Goal: Task Accomplishment & Management: Manage account settings

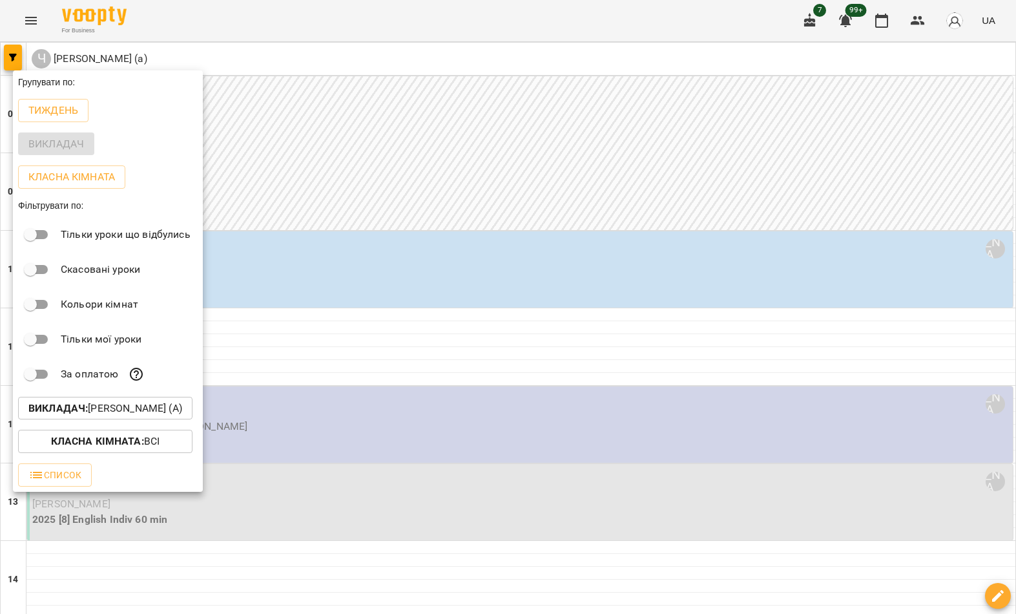
click at [175, 406] on p "Викладач : [PERSON_NAME] (а)" at bounding box center [105, 409] width 154 height 16
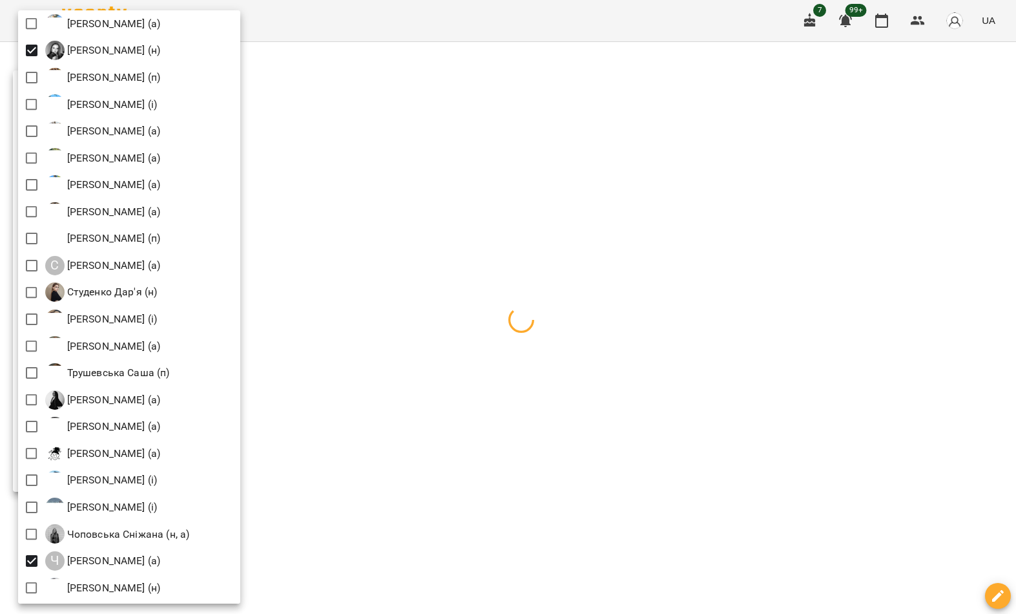
scroll to position [1719, 0]
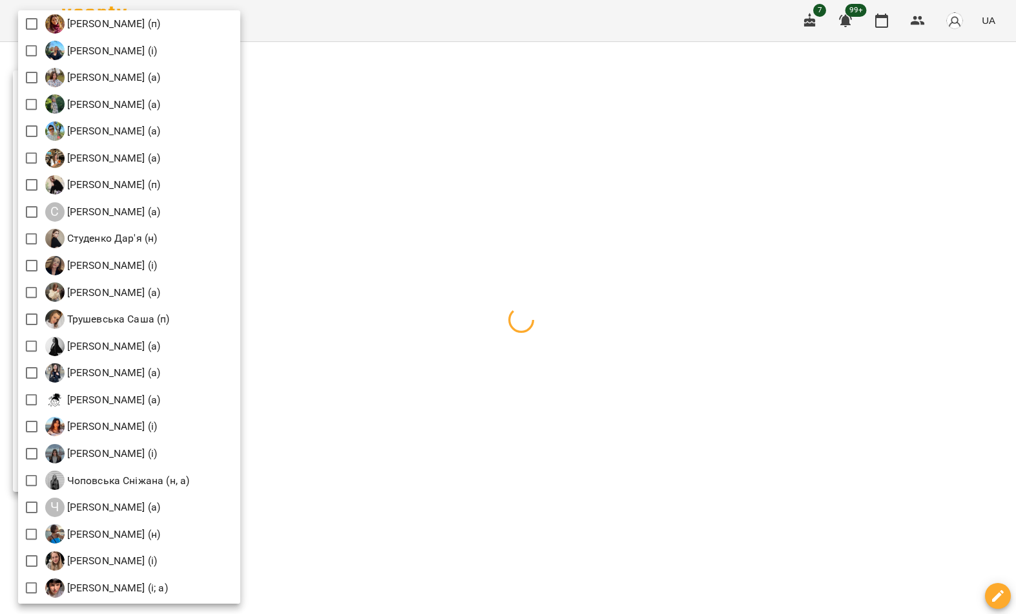
click at [445, 321] on div at bounding box center [508, 307] width 1016 height 614
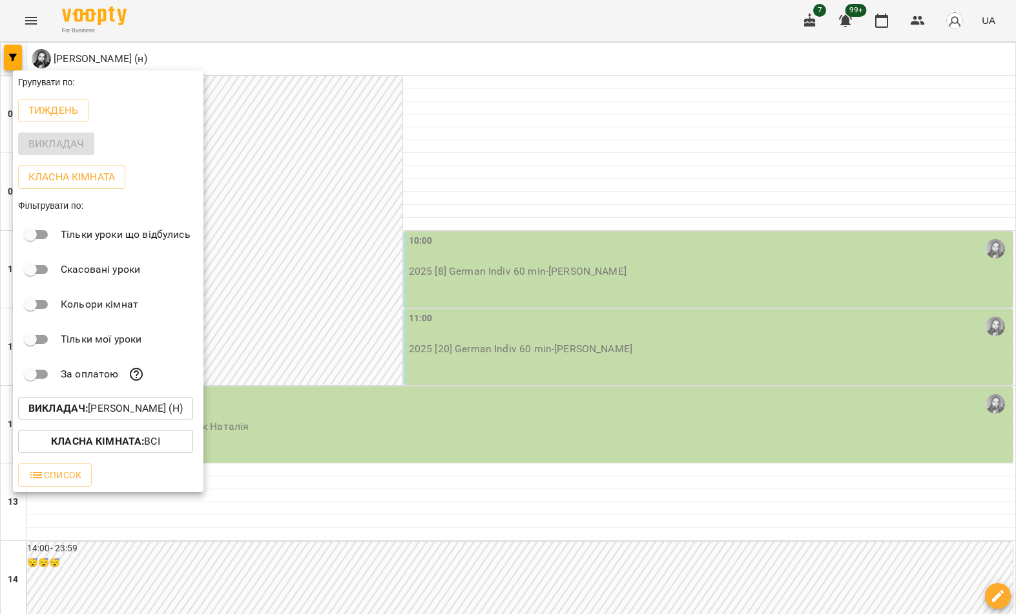
click at [368, 380] on div at bounding box center [508, 307] width 1016 height 614
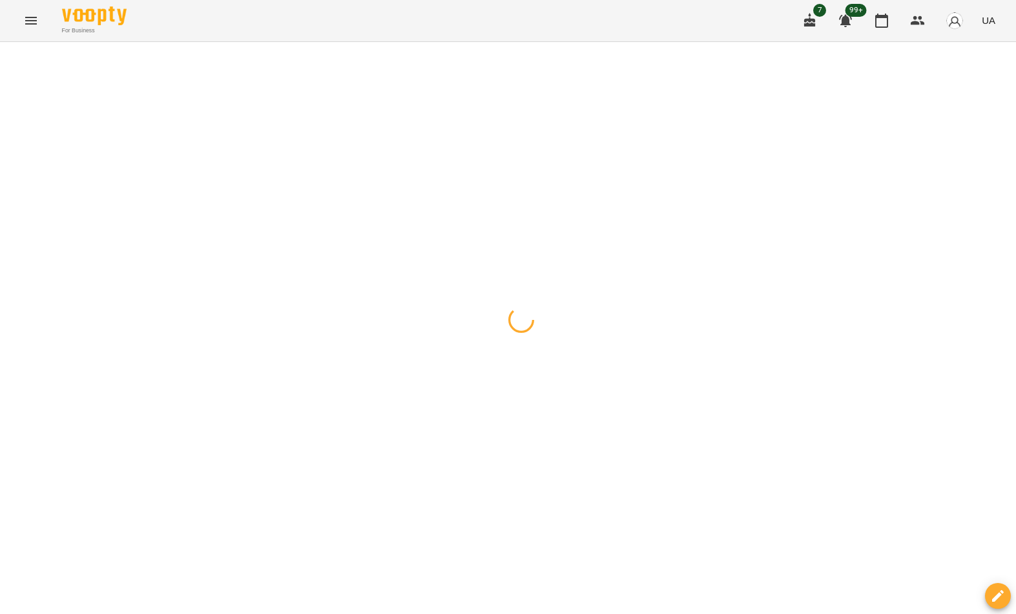
click at [315, 42] on div at bounding box center [508, 42] width 1016 height 0
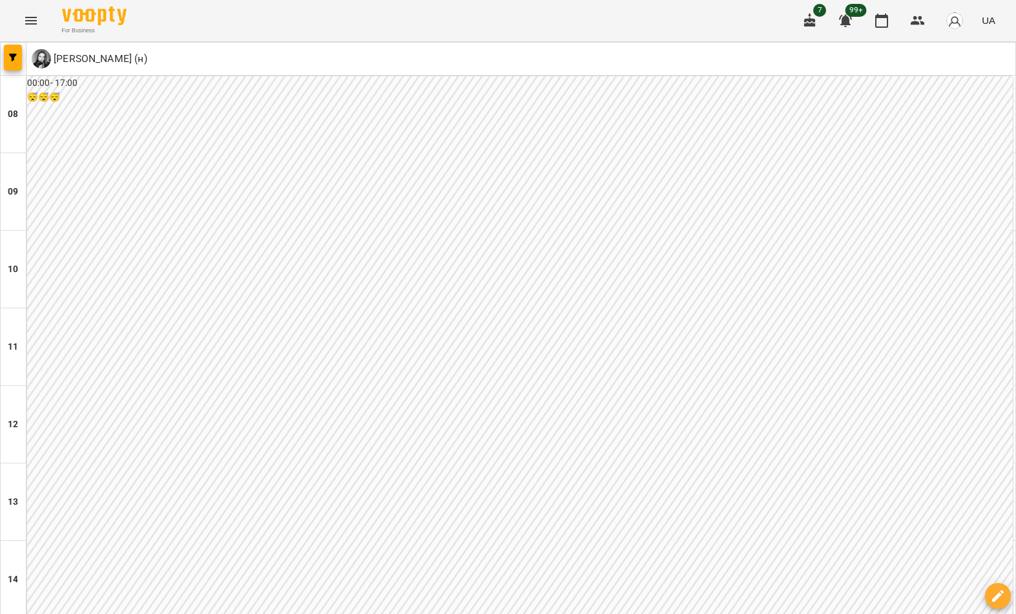
scroll to position [541, 0]
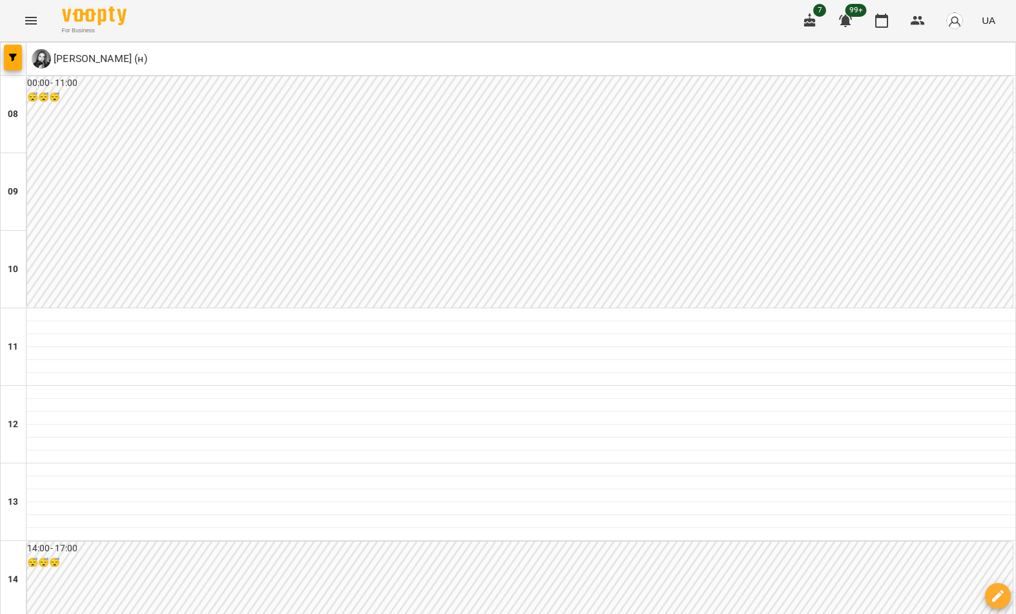
scroll to position [78, 0]
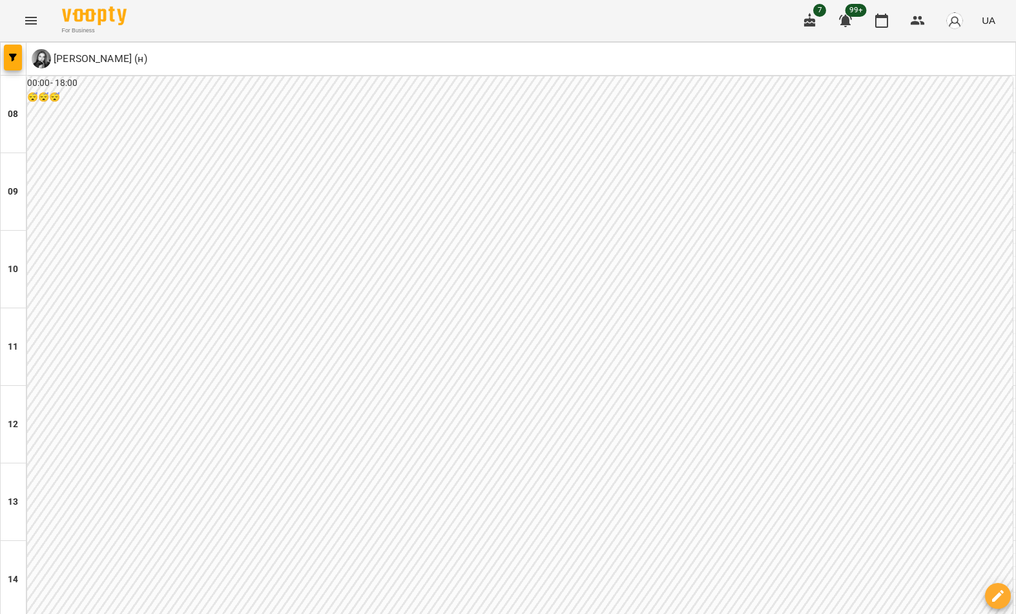
scroll to position [631, 0]
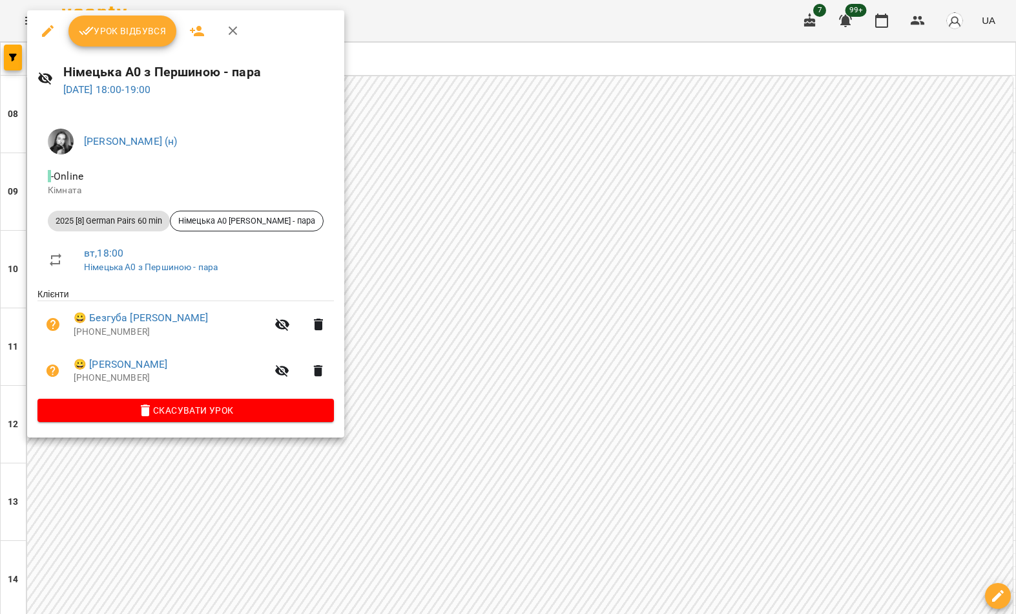
click at [264, 405] on span "Скасувати Урок" at bounding box center [186, 411] width 276 height 16
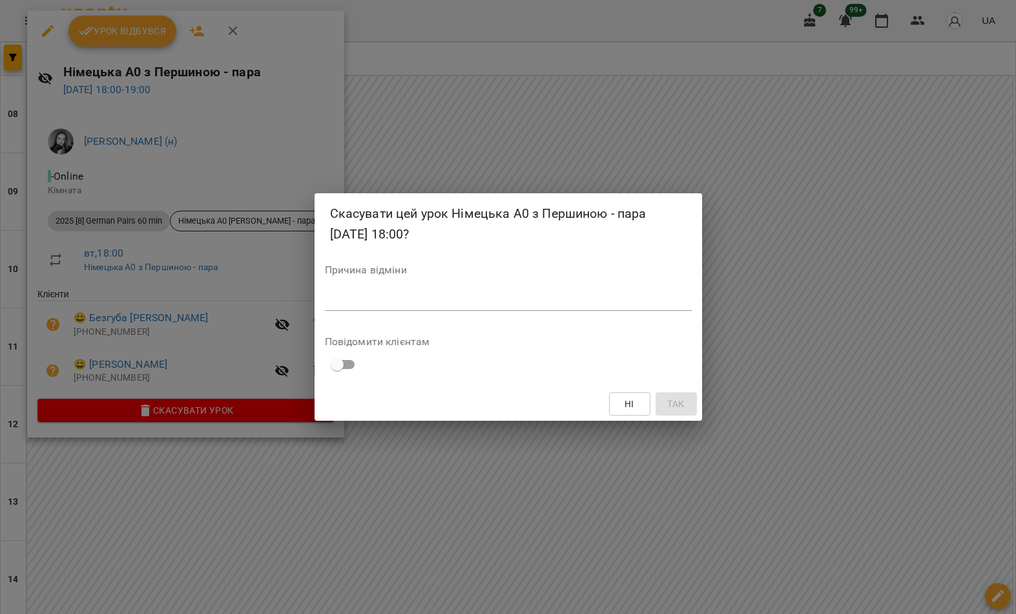
click at [498, 304] on textarea at bounding box center [508, 301] width 367 height 12
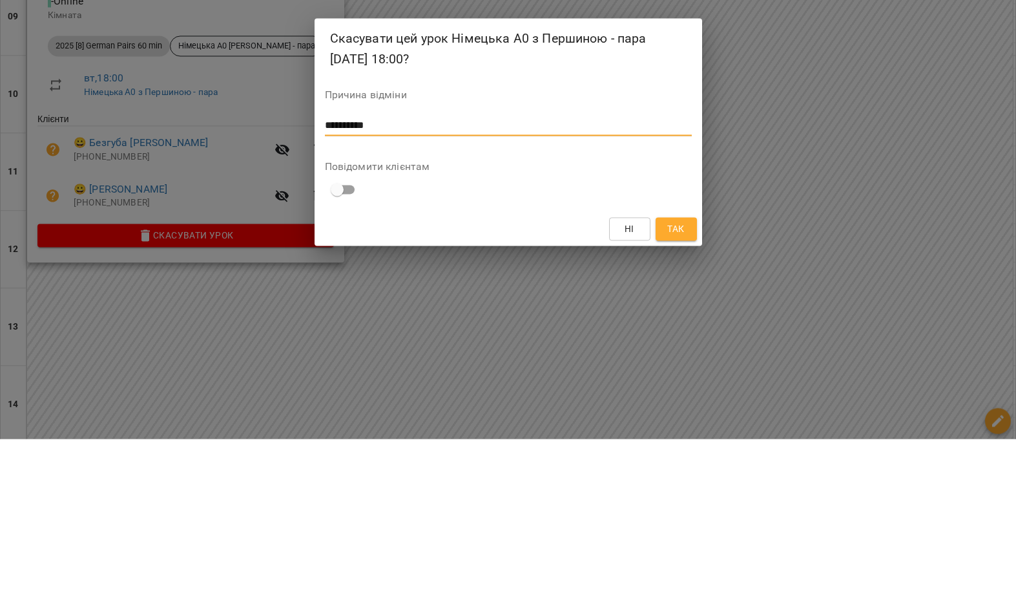
type textarea "*********"
click at [679, 396] on span "Так" at bounding box center [676, 404] width 17 height 16
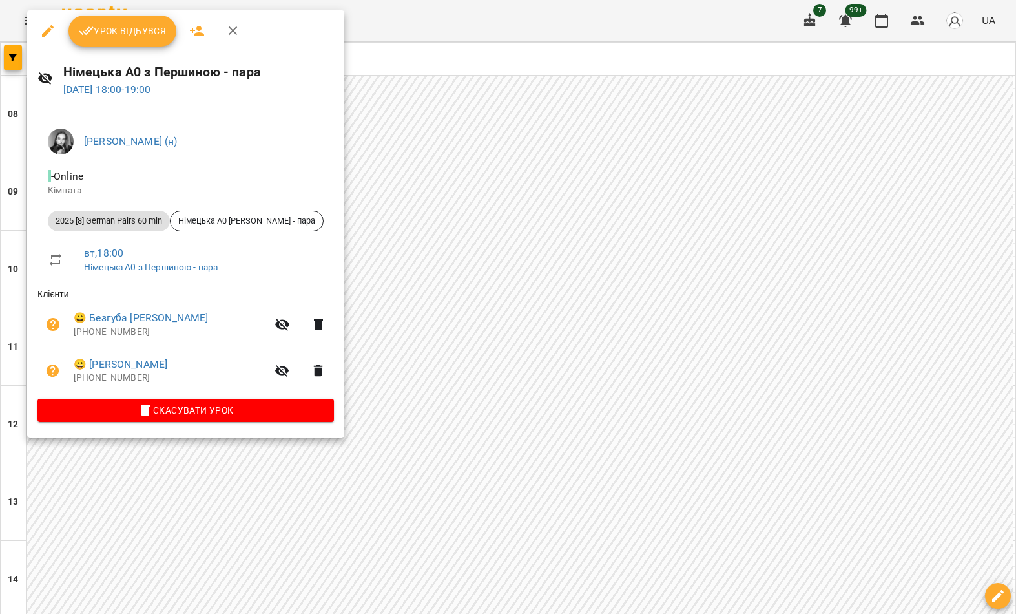
click at [447, 418] on div at bounding box center [508, 307] width 1016 height 614
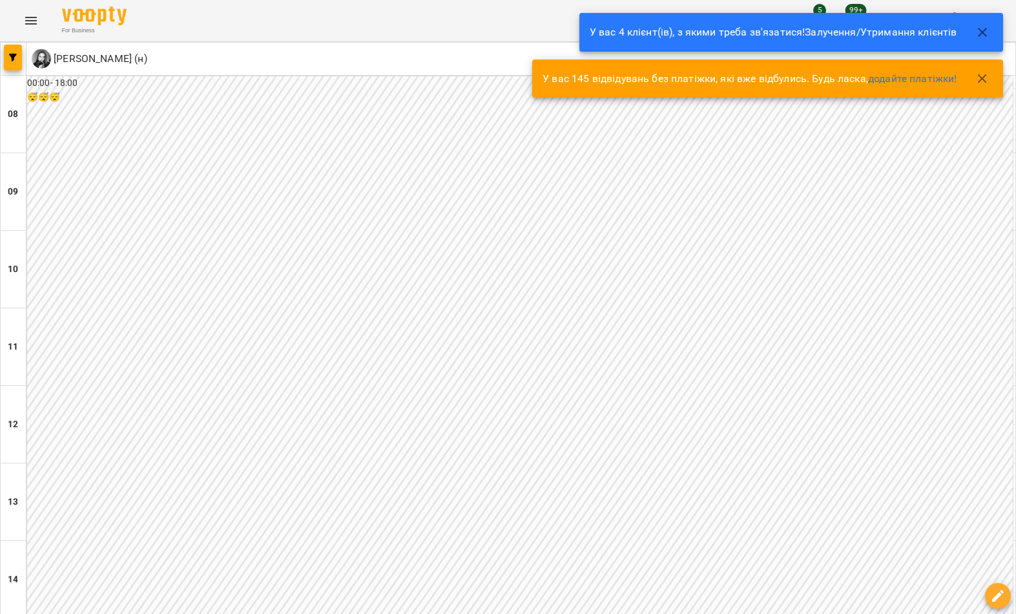
scroll to position [607, 0]
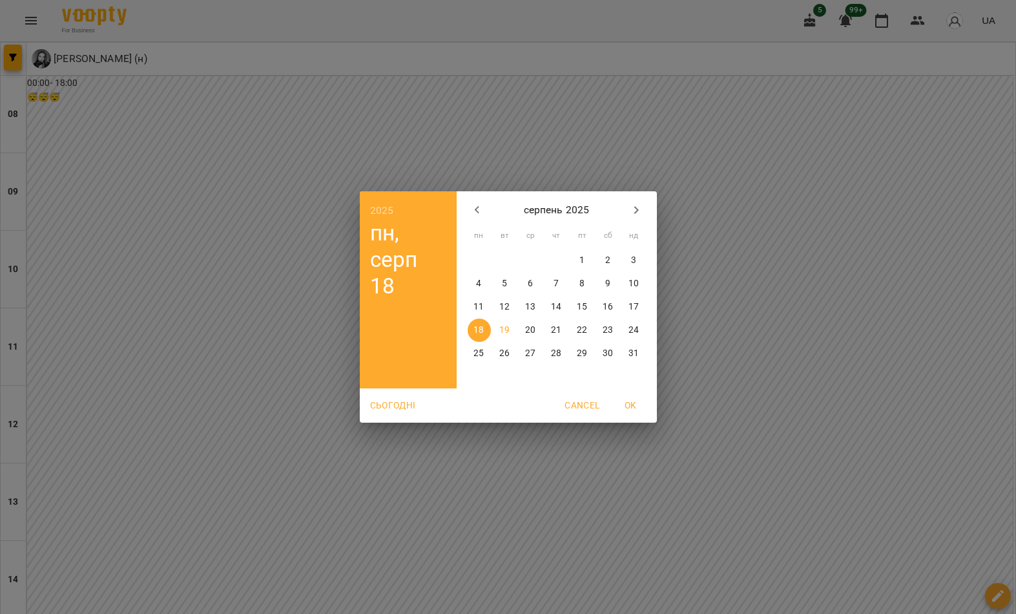
click at [560, 354] on p "28" at bounding box center [556, 353] width 10 height 13
type input "**********"
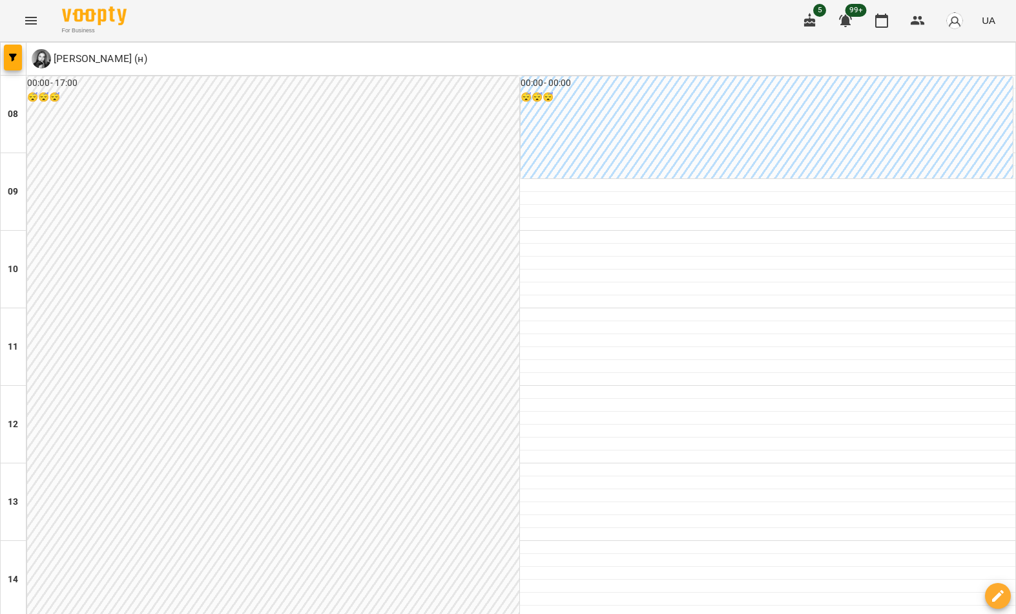
scroll to position [666, 0]
click at [6, 70] on div at bounding box center [14, 59] width 26 height 32
click at [15, 53] on button "button" at bounding box center [13, 58] width 18 height 26
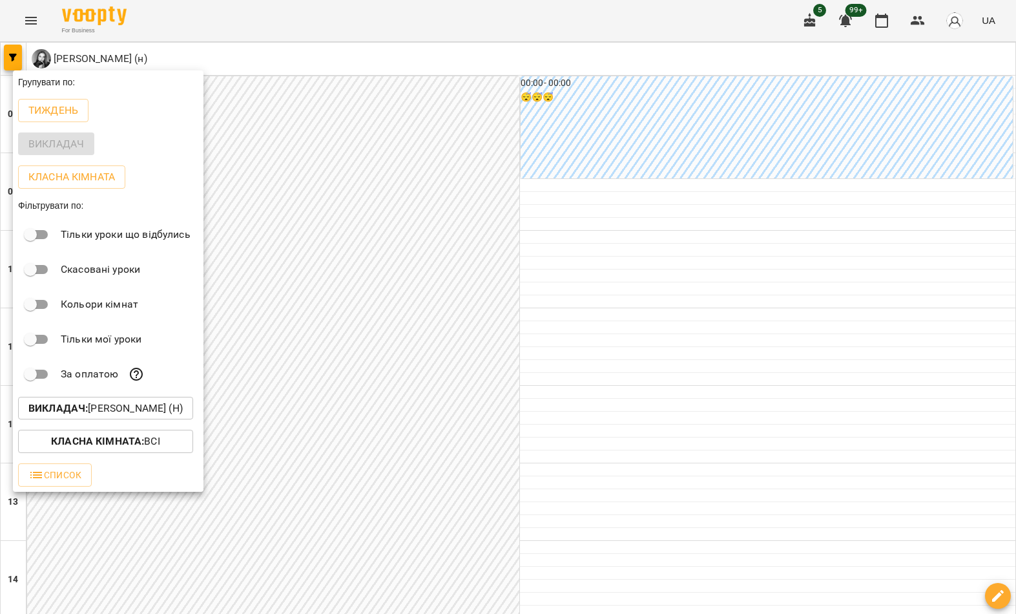
click at [168, 401] on button "Викладач : [PERSON_NAME] (н)" at bounding box center [105, 408] width 175 height 23
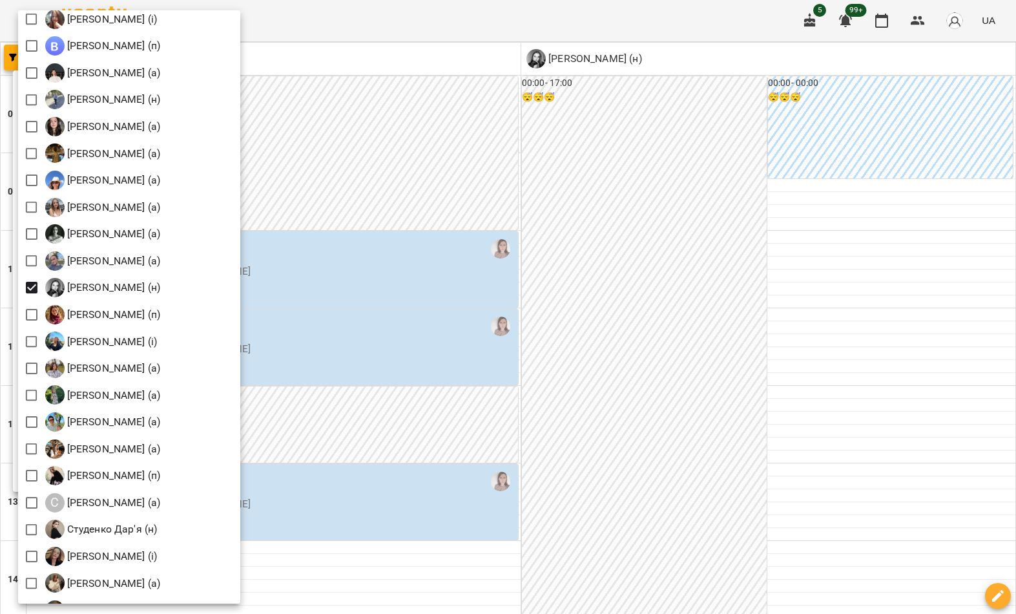
scroll to position [1424, 0]
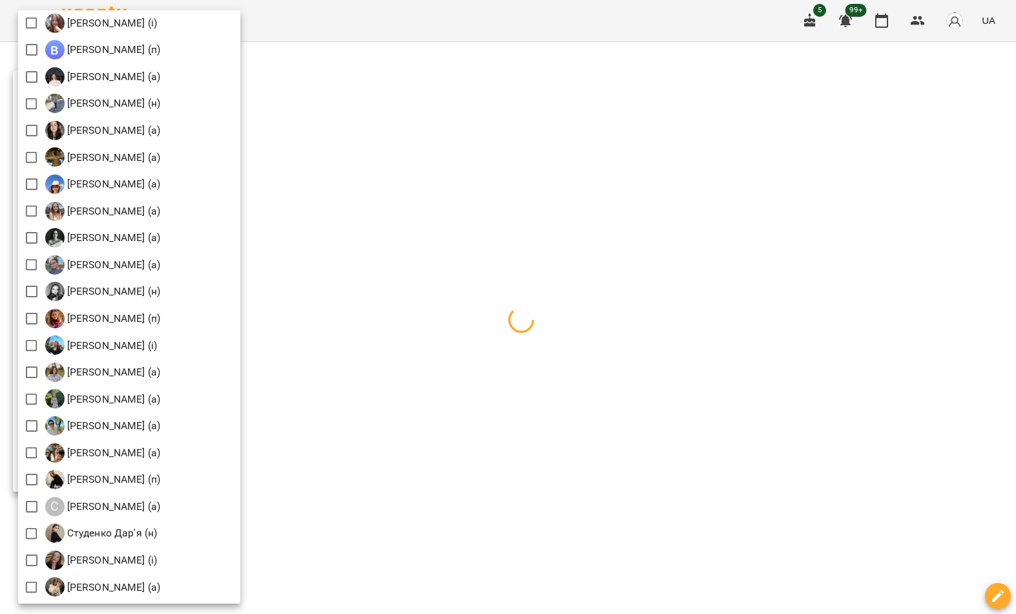
click at [416, 120] on div at bounding box center [508, 307] width 1016 height 614
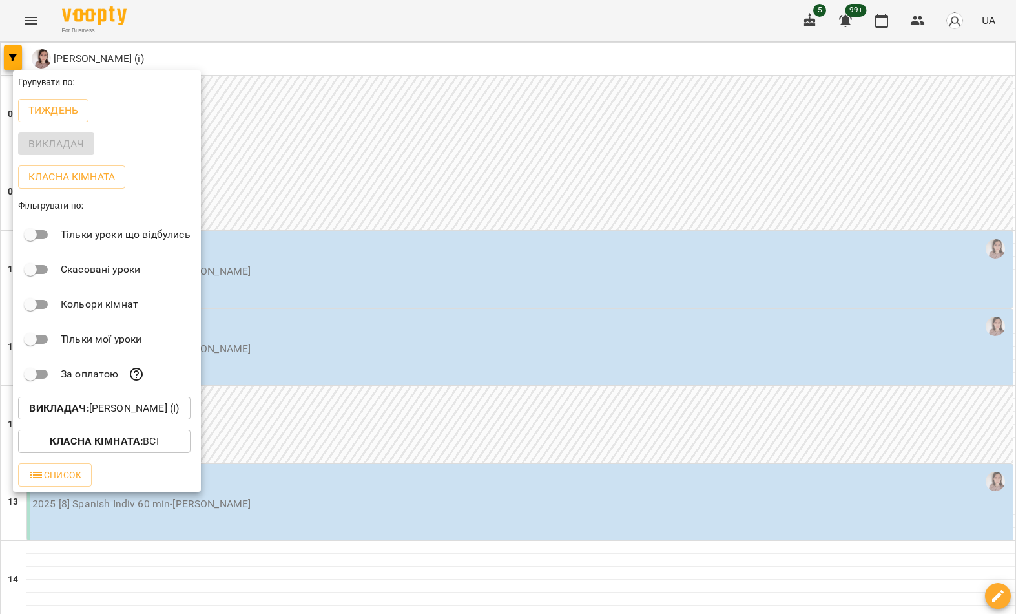
click at [593, 195] on div at bounding box center [508, 307] width 1016 height 614
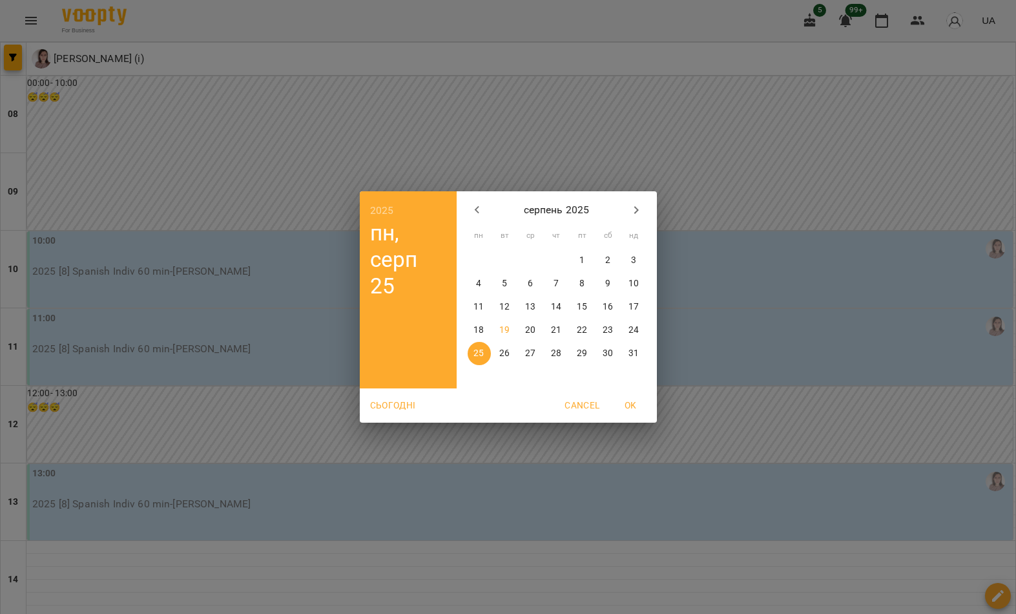
click at [583, 326] on p "22" at bounding box center [582, 330] width 10 height 13
type input "**********"
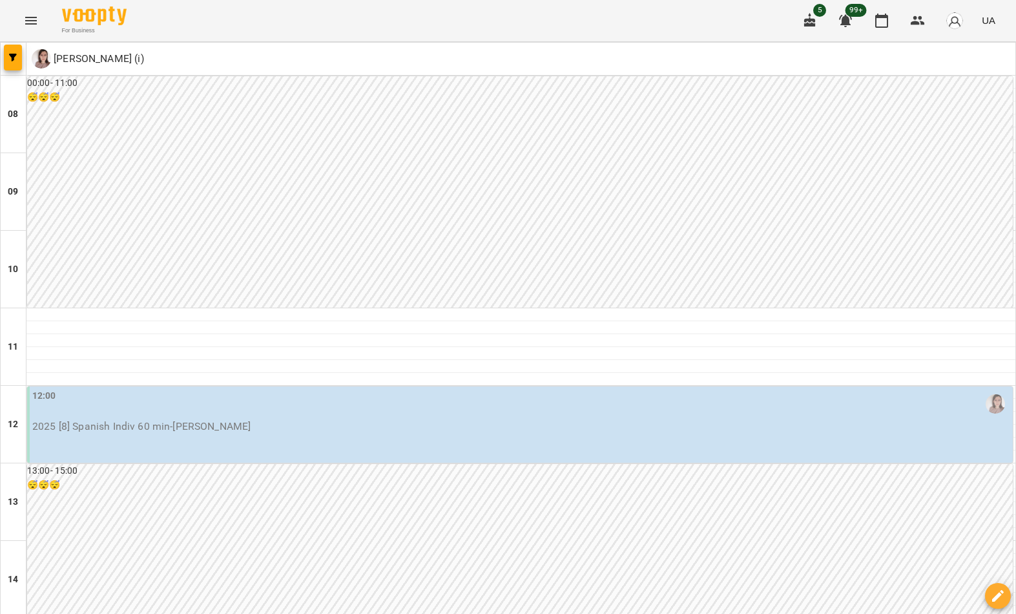
scroll to position [518, 0]
click at [400, 613] on div at bounding box center [520, 624] width 989 height 13
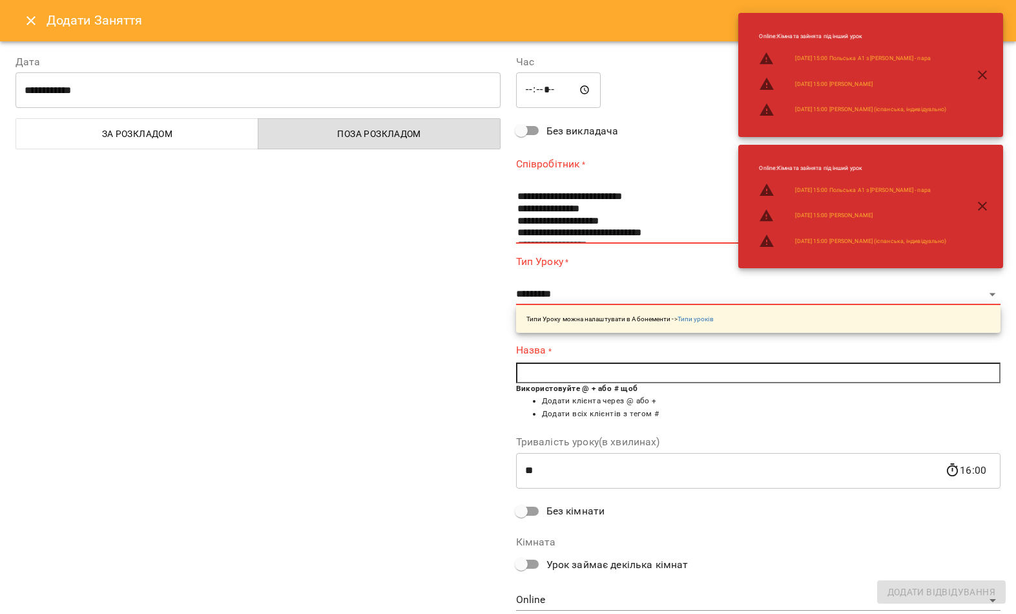
click at [392, 84] on input "**********" at bounding box center [258, 90] width 485 height 36
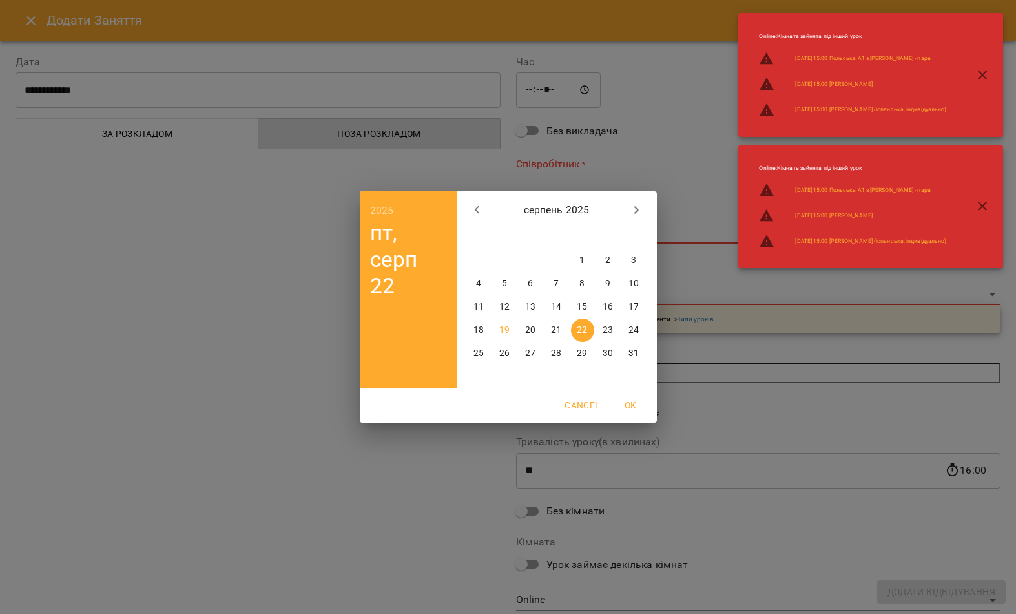
click at [640, 408] on span "OK" at bounding box center [631, 405] width 31 height 16
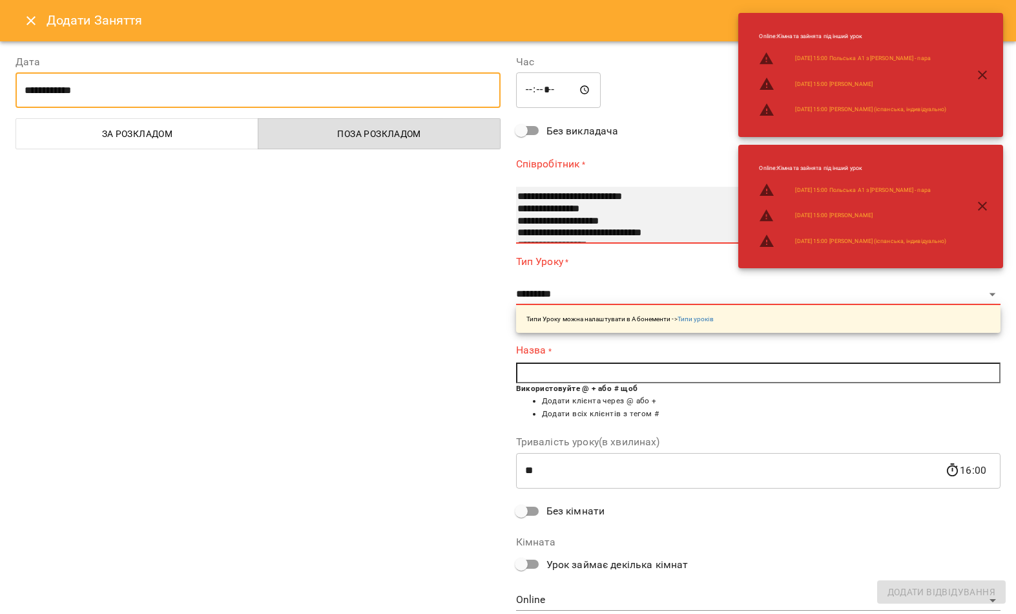
click at [606, 187] on select "**********" at bounding box center [758, 215] width 485 height 57
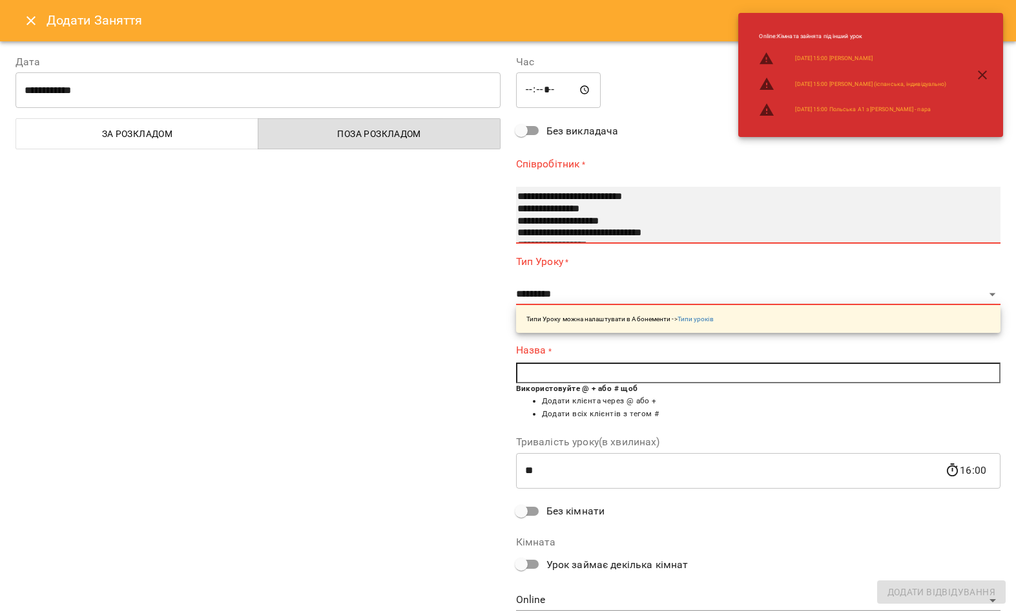
select select "**********"
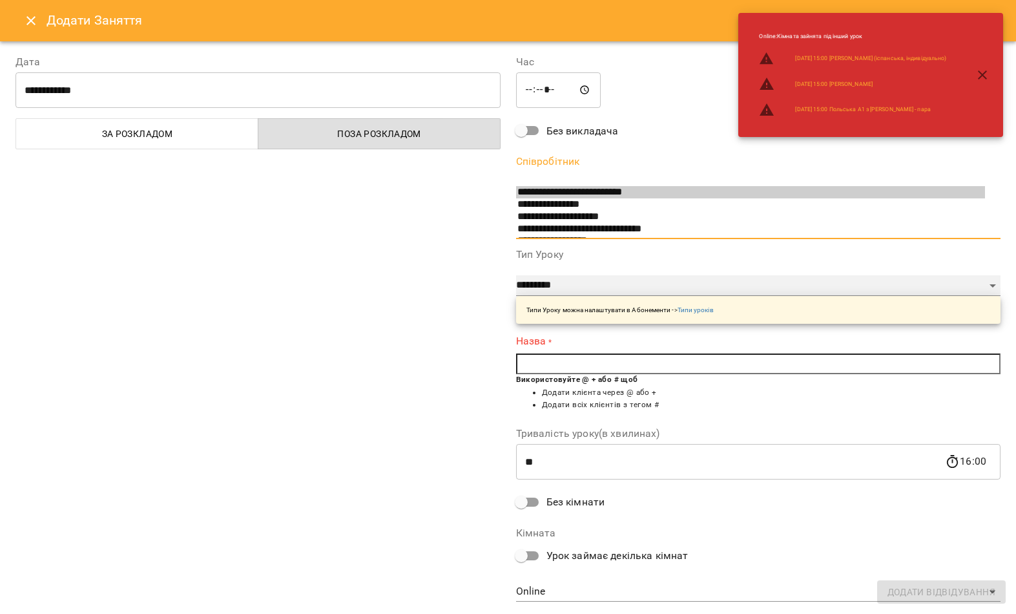
click at [646, 275] on select "**********" at bounding box center [758, 285] width 485 height 21
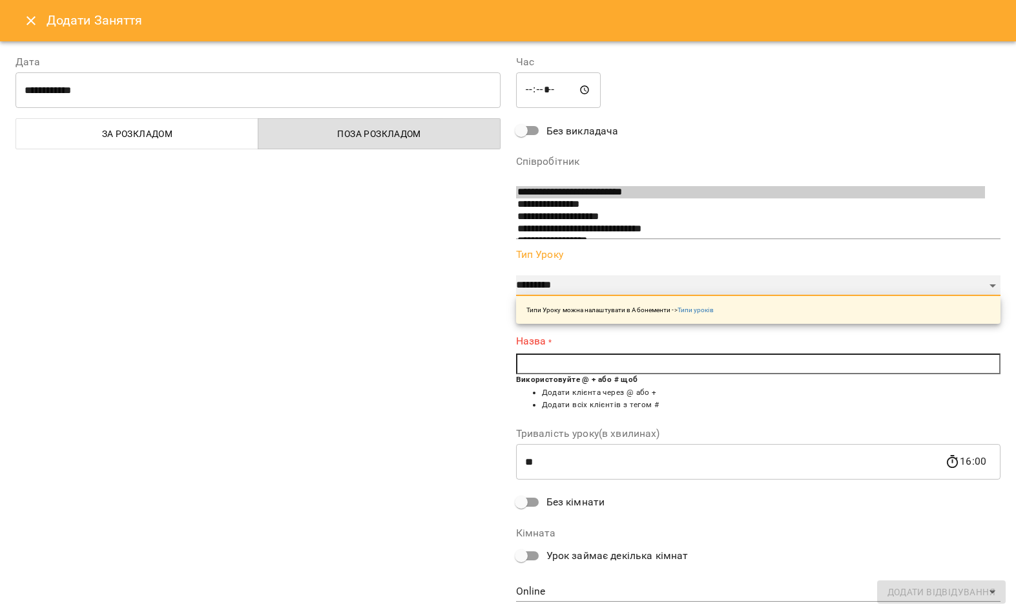
select select "**********"
click at [669, 353] on input "text" at bounding box center [758, 363] width 485 height 21
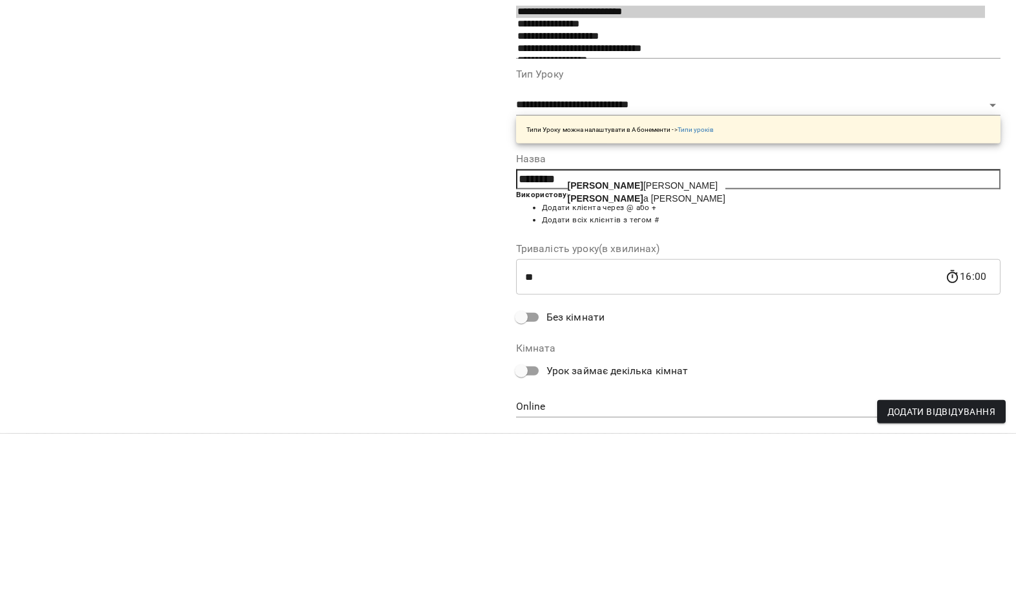
click at [632, 361] on span "Полуков Євген" at bounding box center [643, 366] width 151 height 10
type input "**********"
click at [409, 211] on div "**********" at bounding box center [258, 327] width 501 height 577
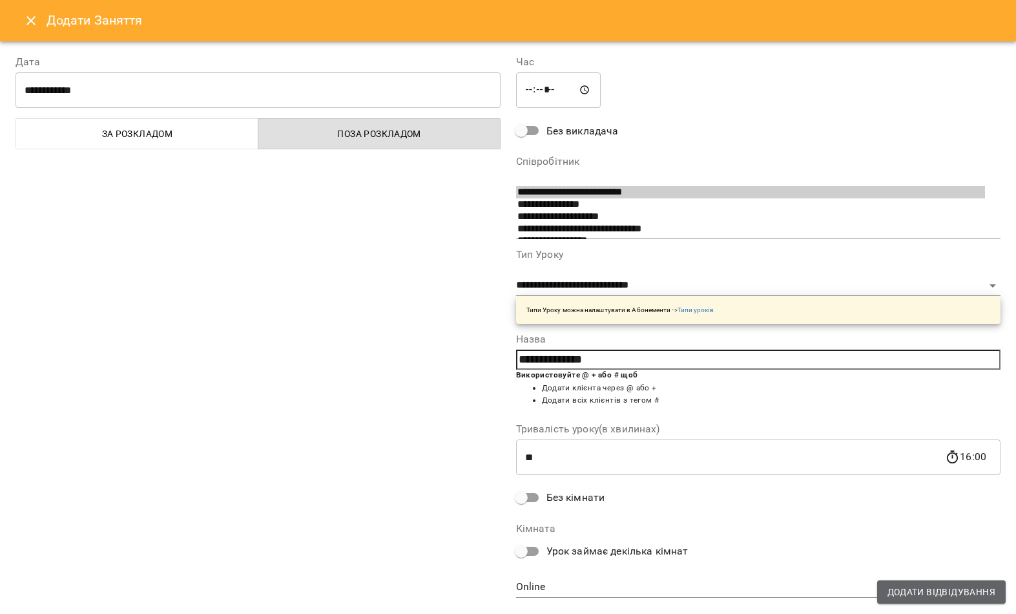
click at [943, 591] on span "Додати Відвідування" at bounding box center [942, 592] width 108 height 16
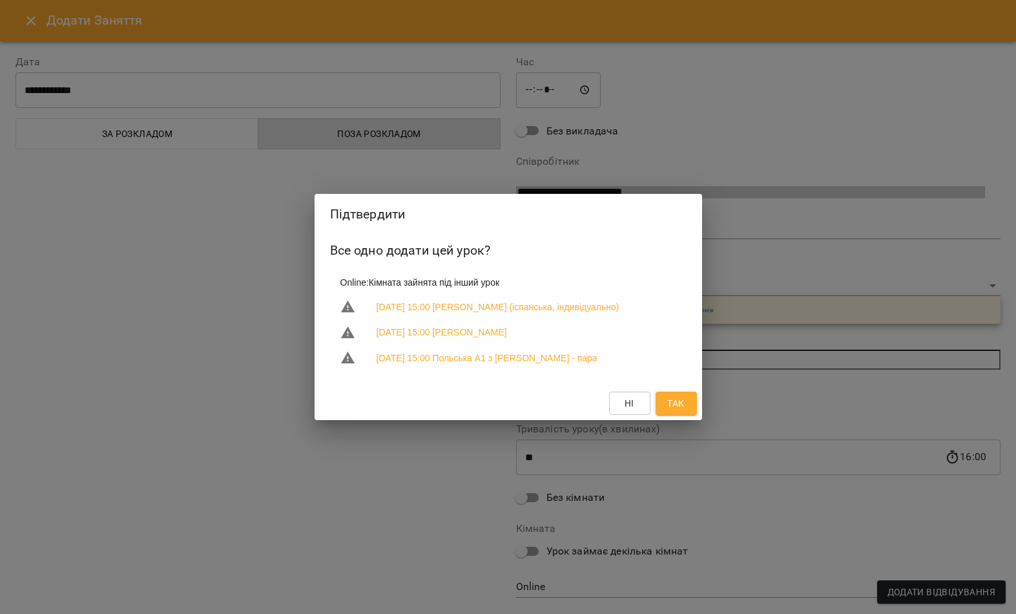
click at [682, 392] on button "Так" at bounding box center [676, 403] width 41 height 23
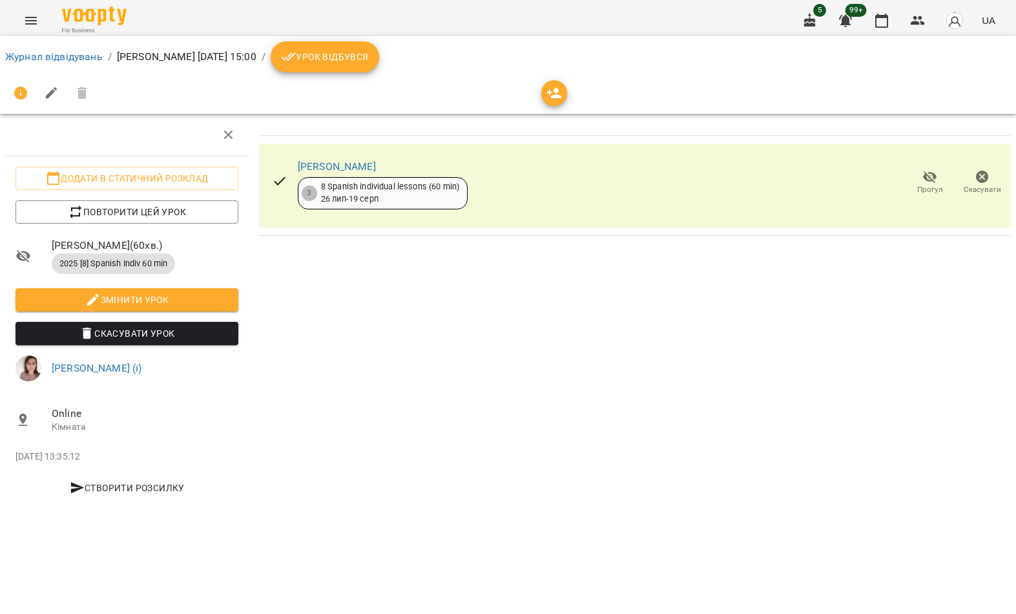
click at [92, 52] on link "Журнал відвідувань" at bounding box center [54, 56] width 98 height 12
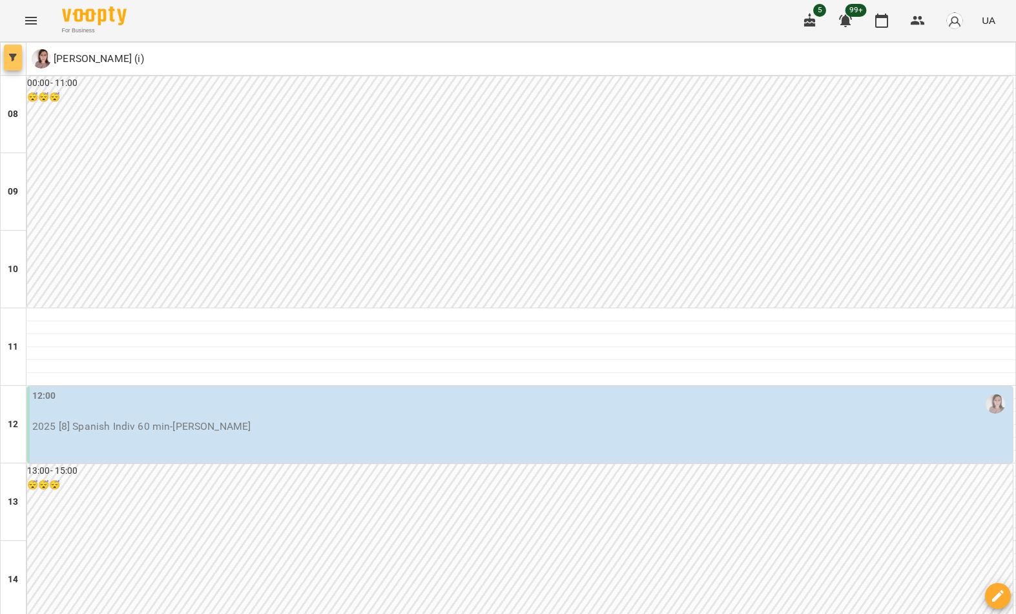
click at [21, 60] on span "button" at bounding box center [13, 58] width 18 height 8
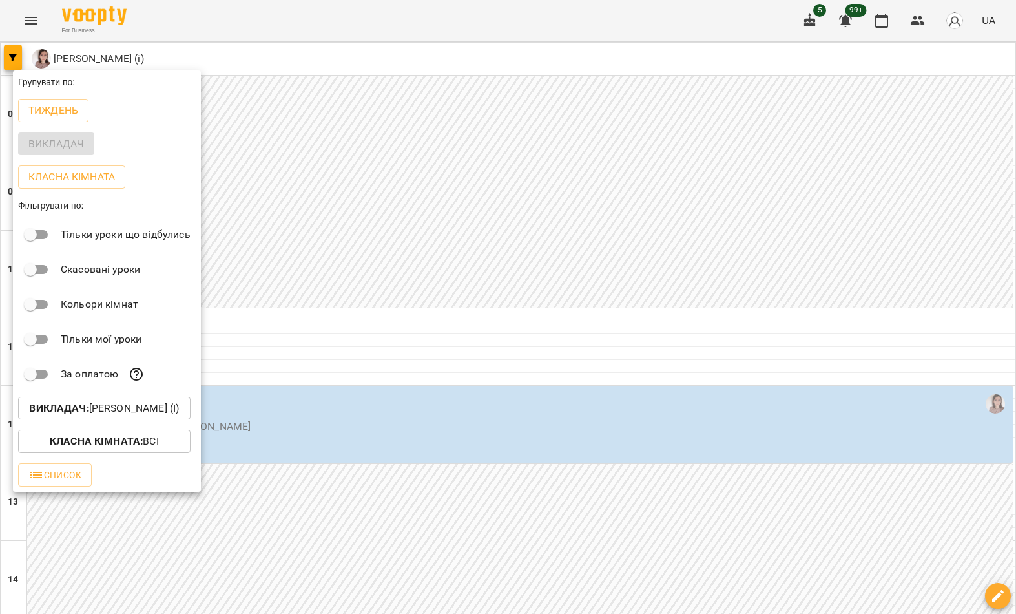
click at [158, 416] on p "Викладач : Катерина Кропивницька (і)" at bounding box center [104, 409] width 150 height 16
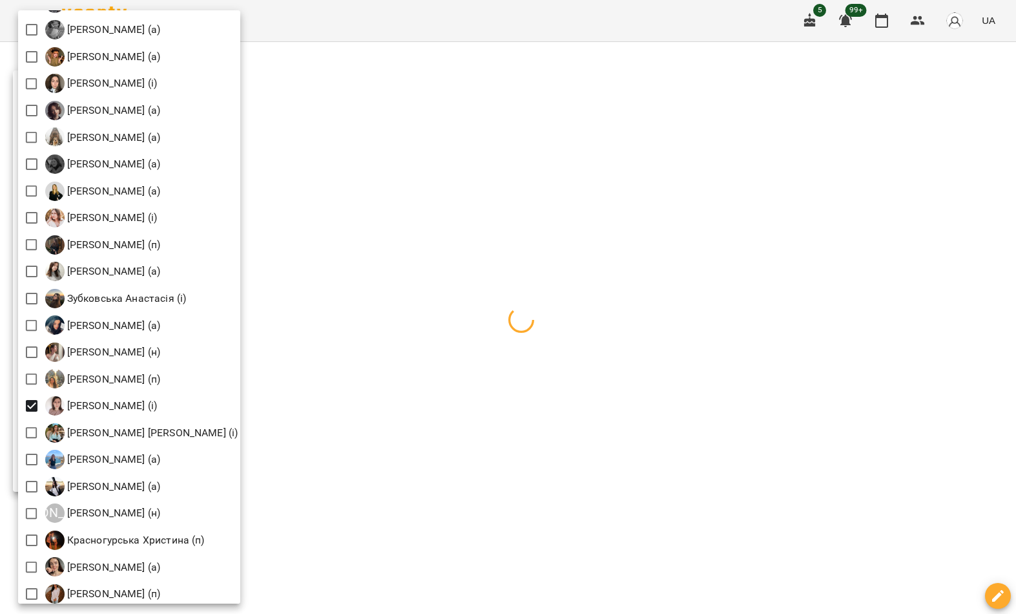
scroll to position [585, 0]
click at [448, 202] on div at bounding box center [508, 307] width 1016 height 614
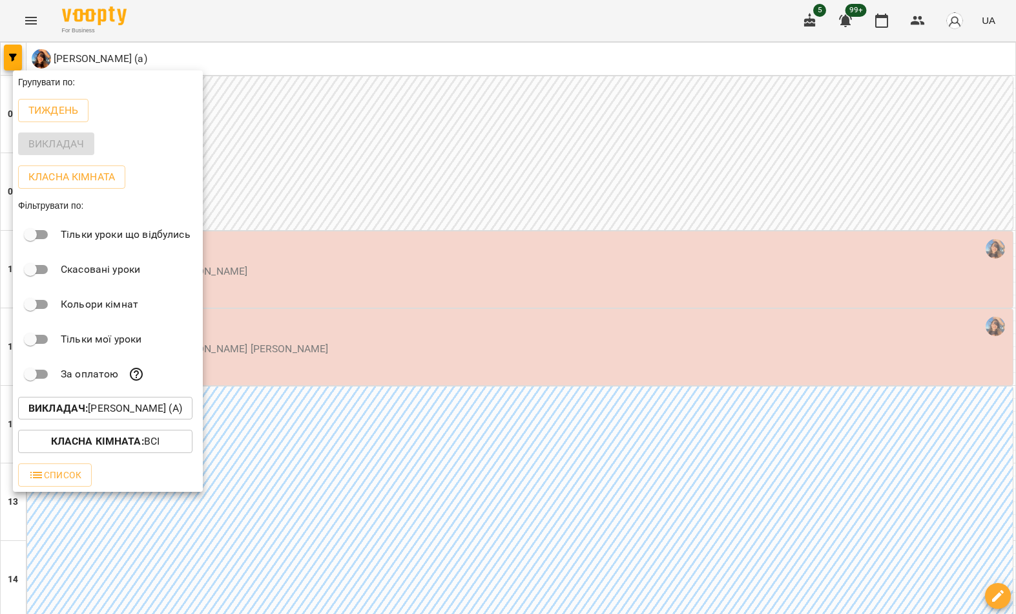
click at [457, 179] on div at bounding box center [508, 307] width 1016 height 614
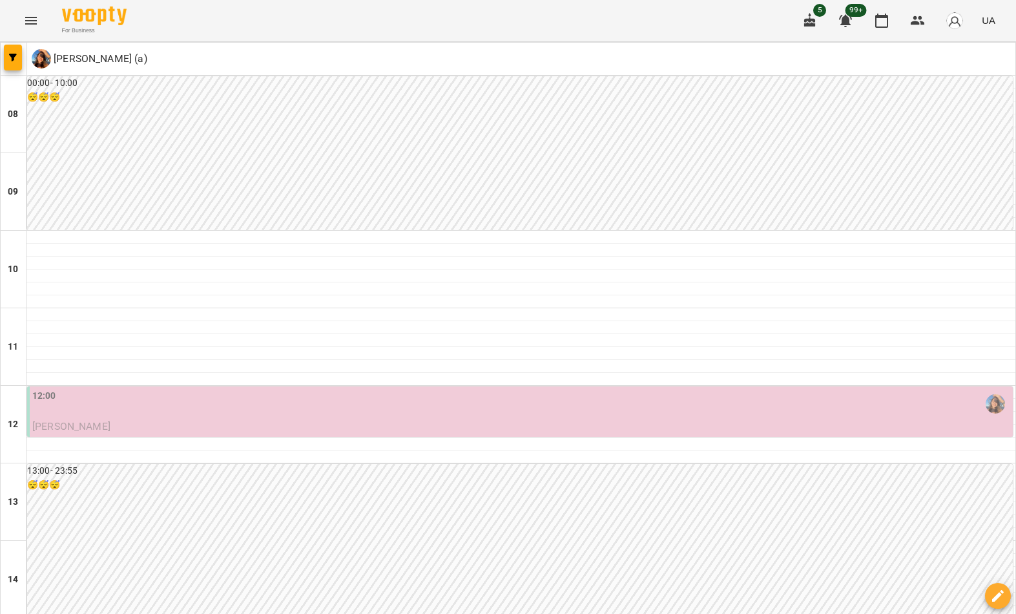
scroll to position [59, 0]
click at [11, 47] on button "button" at bounding box center [13, 58] width 18 height 26
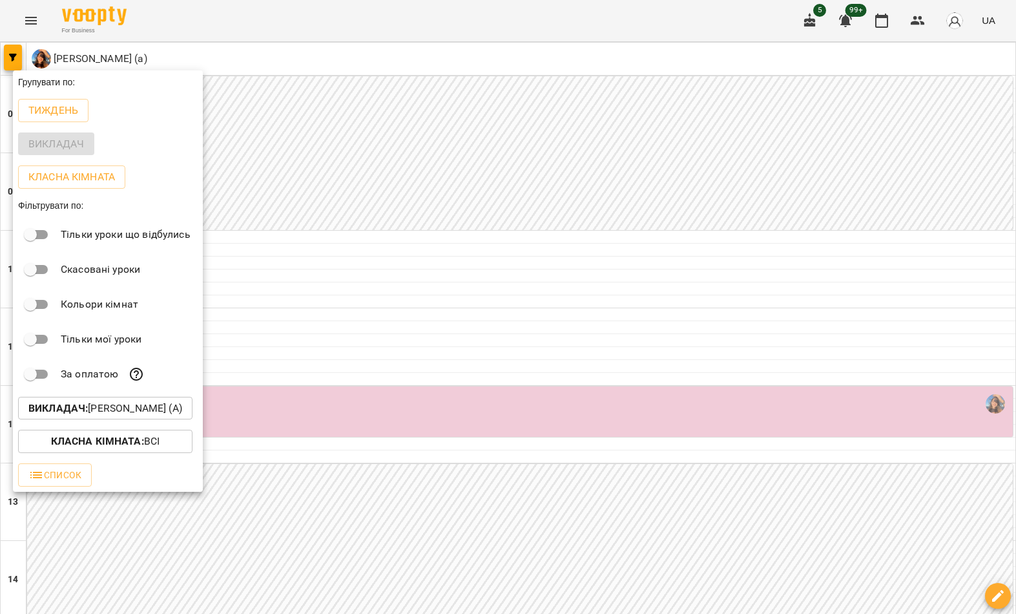
click at [182, 414] on p "Викладач : Вербова Єлизавета Сергіївна (а)" at bounding box center [105, 409] width 154 height 16
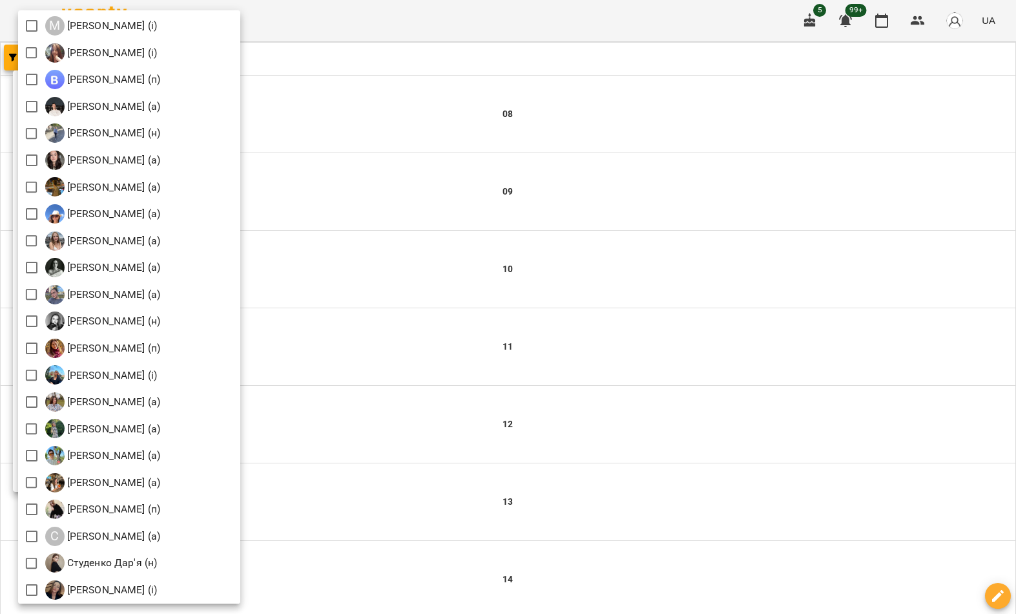
scroll to position [1360, 0]
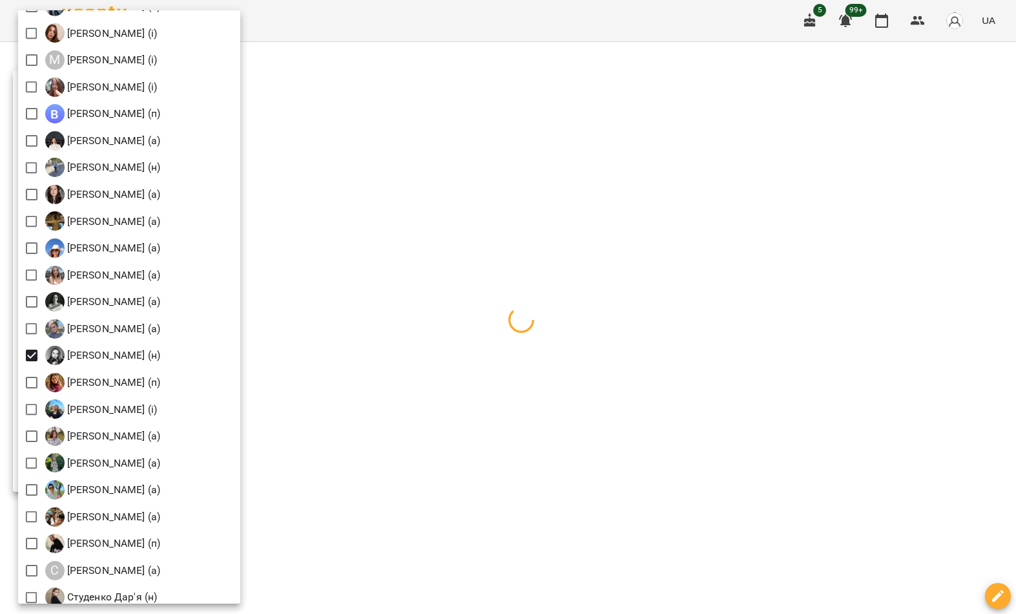
click at [454, 309] on div at bounding box center [508, 307] width 1016 height 614
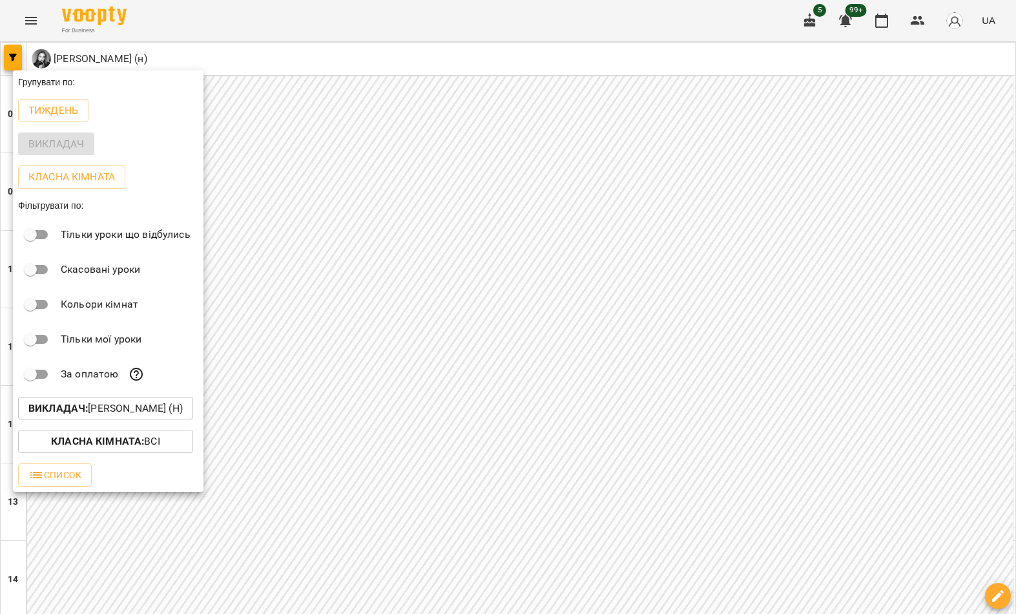
click at [386, 378] on div at bounding box center [508, 307] width 1016 height 614
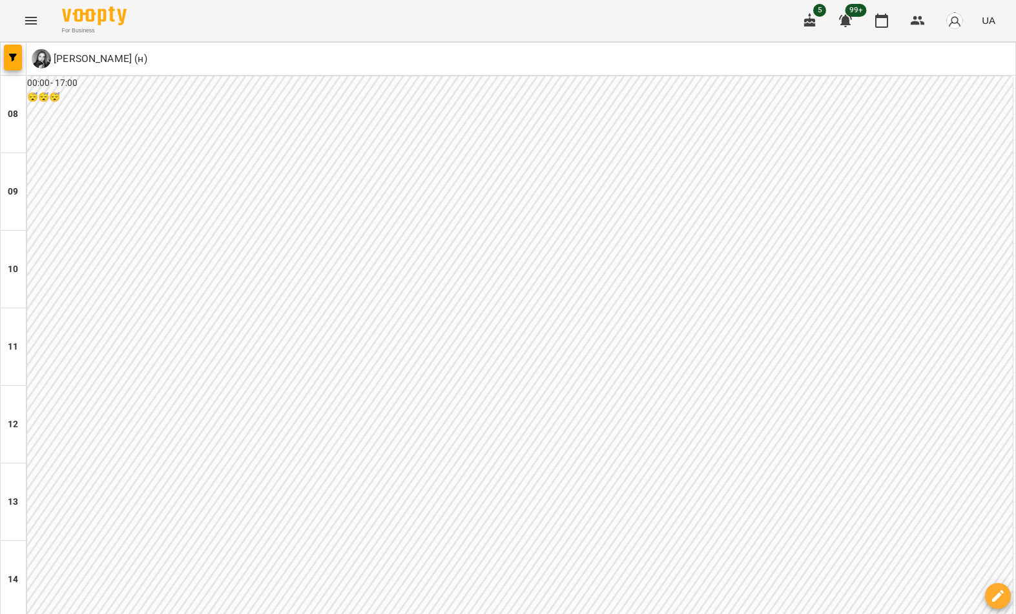
scroll to position [485, 0]
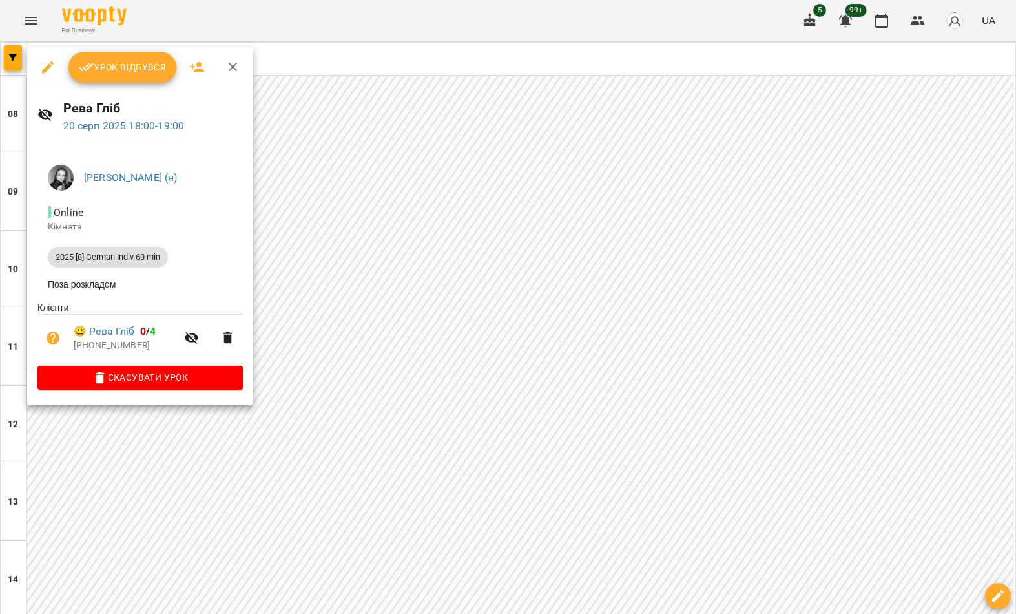
click at [47, 65] on icon "button" at bounding box center [48, 67] width 16 height 16
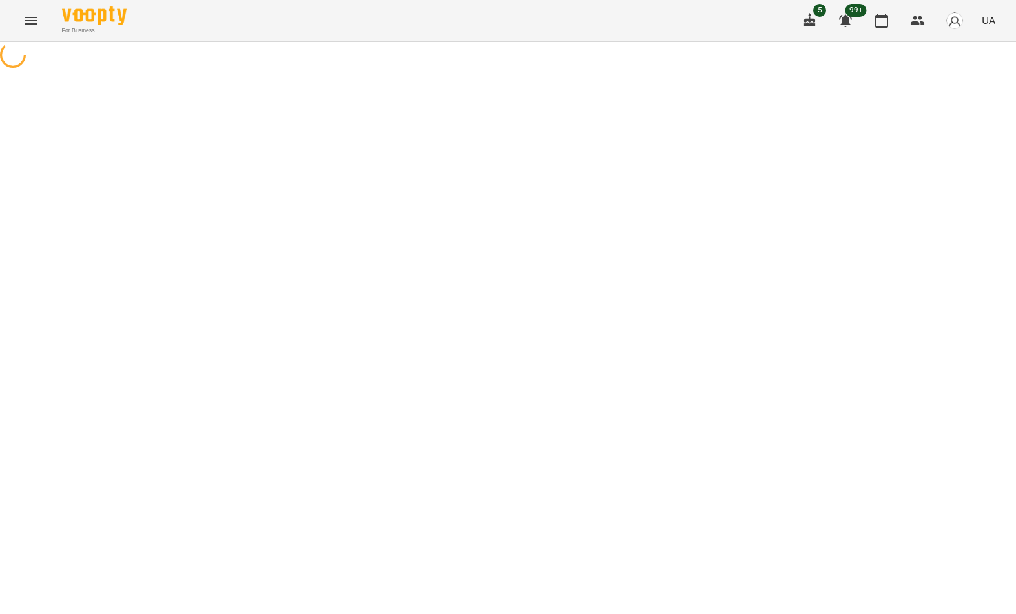
select select "**********"
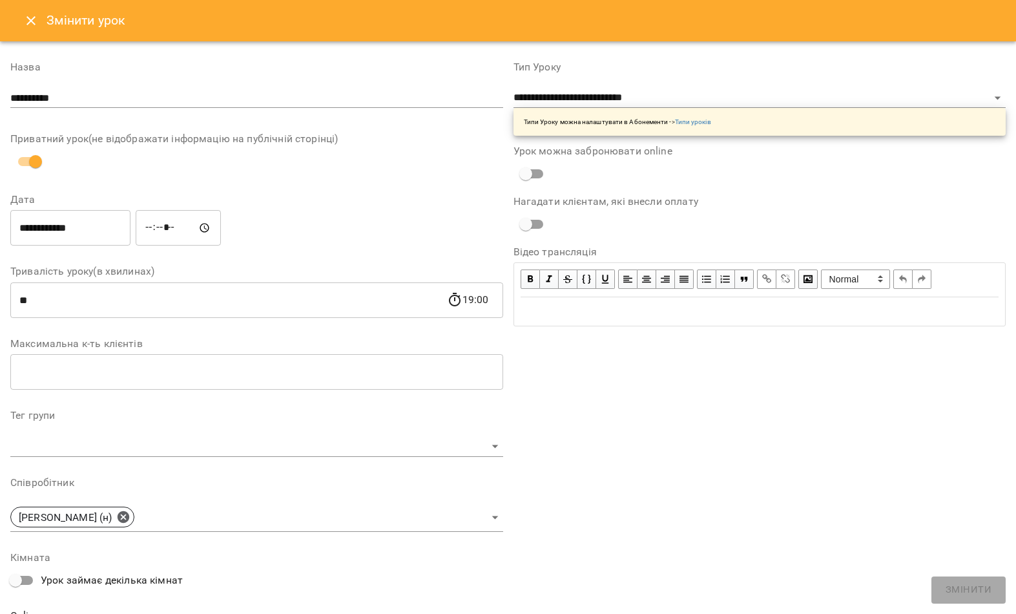
click at [96, 223] on input "**********" at bounding box center [70, 228] width 120 height 36
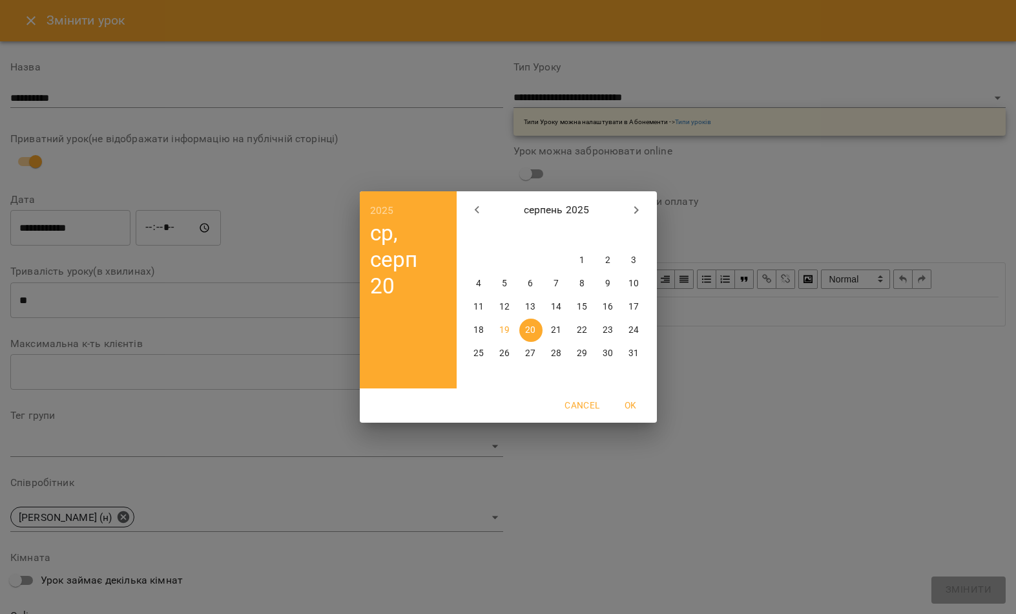
click at [504, 333] on p "19" at bounding box center [505, 330] width 10 height 13
type input "**********"
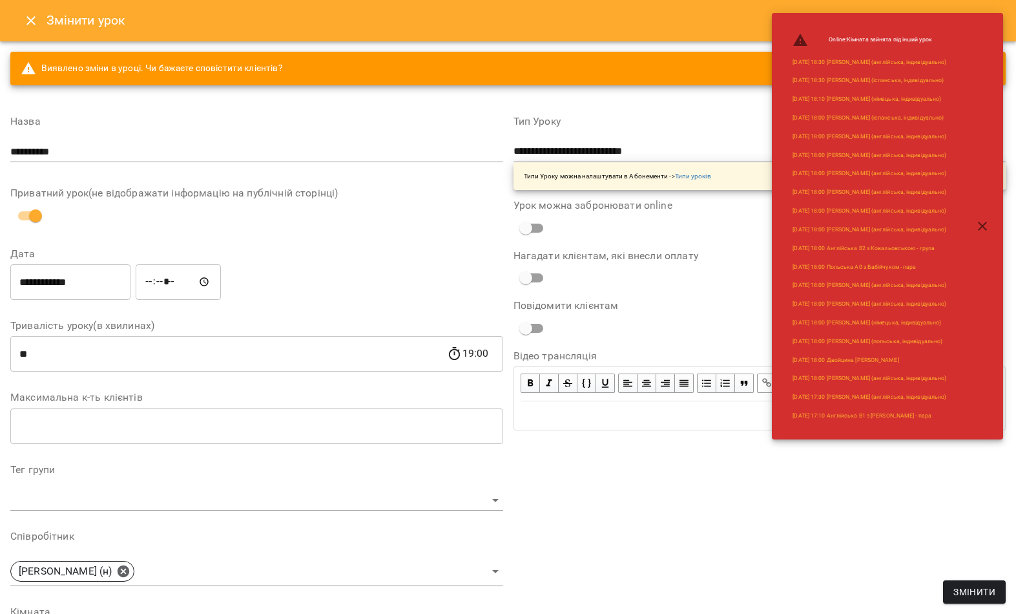
click at [980, 593] on span "Змінити" at bounding box center [975, 592] width 42 height 16
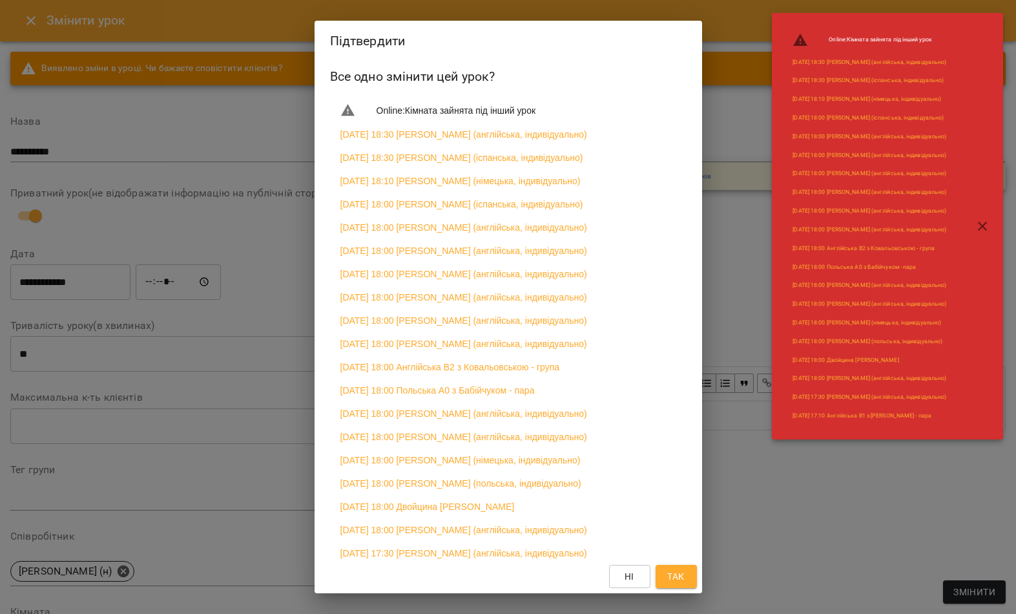
click at [686, 576] on span "Так" at bounding box center [676, 577] width 21 height 16
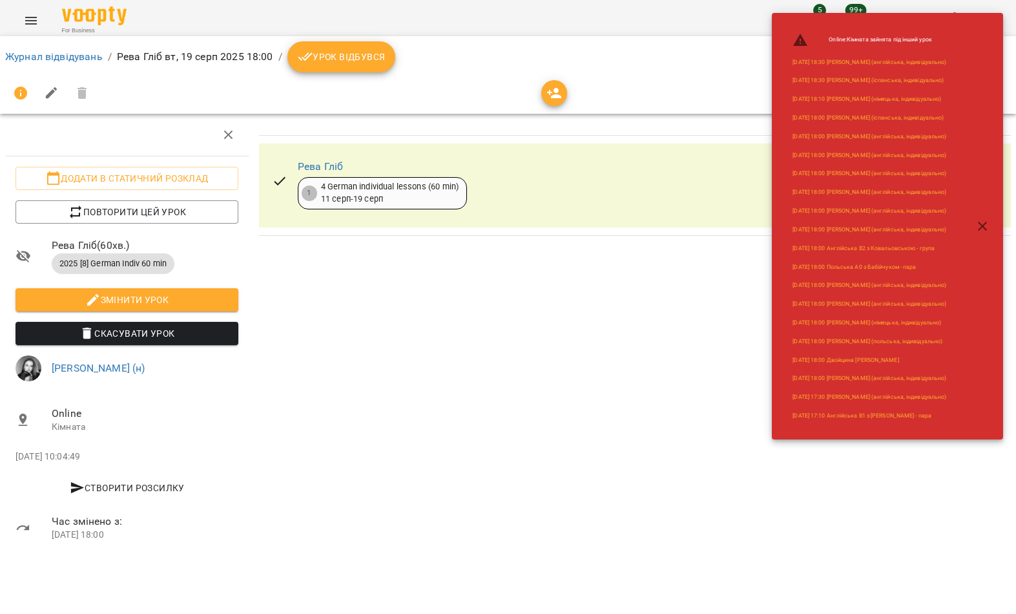
click at [69, 57] on link "Журнал відвідувань" at bounding box center [54, 56] width 98 height 12
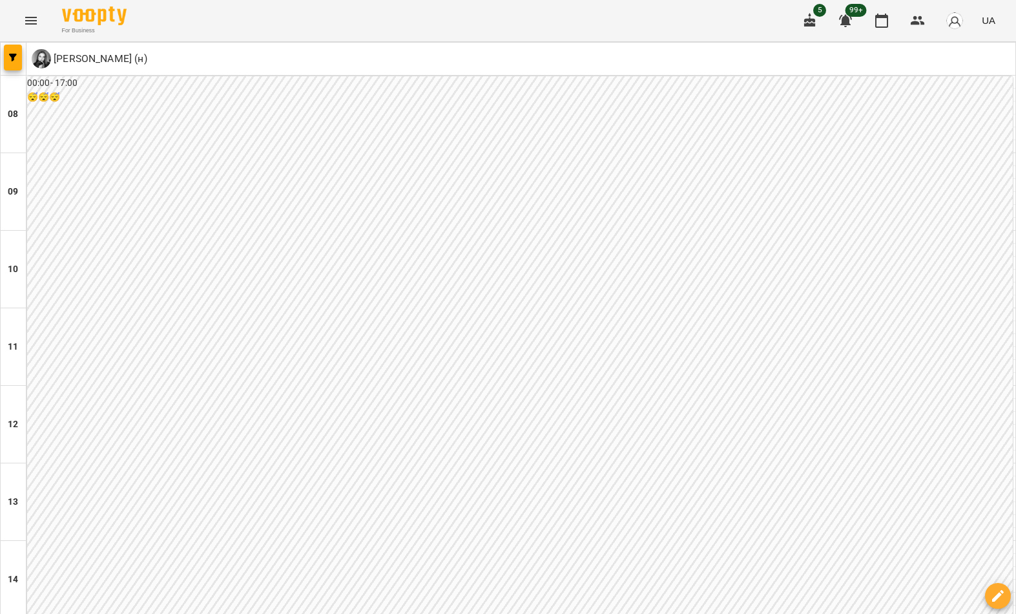
click at [458, 6] on div "For Business 5 99+ UA" at bounding box center [508, 20] width 1016 height 41
click at [17, 45] on button "button" at bounding box center [13, 58] width 18 height 26
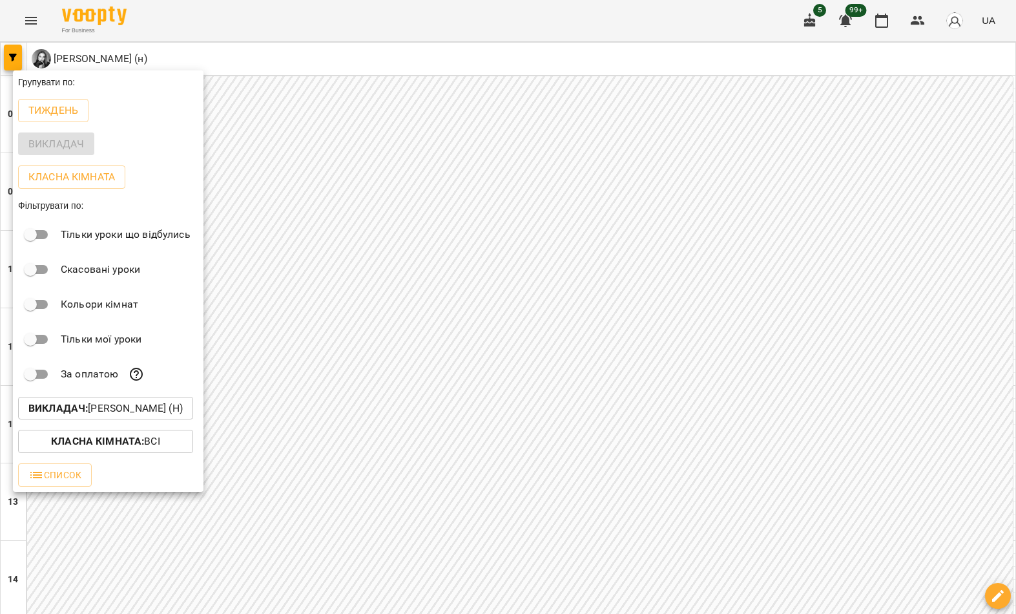
click at [111, 412] on p "Викладач : [PERSON_NAME] (н)" at bounding box center [105, 409] width 154 height 16
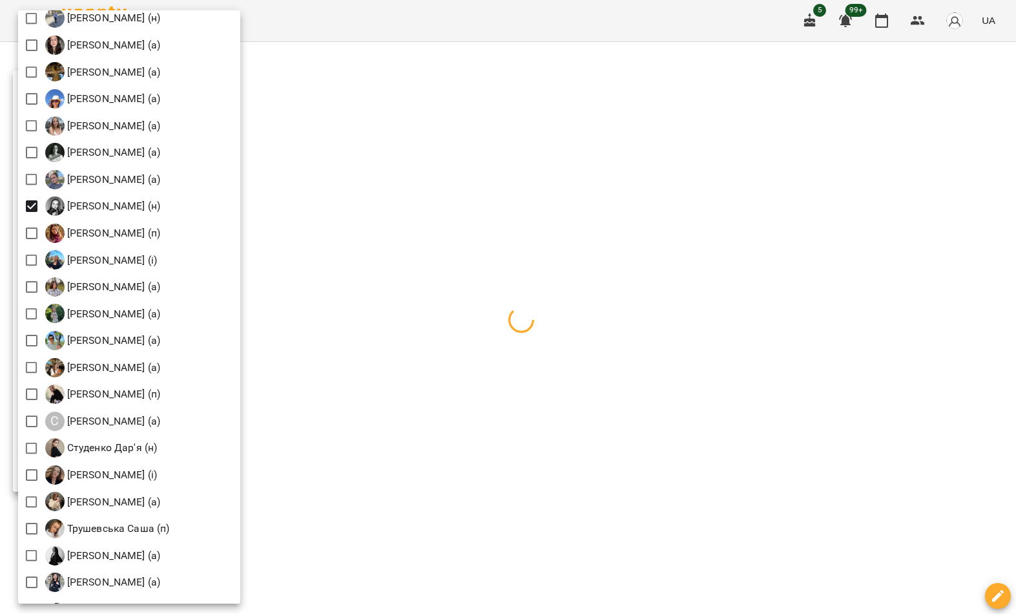
scroll to position [1508, 0]
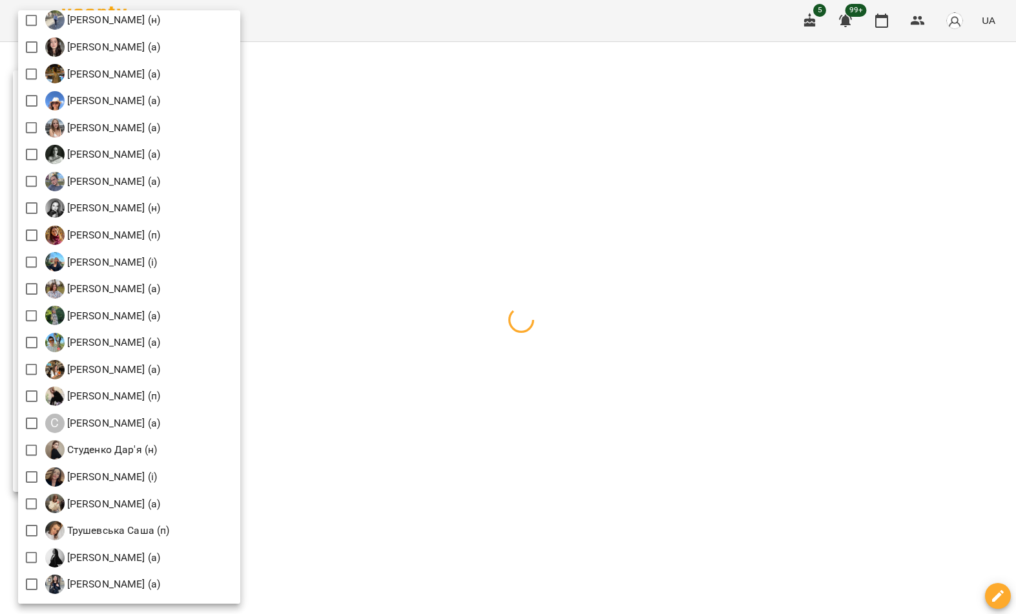
click at [441, 160] on div at bounding box center [508, 307] width 1016 height 614
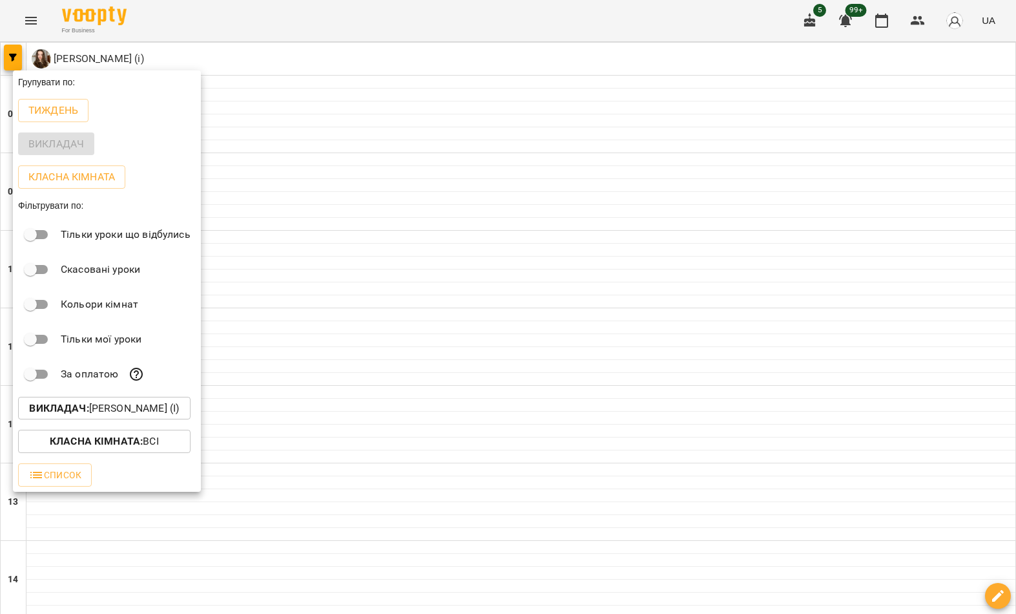
click at [406, 187] on div at bounding box center [508, 307] width 1016 height 614
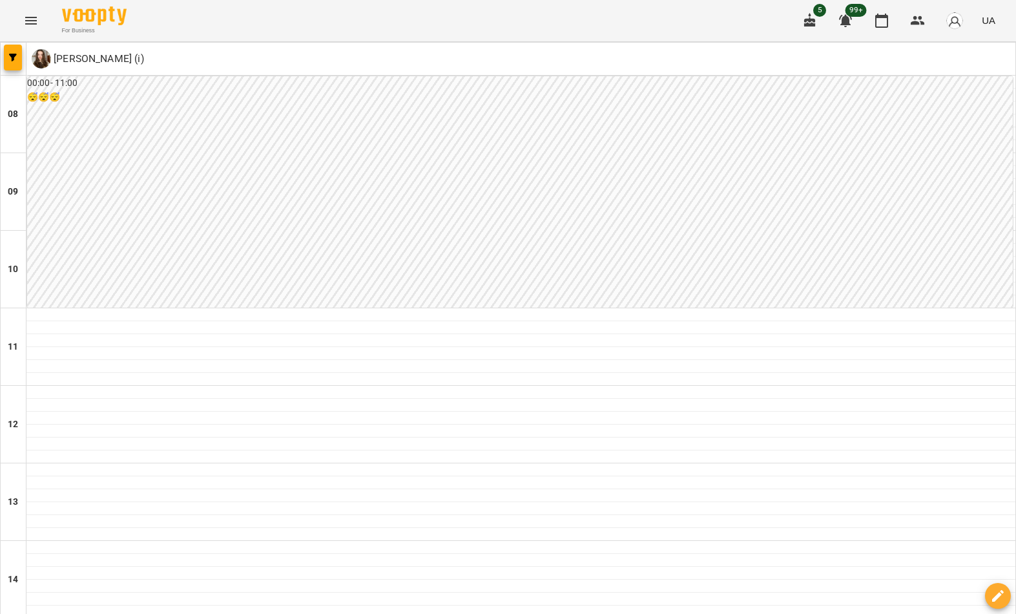
scroll to position [693, 0]
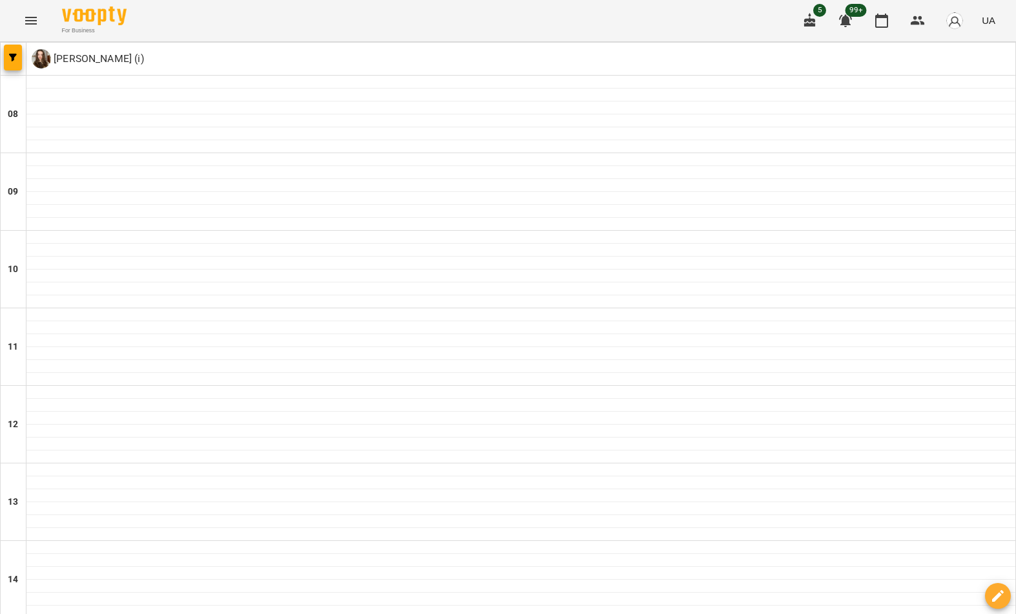
scroll to position [710, 0]
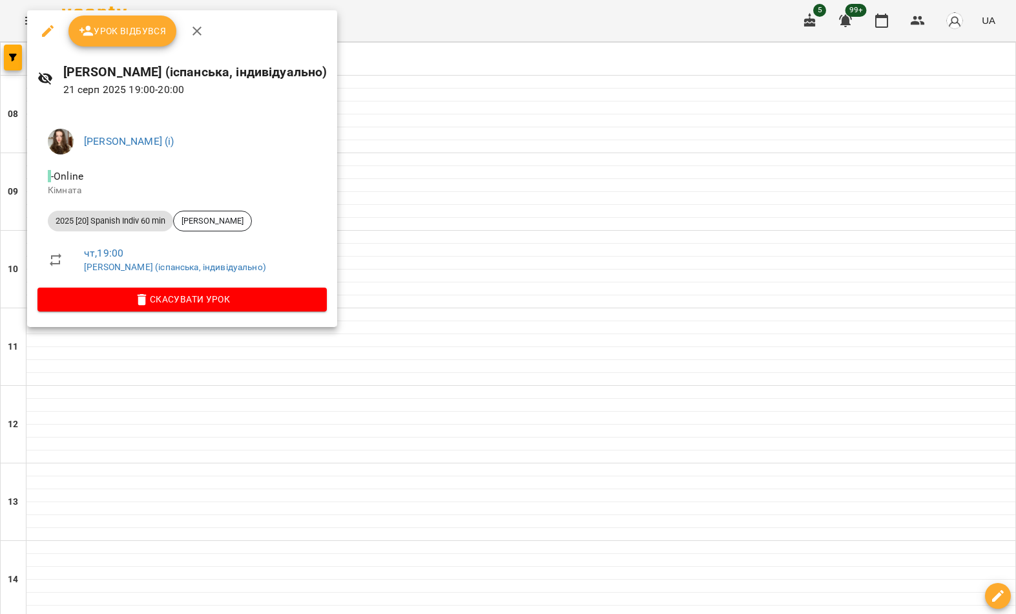
click at [47, 556] on div at bounding box center [508, 307] width 1016 height 614
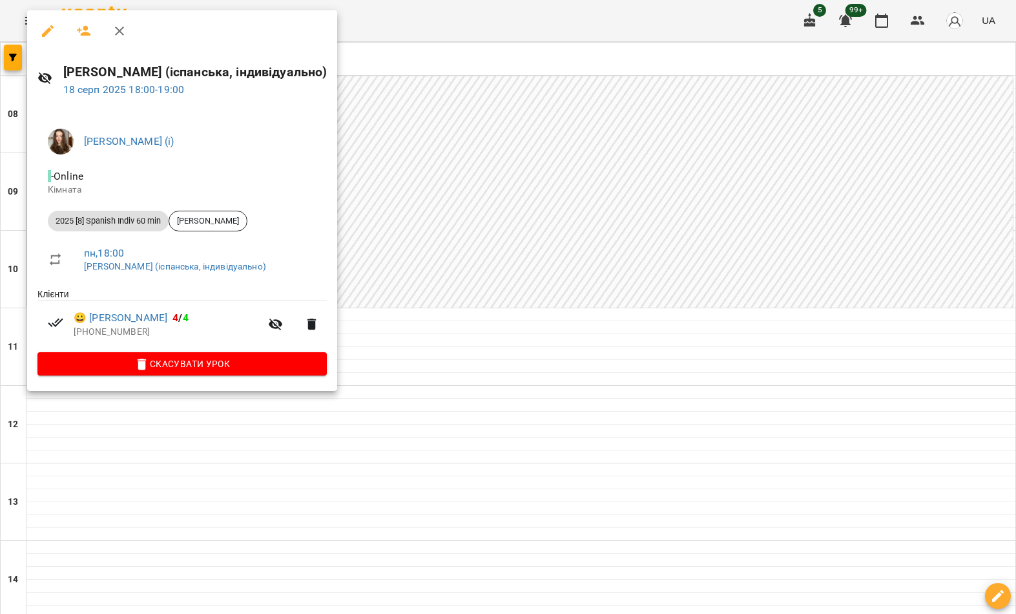
click at [428, 549] on div at bounding box center [508, 307] width 1016 height 614
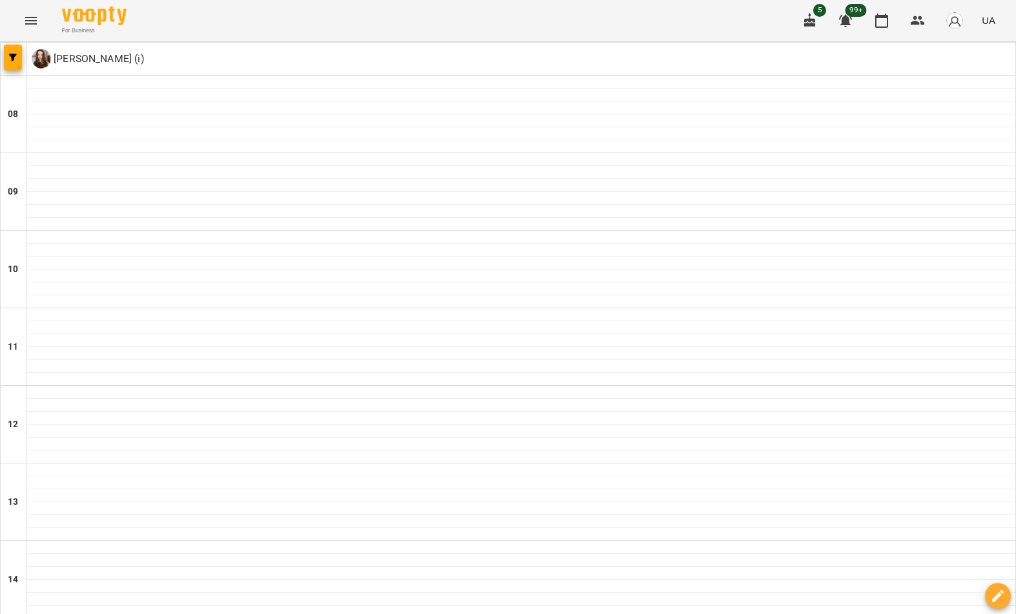
scroll to position [627, 0]
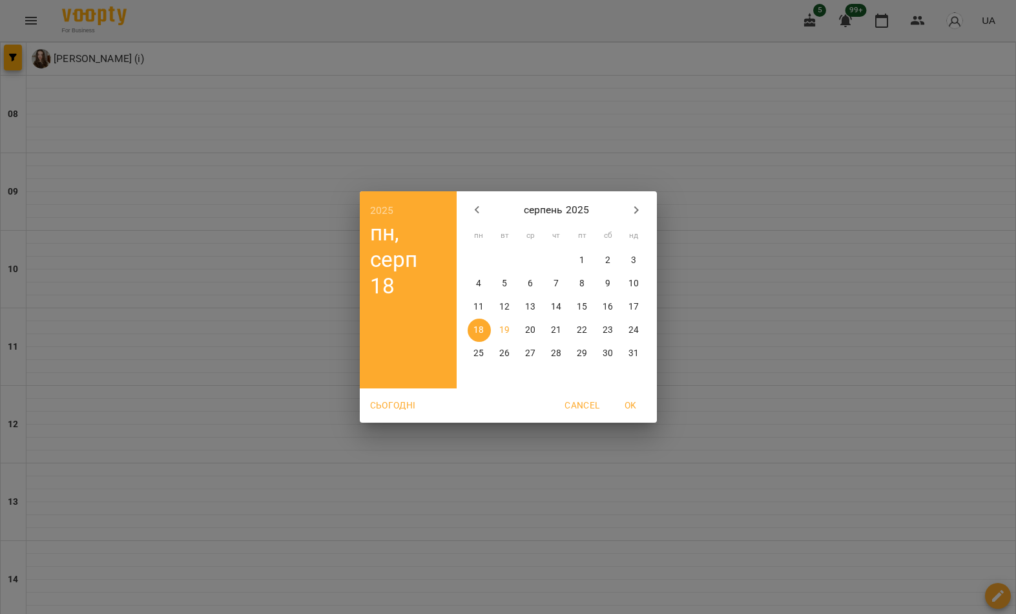
click at [560, 354] on p "28" at bounding box center [556, 353] width 10 height 13
type input "**********"
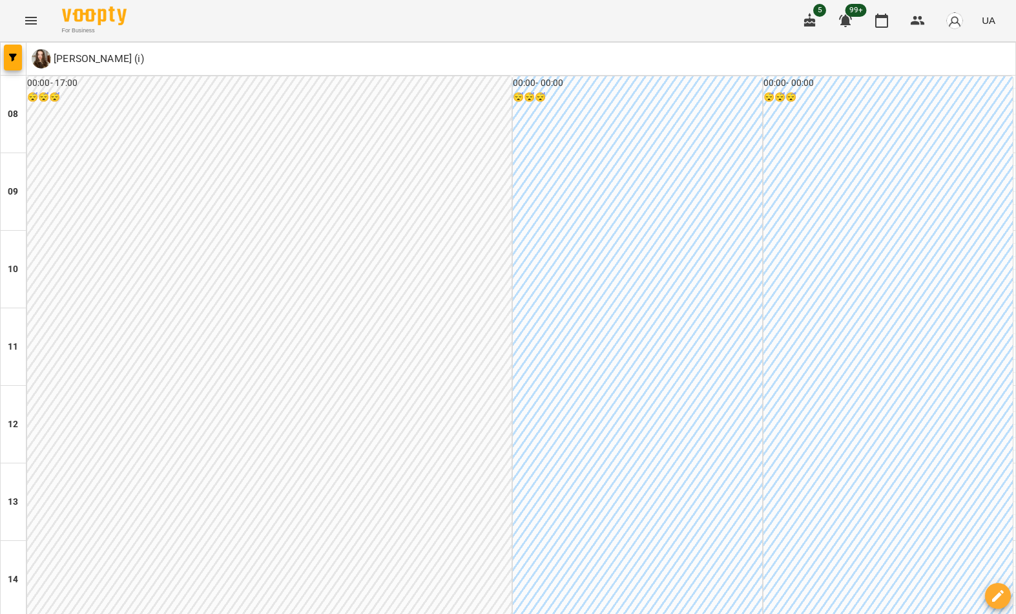
scroll to position [710, 0]
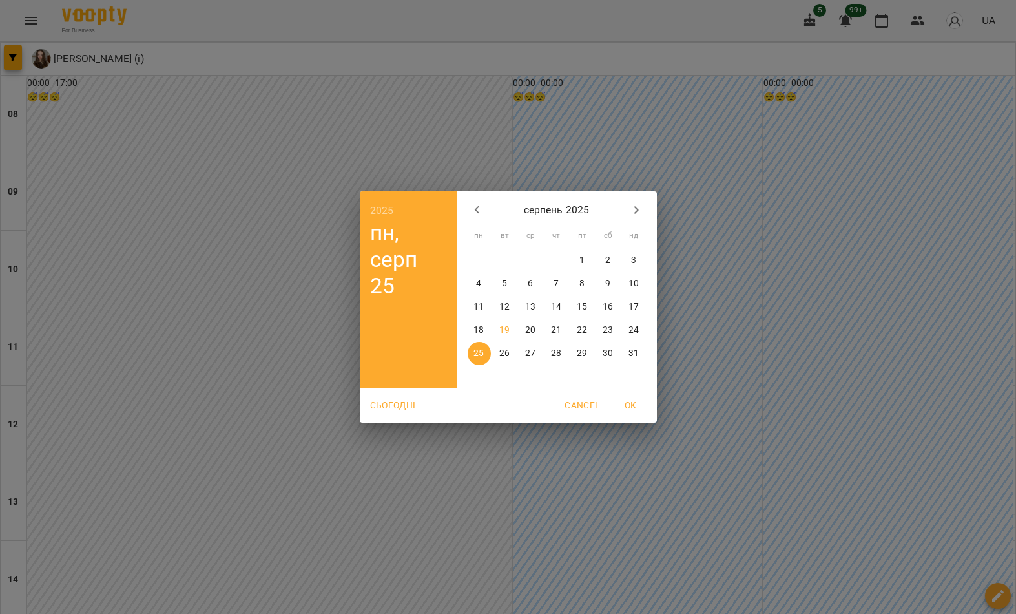
click at [561, 332] on p "21" at bounding box center [556, 330] width 10 height 13
type input "**********"
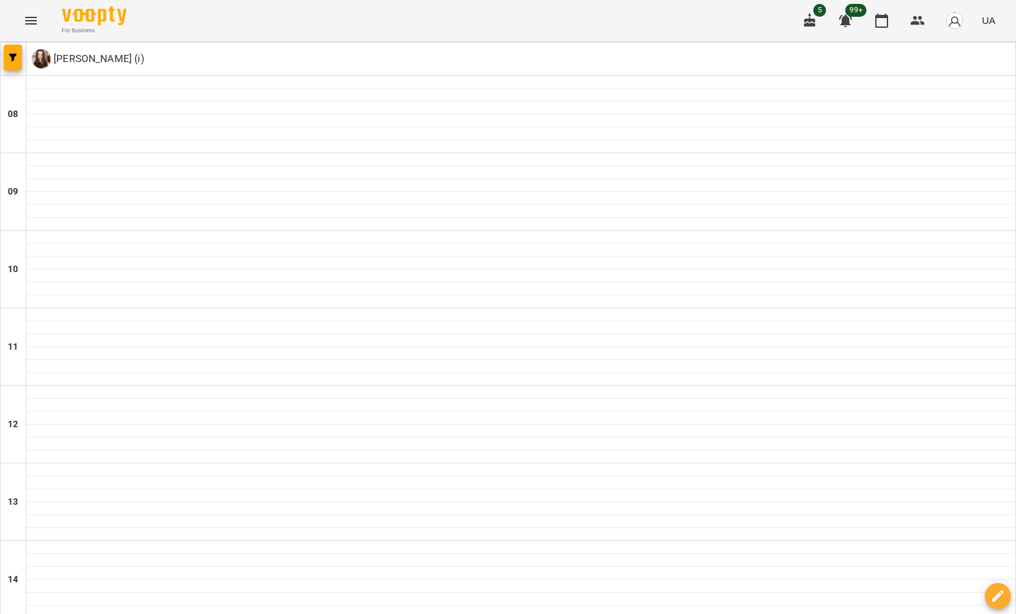
scroll to position [693, 0]
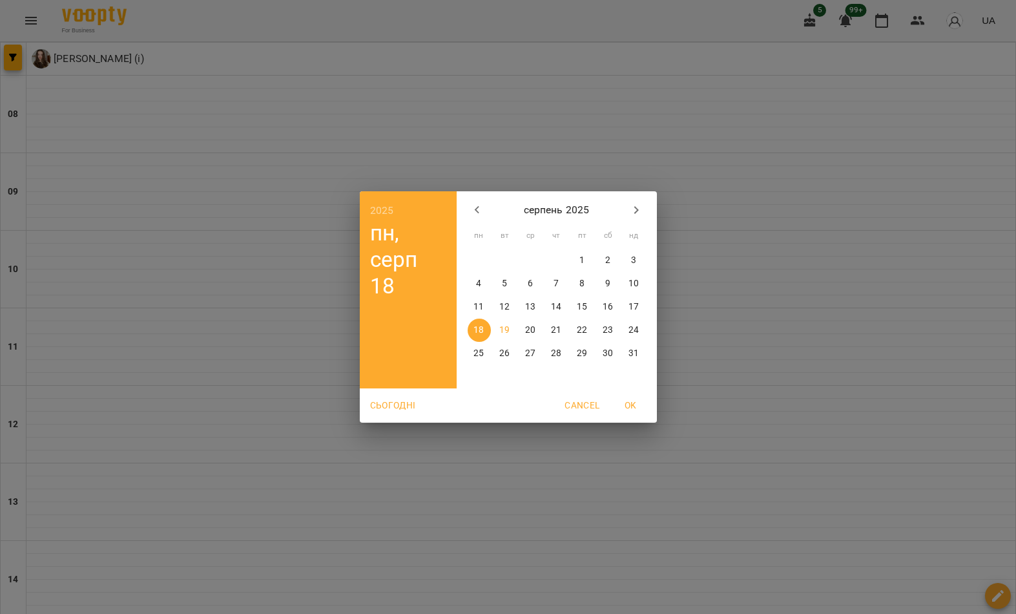
click at [638, 211] on icon "button" at bounding box center [637, 210] width 16 height 16
click at [556, 261] on p "4" at bounding box center [556, 260] width 5 height 13
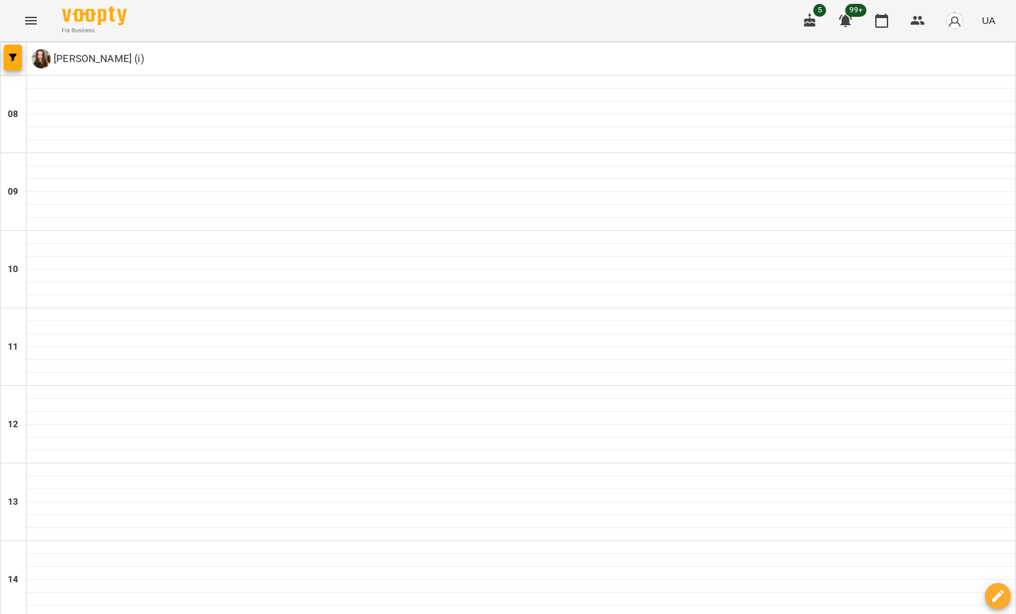
type input "**********"
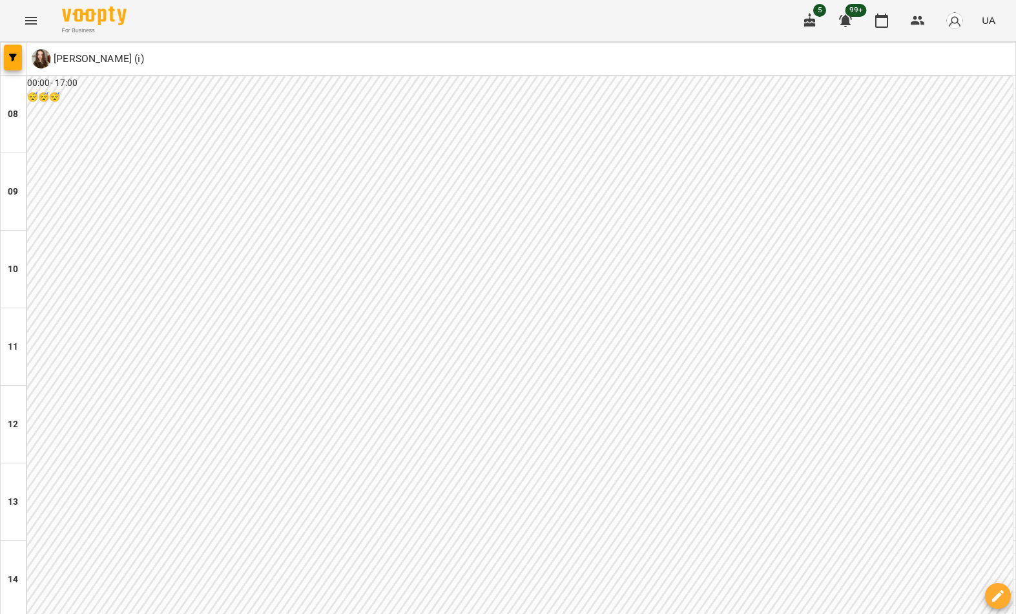
scroll to position [710, 0]
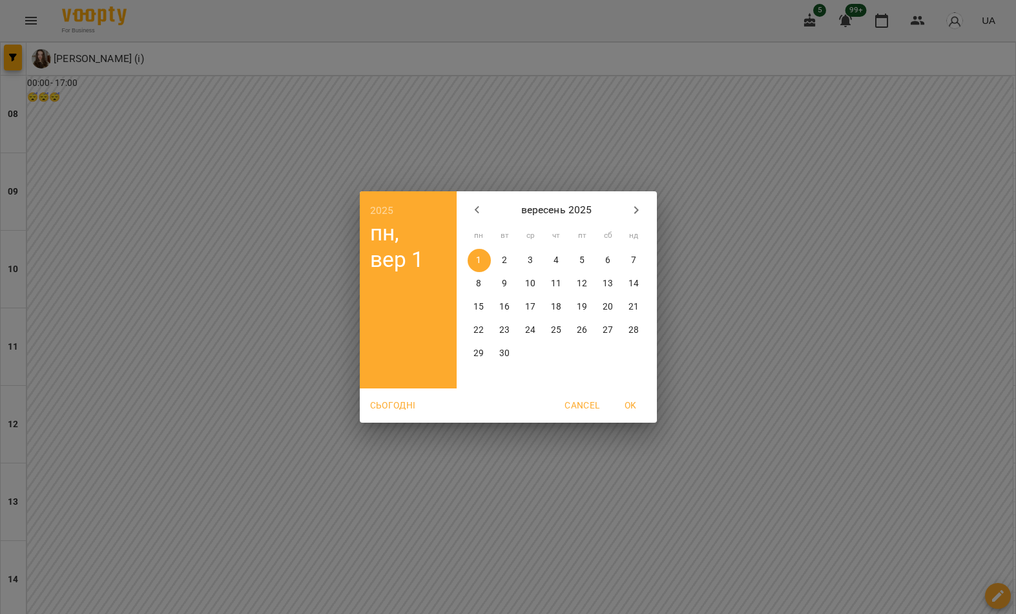
click at [477, 209] on icon "button" at bounding box center [476, 210] width 5 height 8
click at [641, 211] on icon "button" at bounding box center [637, 210] width 16 height 16
click at [68, 558] on div "2025 пн, вер 1 вересень 2025 пн вт ср чт пт сб нд 1 2 3 4 5 6 7 8 9 10 11 12 13…" at bounding box center [508, 307] width 1016 height 614
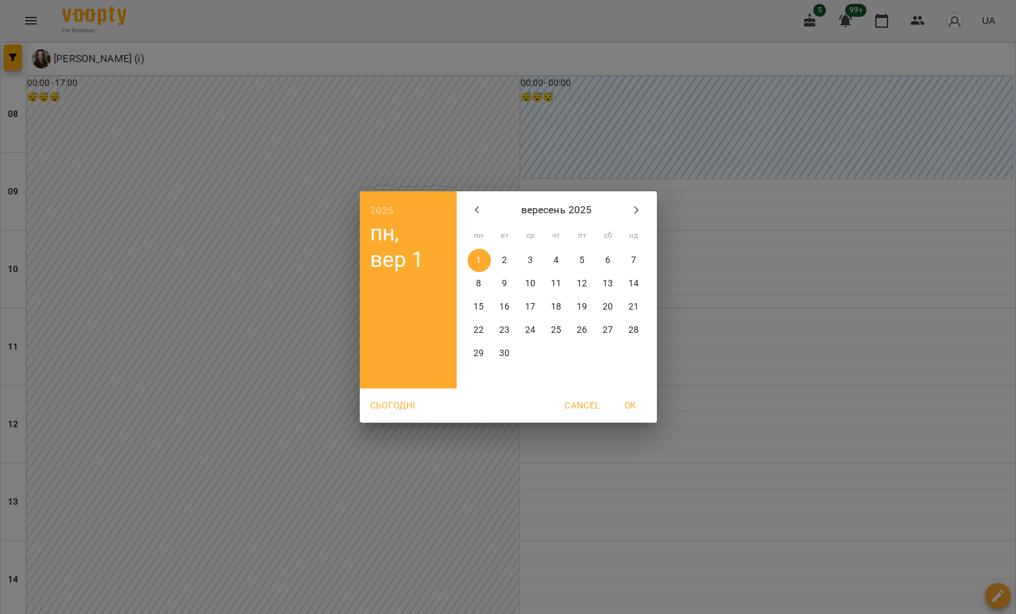
click at [476, 205] on icon "button" at bounding box center [478, 210] width 16 height 16
click at [560, 329] on p "21" at bounding box center [556, 330] width 10 height 13
type input "**********"
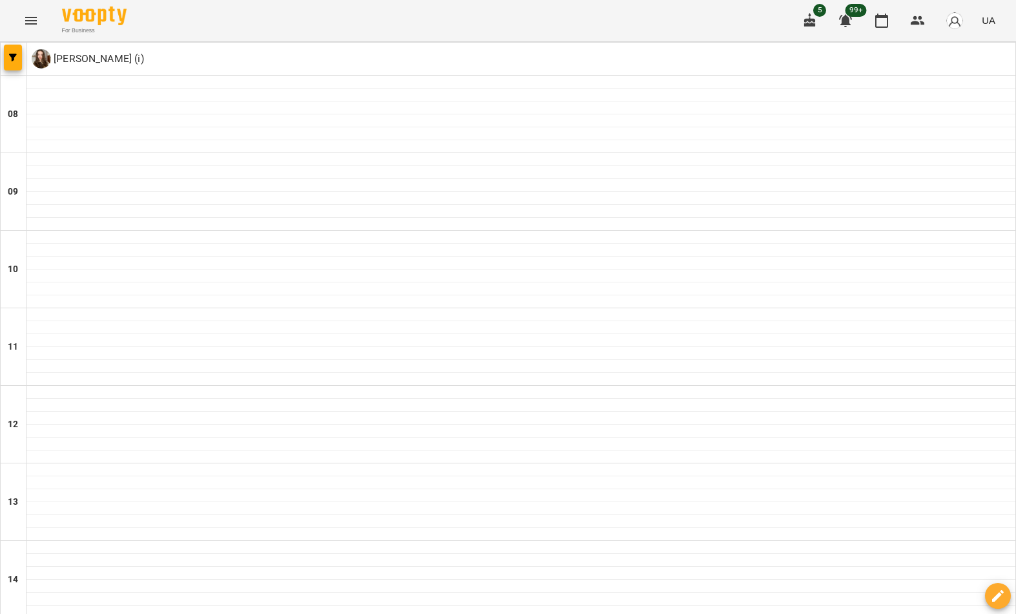
scroll to position [693, 0]
click at [16, 59] on icon "button" at bounding box center [13, 58] width 8 height 8
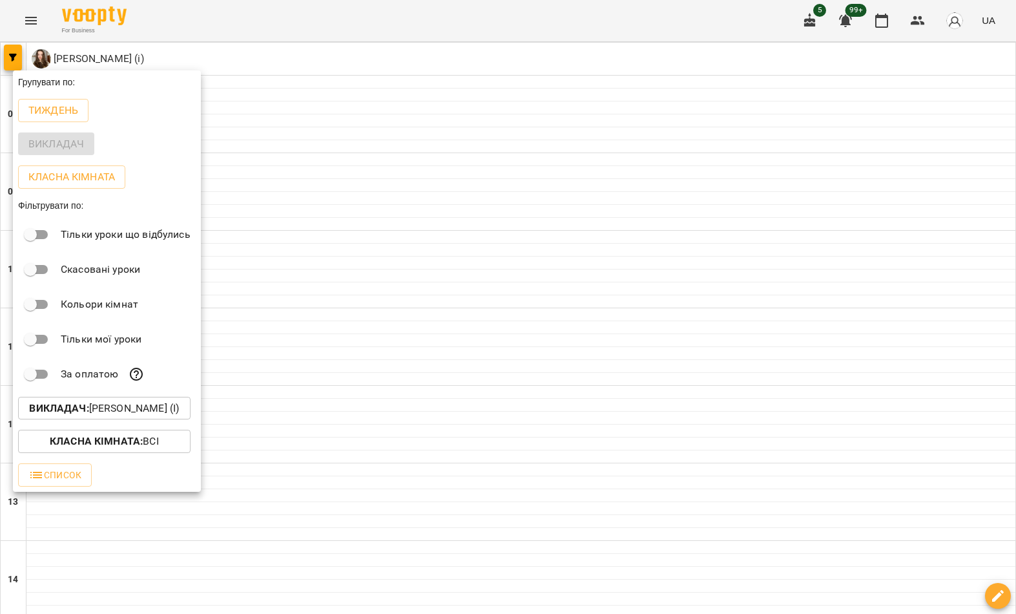
click at [142, 420] on button "Викладач : Гайдукевич Анна (і)" at bounding box center [104, 408] width 173 height 23
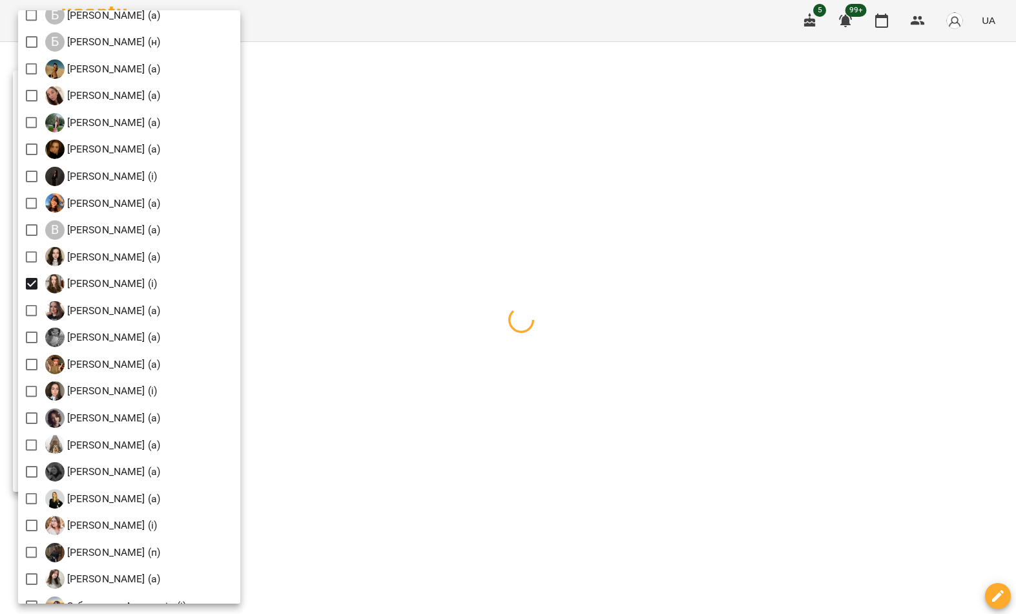
scroll to position [286, 0]
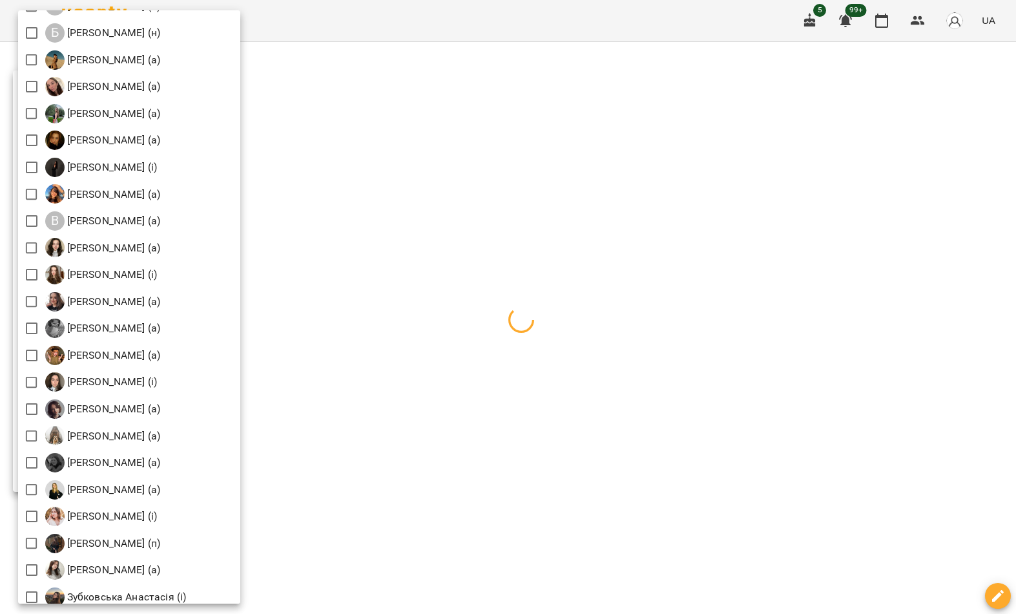
click at [437, 185] on div at bounding box center [508, 307] width 1016 height 614
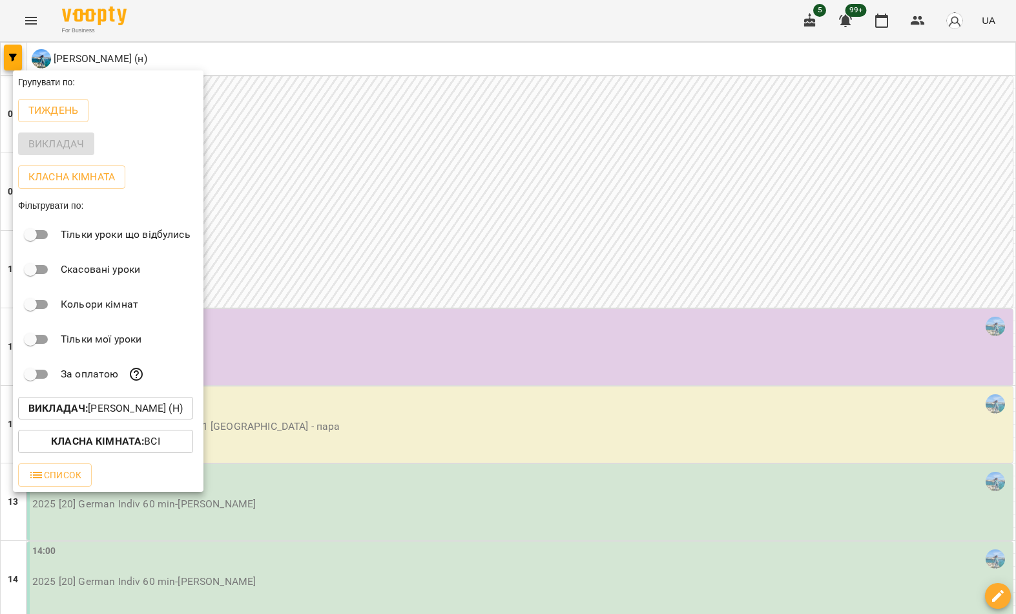
click at [552, 275] on div at bounding box center [508, 307] width 1016 height 614
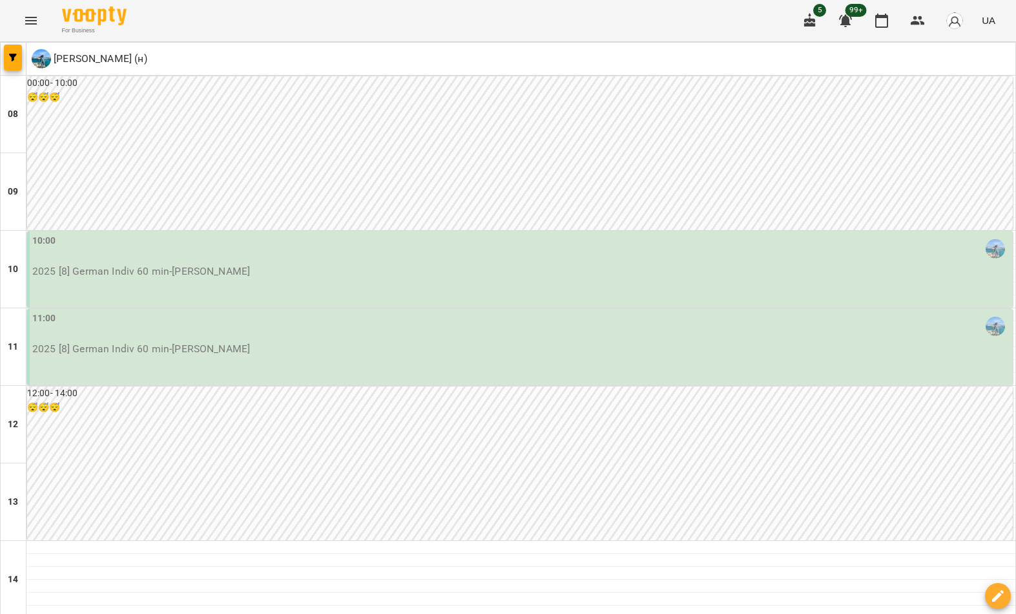
scroll to position [253, 0]
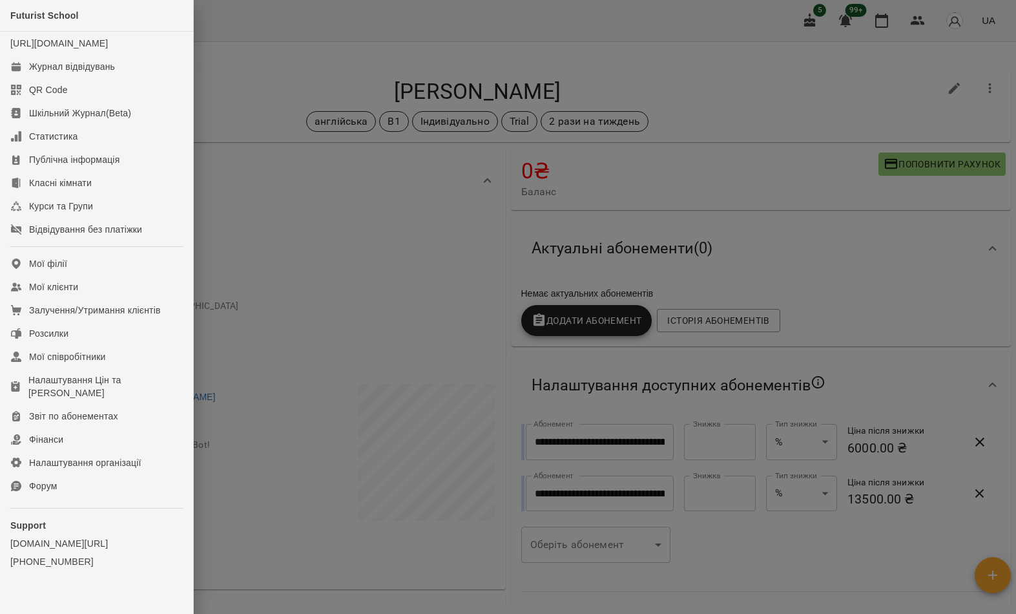
click at [139, 299] on link "Мої клієнти" at bounding box center [96, 286] width 193 height 23
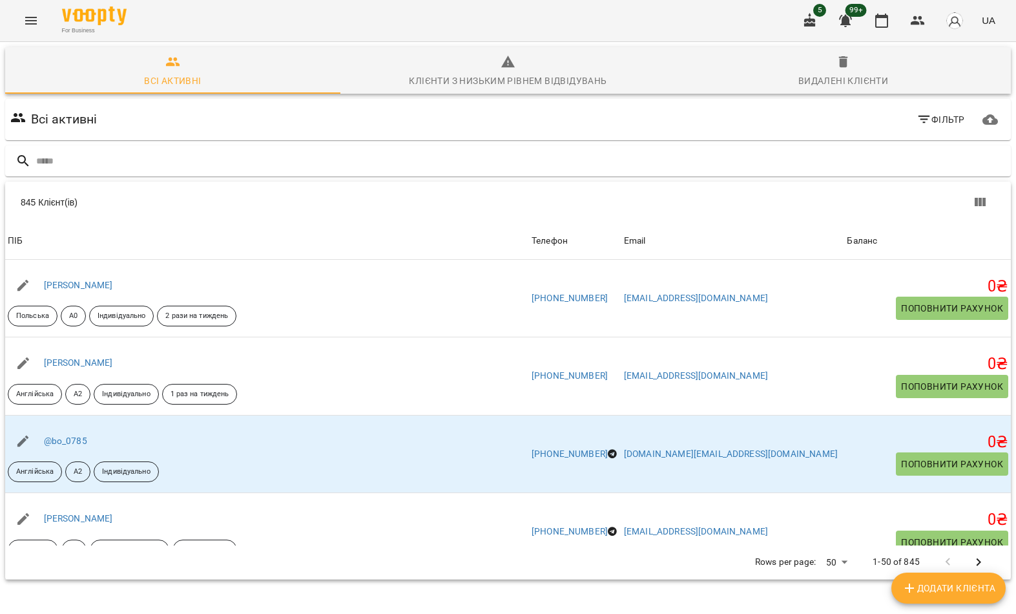
click at [569, 145] on div at bounding box center [508, 161] width 1006 height 32
click at [689, 167] on input "text" at bounding box center [521, 161] width 970 height 21
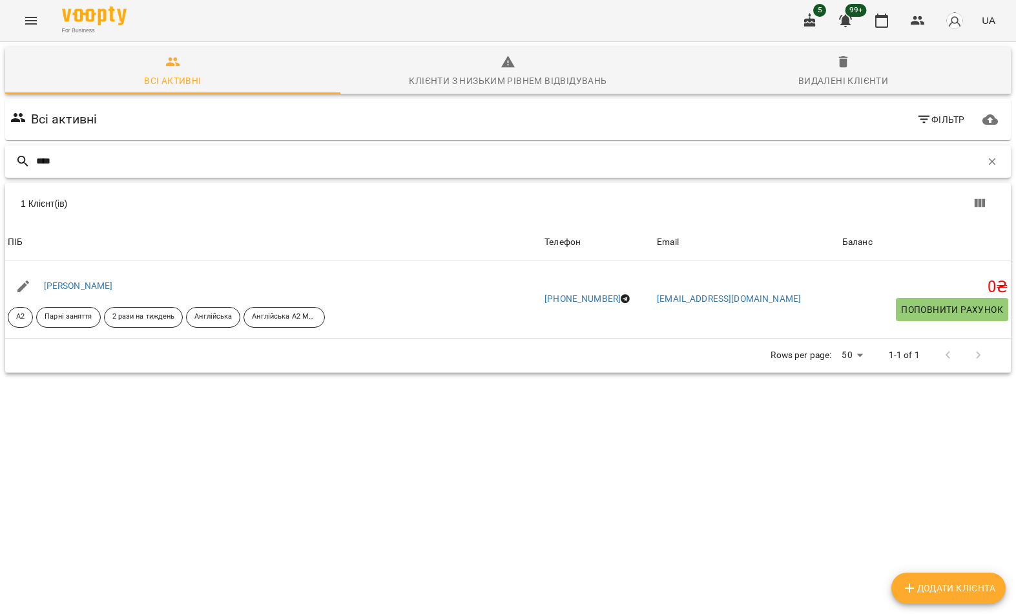
type input "****"
click at [144, 211] on div "1 Клієнт(ів)" at bounding box center [508, 203] width 1006 height 41
click at [69, 290] on link "Лиса Ганна" at bounding box center [78, 285] width 69 height 10
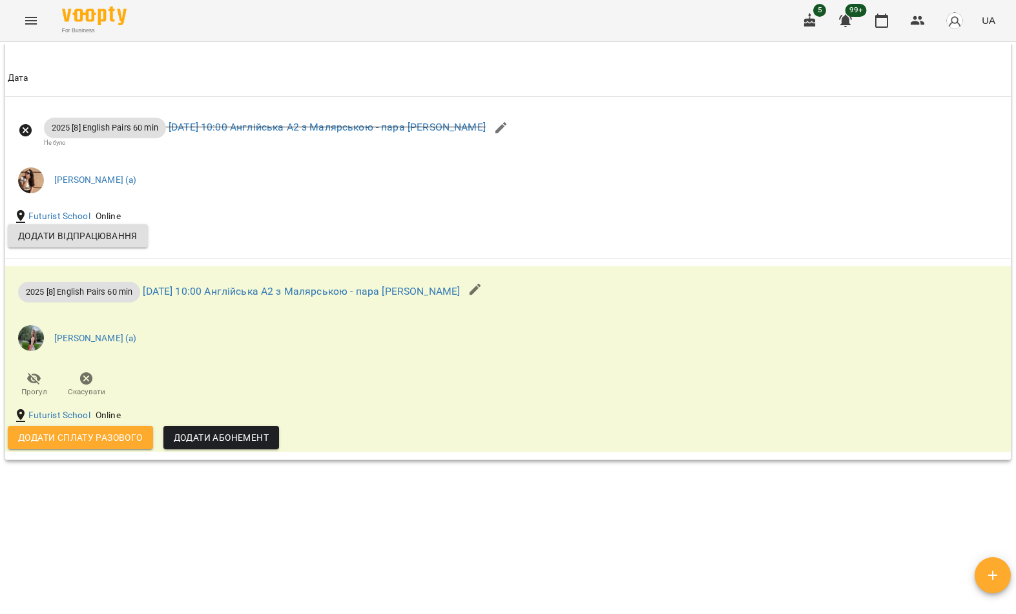
scroll to position [1053, 0]
click at [32, 19] on icon "Menu" at bounding box center [31, 21] width 16 height 16
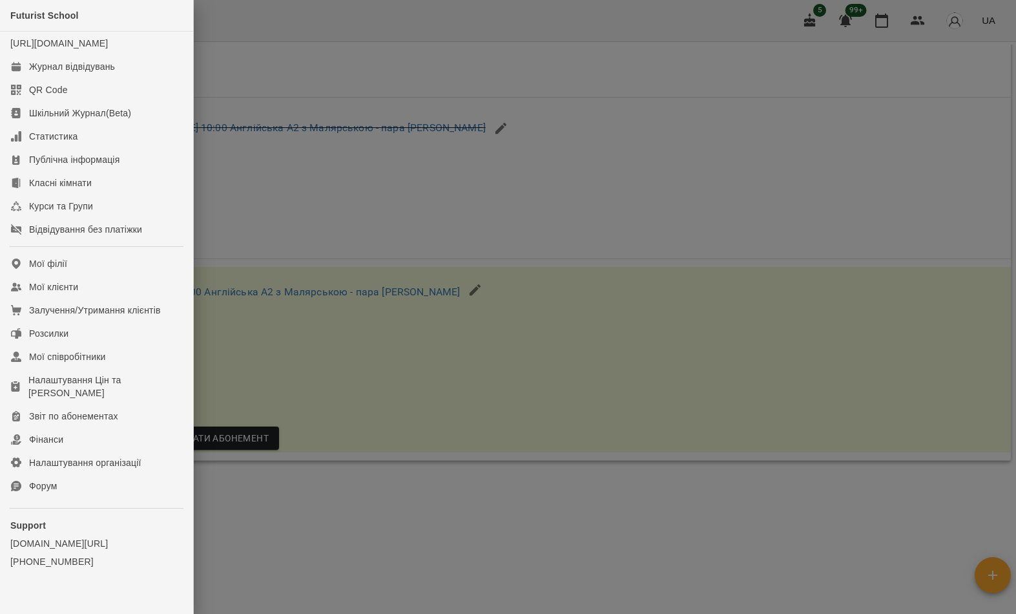
click at [160, 299] on link "Мої клієнти" at bounding box center [96, 286] width 193 height 23
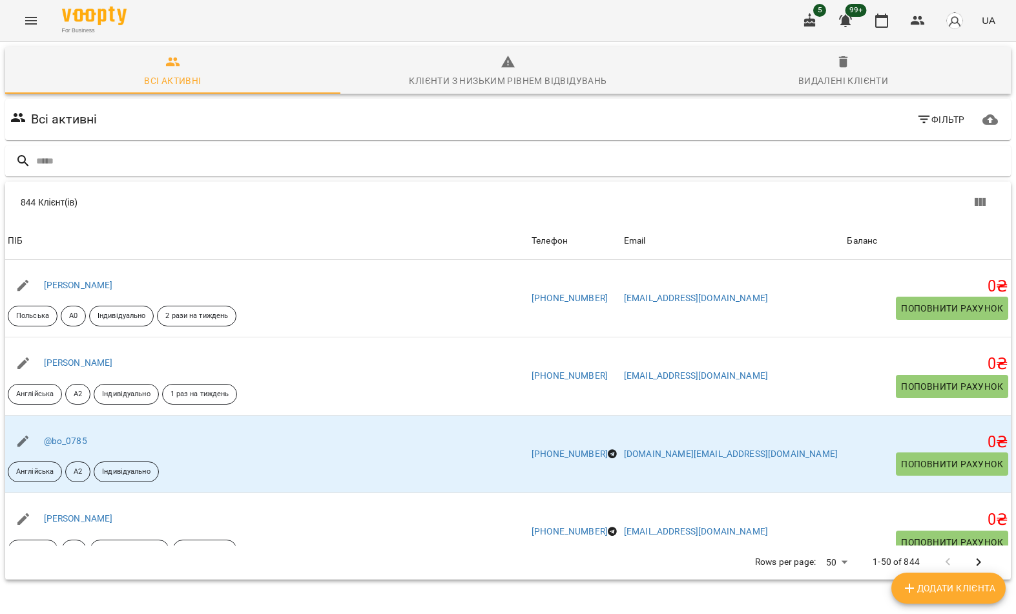
click at [560, 160] on input "text" at bounding box center [521, 161] width 970 height 21
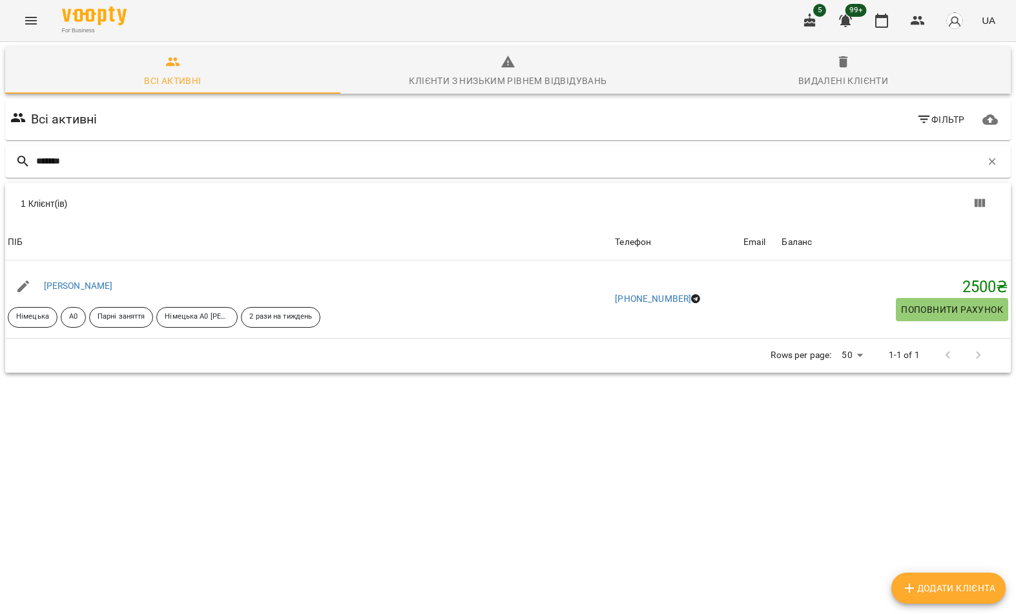
type input "*******"
click at [218, 211] on div "1 Клієнт(ів)" at bounding box center [508, 203] width 1006 height 41
click at [113, 290] on link "[PERSON_NAME]" at bounding box center [78, 285] width 69 height 10
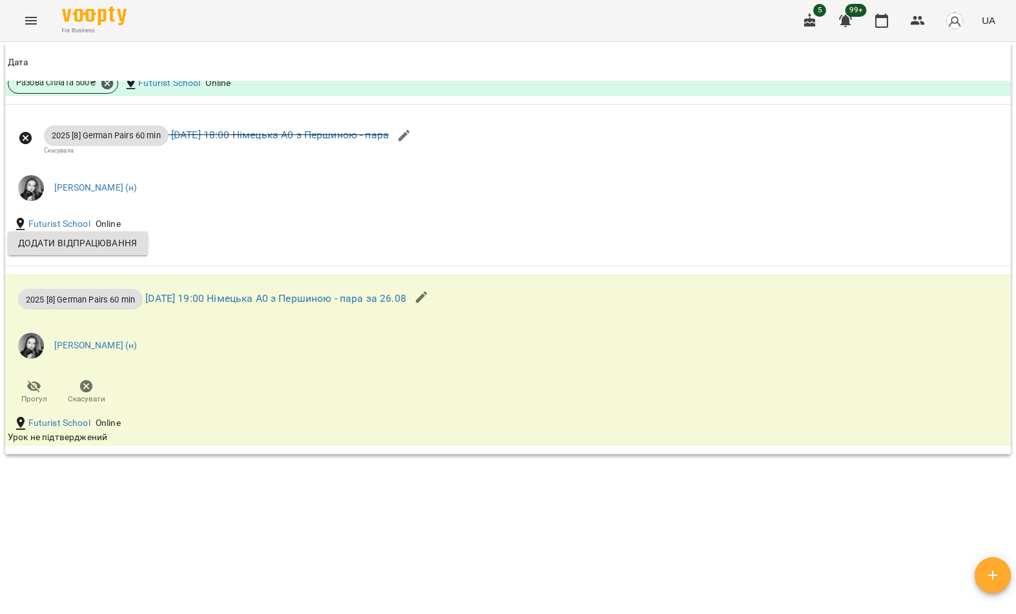
scroll to position [1804, 0]
click at [389, 142] on link "вт 19 серп 2025 18:00 Німецька А0 з Першиною - пара" at bounding box center [280, 136] width 218 height 12
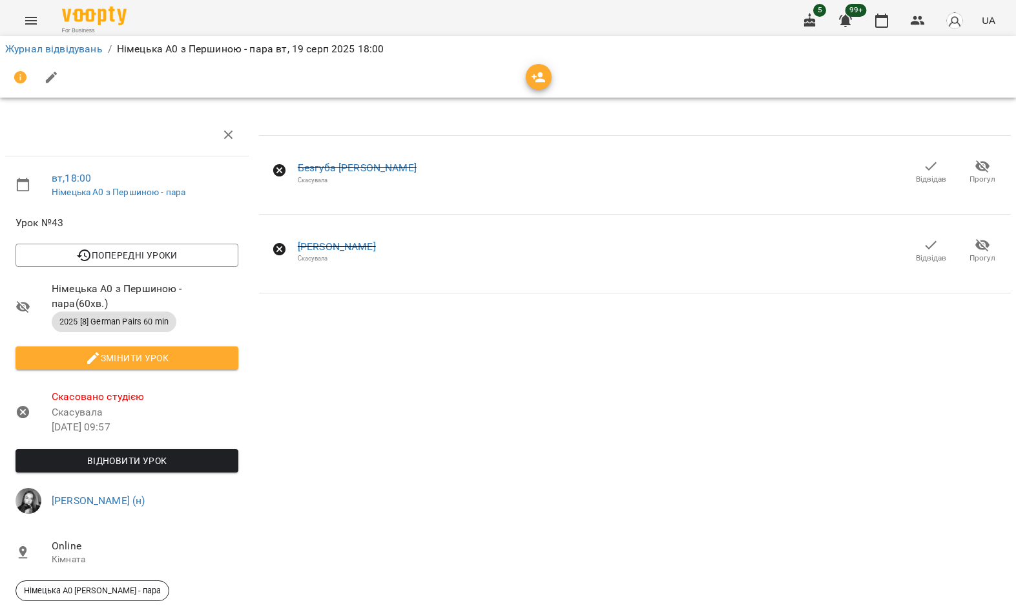
click at [207, 456] on span "Відновити урок" at bounding box center [127, 461] width 202 height 16
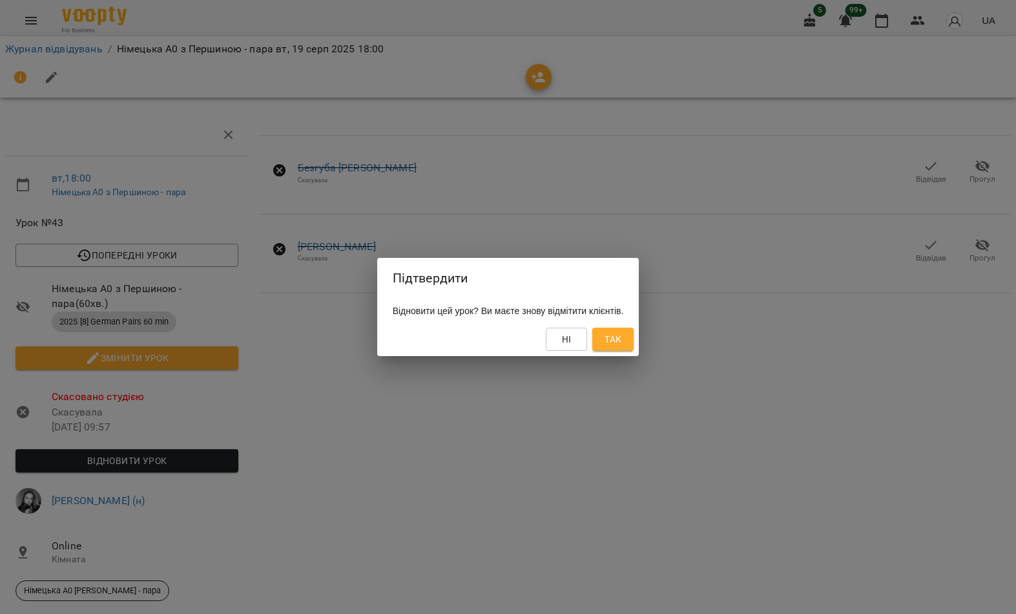
click at [634, 342] on button "Так" at bounding box center [613, 339] width 41 height 23
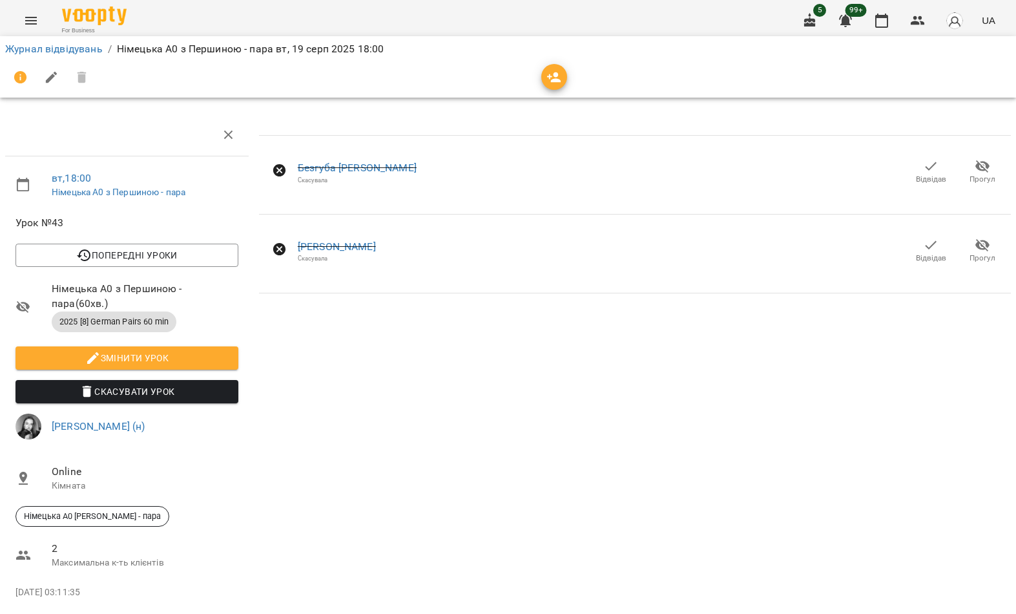
click at [205, 346] on button "Змінити урок" at bounding box center [127, 357] width 223 height 23
select select "**********"
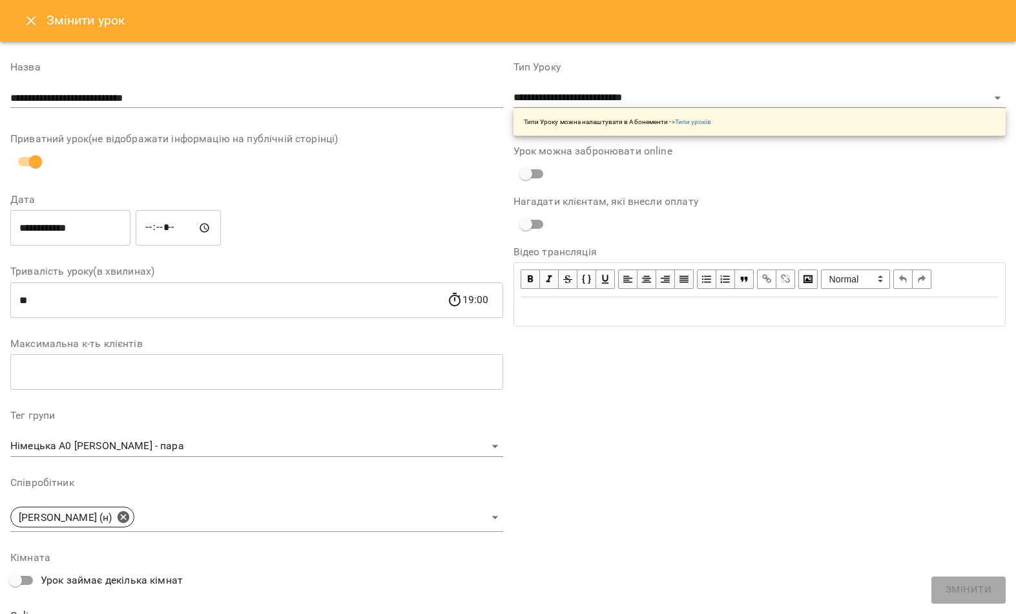
click at [327, 104] on input "**********" at bounding box center [256, 98] width 493 height 21
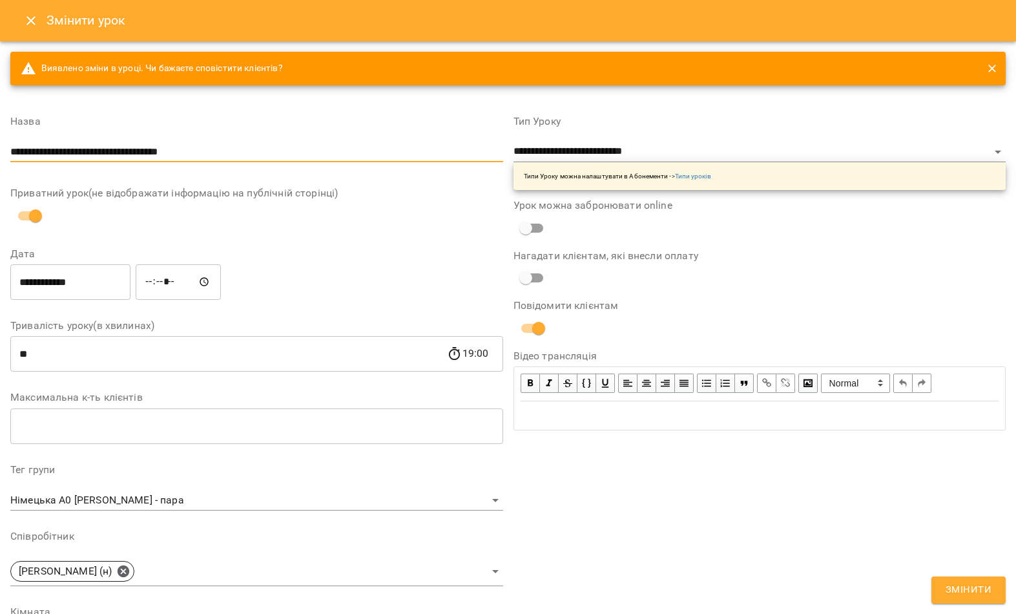
type input "**********"
click at [416, 211] on div "Приватний урок(не відображати інформацію на публічній сторінці)" at bounding box center [256, 208] width 493 height 40
click at [92, 285] on input "**********" at bounding box center [70, 282] width 120 height 36
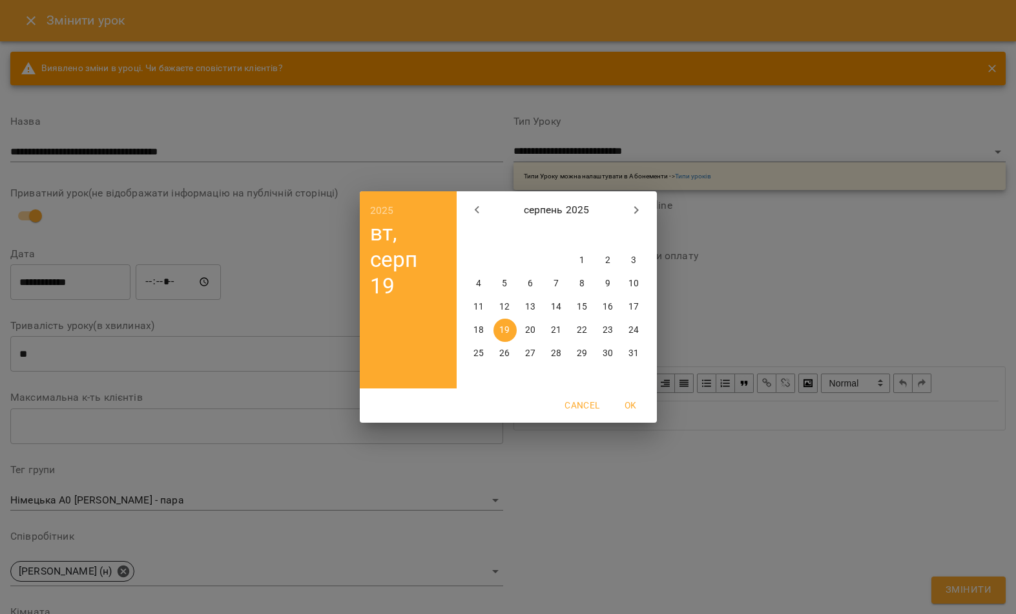
click at [560, 355] on p "28" at bounding box center [556, 353] width 10 height 13
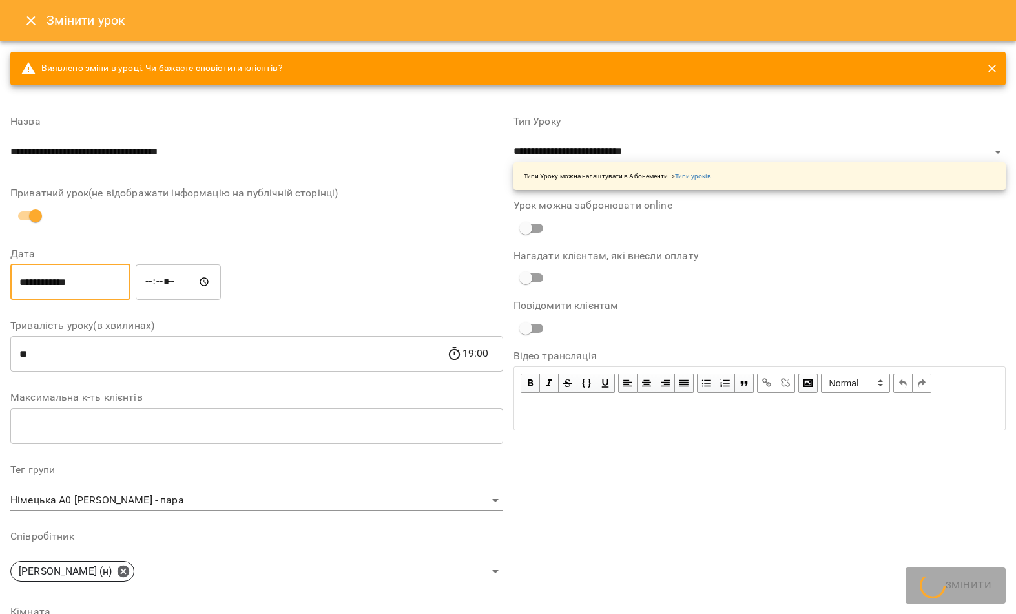
type input "**********"
click at [998, 582] on button "Змінити" at bounding box center [974, 591] width 63 height 23
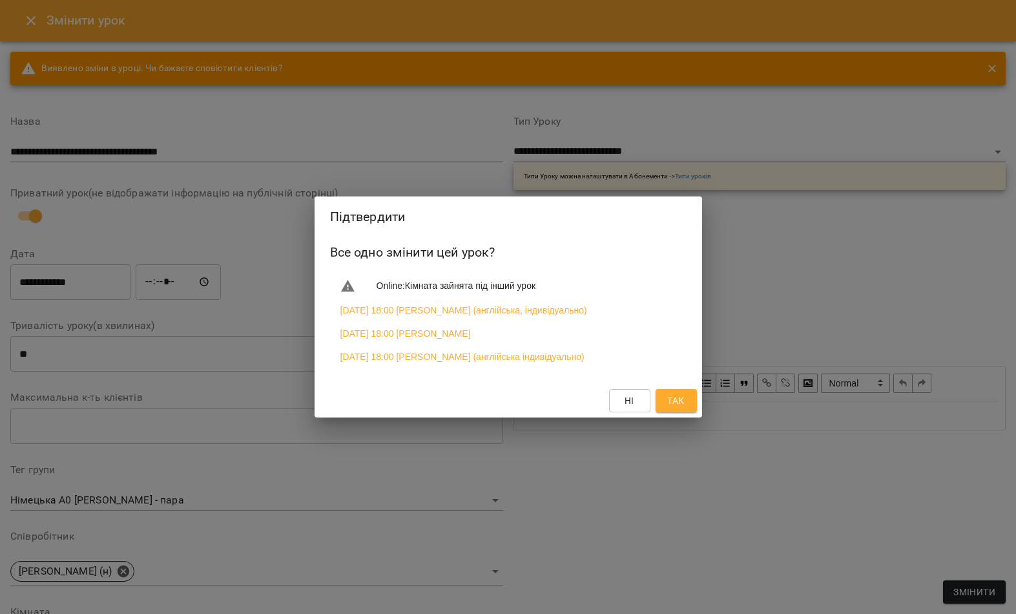
click at [688, 397] on button "Так" at bounding box center [676, 400] width 41 height 23
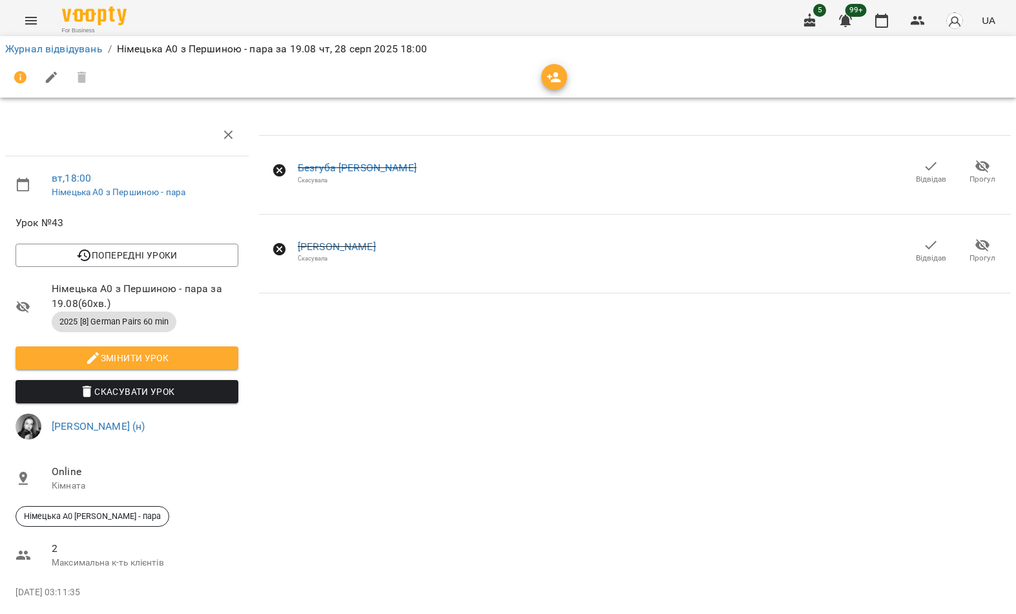
click at [929, 174] on span "Відвідав" at bounding box center [931, 179] width 30 height 11
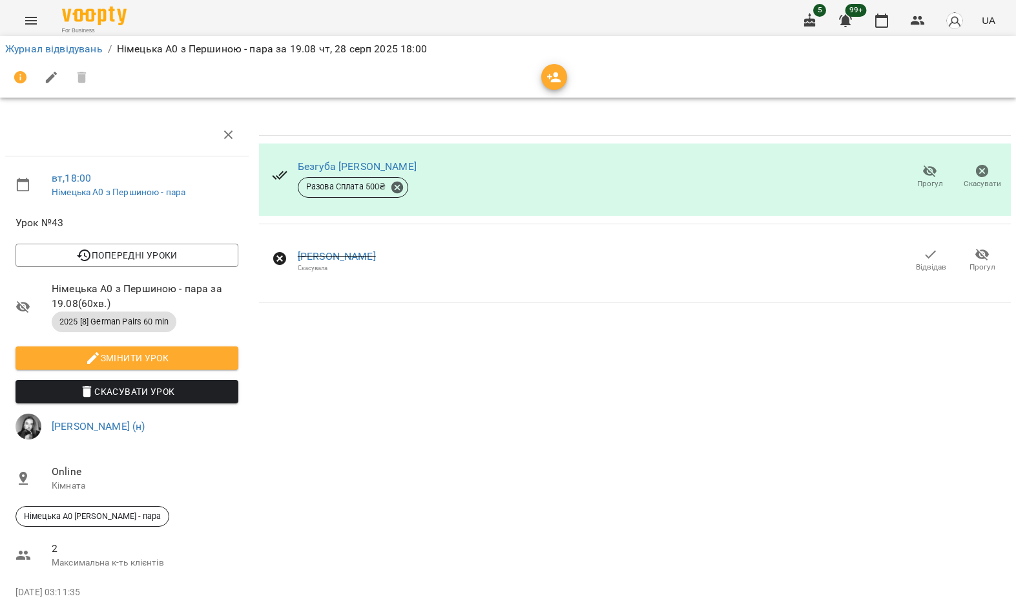
click at [933, 257] on icon "button" at bounding box center [931, 255] width 16 height 16
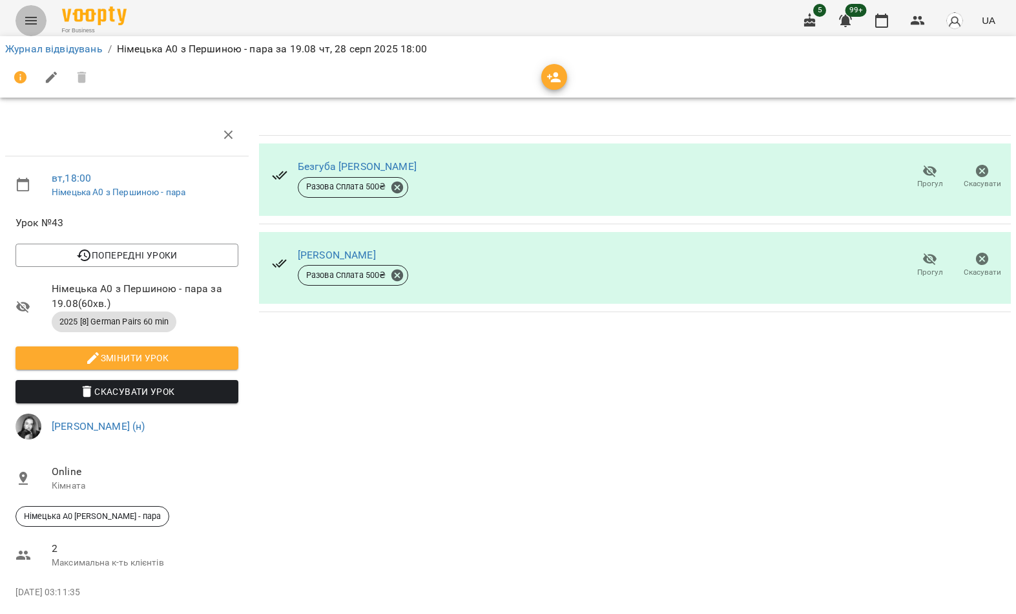
click at [27, 21] on icon "Menu" at bounding box center [31, 21] width 12 height 8
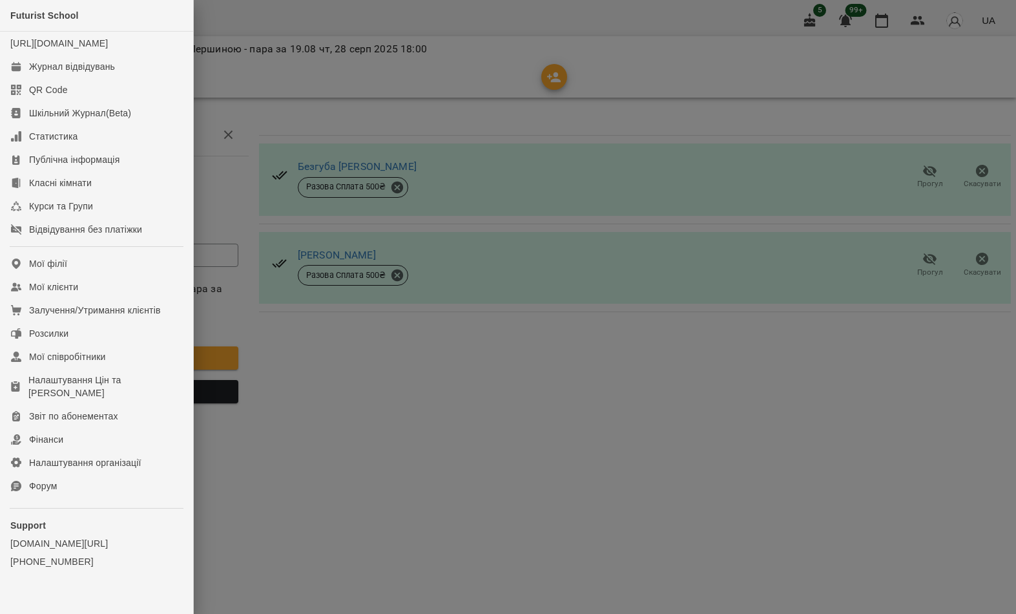
click at [145, 299] on link "Мої клієнти" at bounding box center [96, 286] width 193 height 23
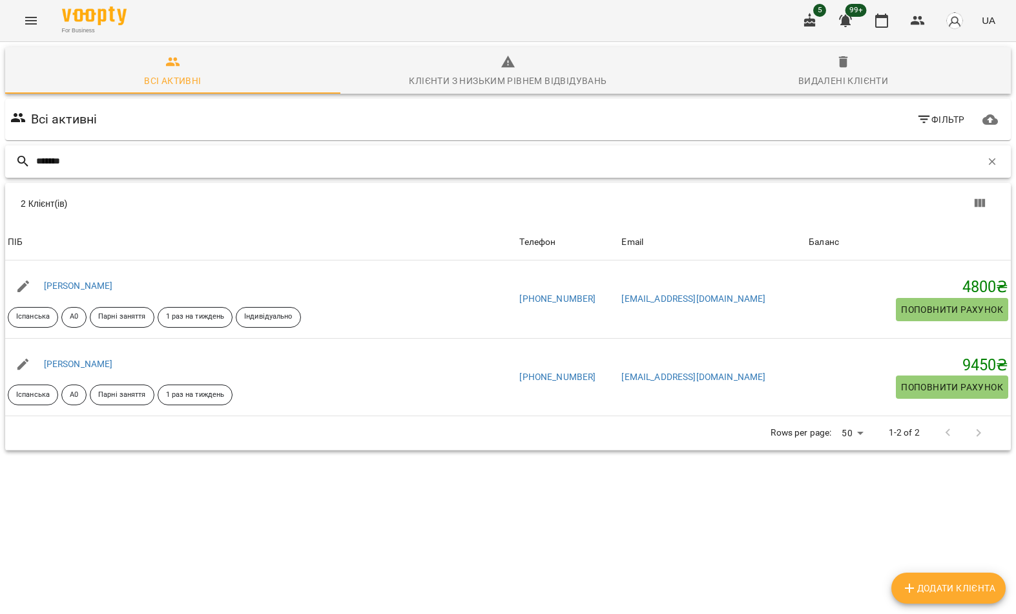
type input "*******"
click at [114, 219] on div "2 Клієнт(ів)" at bounding box center [508, 203] width 1006 height 41
click at [76, 290] on link "Полуков Євген" at bounding box center [78, 285] width 69 height 10
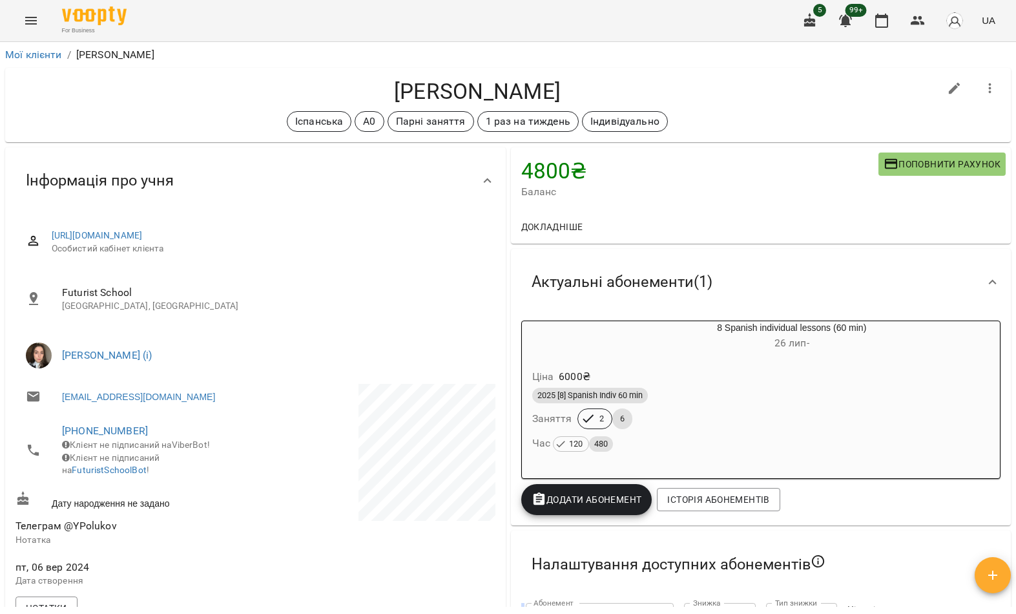
click at [33, 31] on button "Menu" at bounding box center [31, 20] width 31 height 31
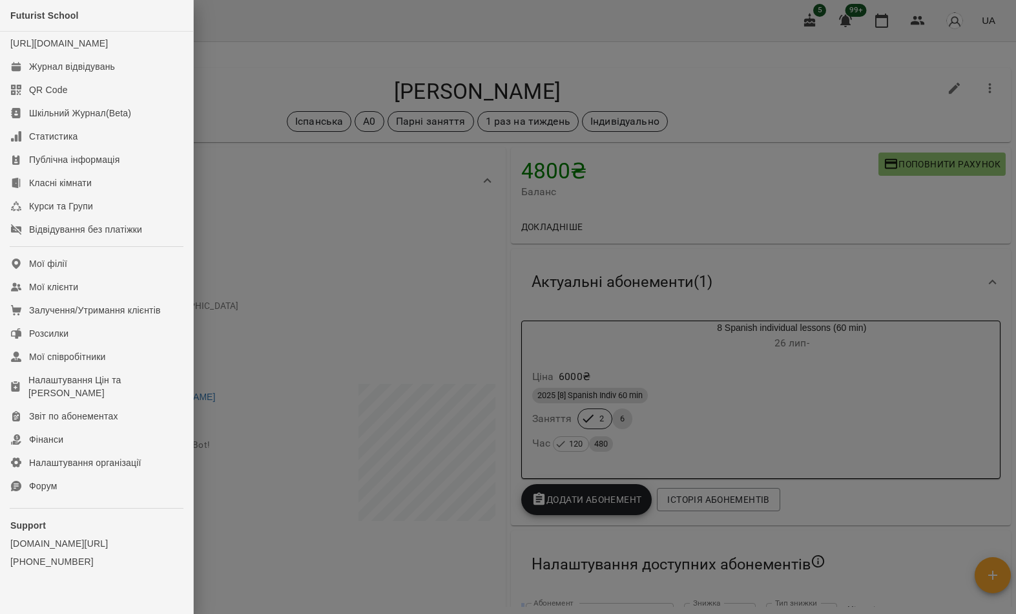
click at [141, 299] on link "Мої клієнти" at bounding box center [96, 286] width 193 height 23
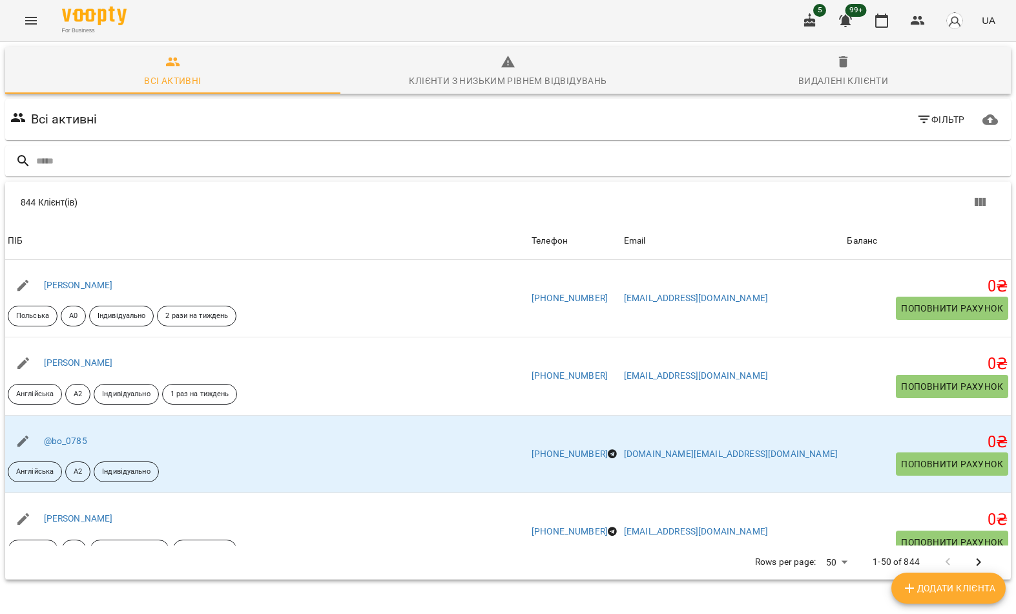
click at [530, 158] on input "text" at bounding box center [521, 161] width 970 height 21
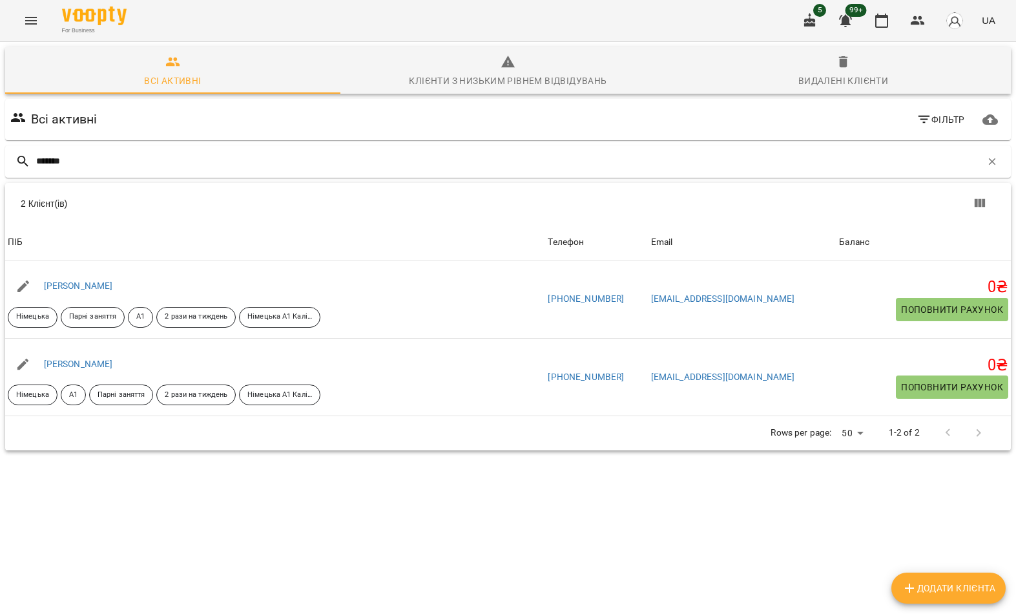
type input "*******"
click at [162, 211] on div "2 Клієнт(ів)" at bounding box center [508, 203] width 1006 height 41
click at [113, 280] on link "Кінзерська-Юрченко Богдана" at bounding box center [78, 285] width 69 height 10
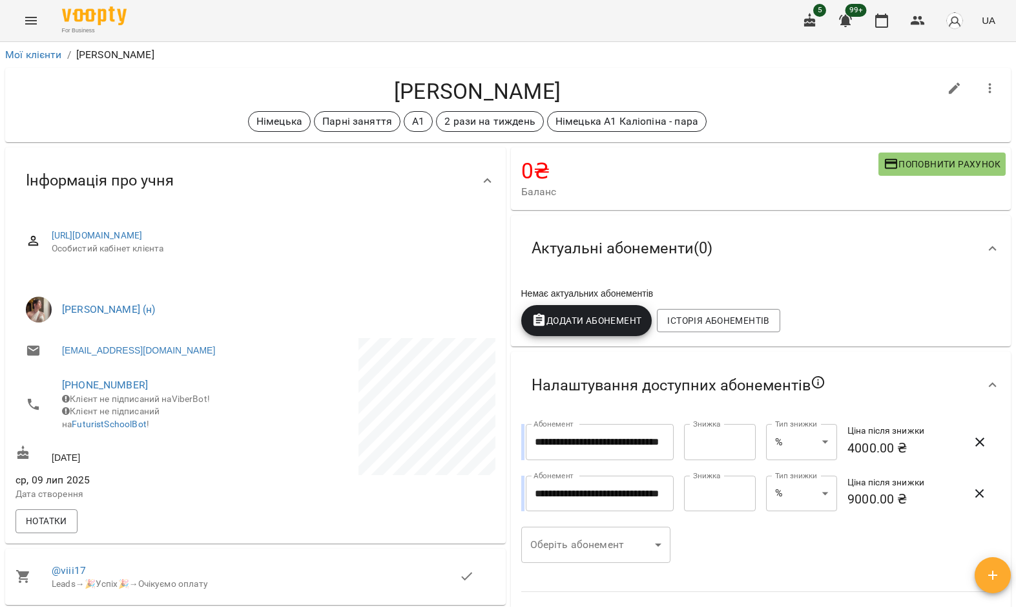
click at [986, 86] on icon "button" at bounding box center [991, 89] width 16 height 16
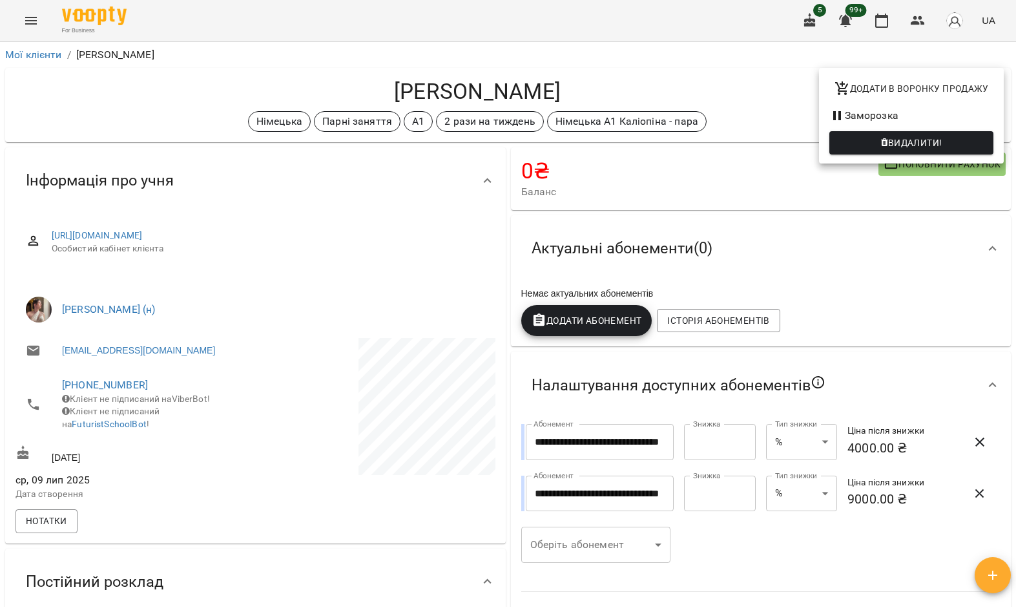
click at [951, 145] on span "Видалити!" at bounding box center [911, 143] width 143 height 16
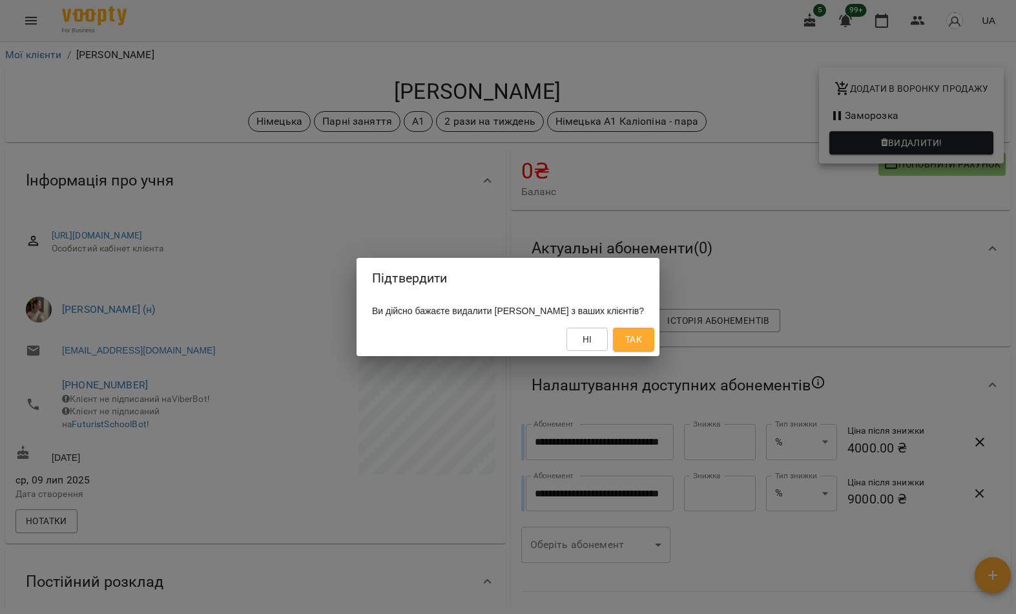
click at [642, 346] on span "Так" at bounding box center [634, 340] width 17 height 16
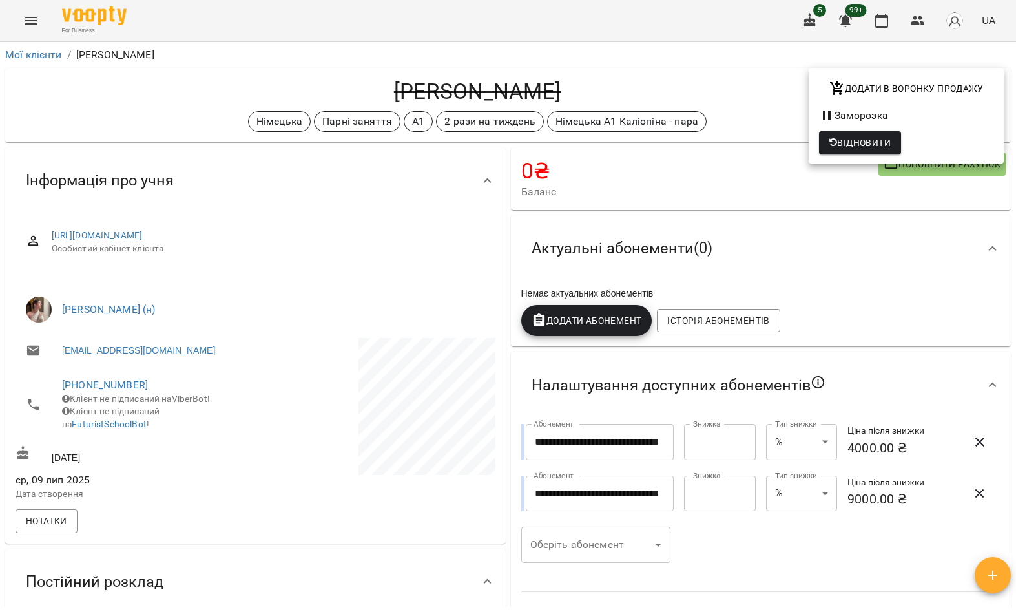
click at [41, 19] on div at bounding box center [508, 307] width 1016 height 614
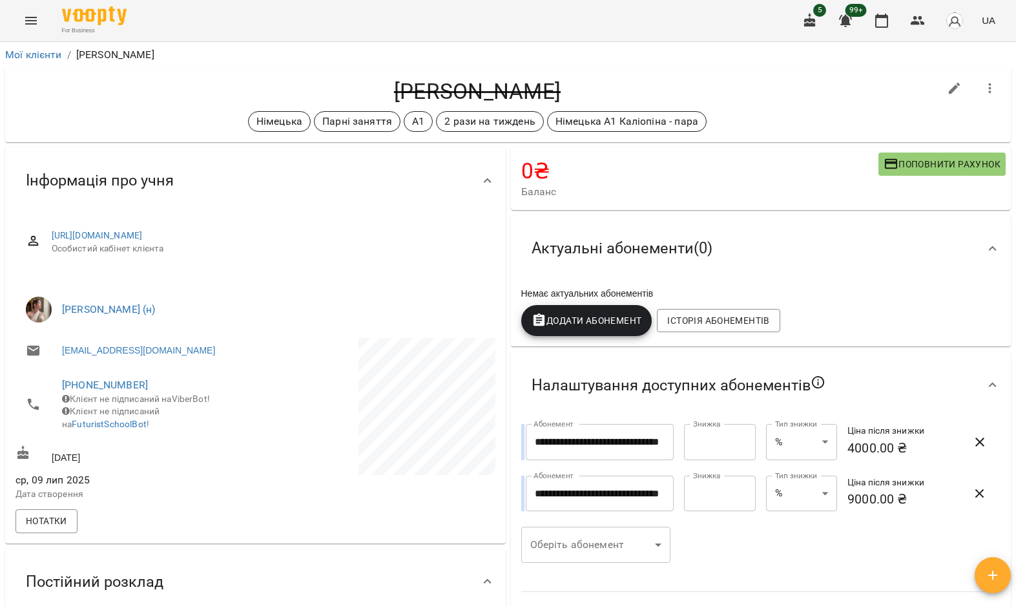
click at [30, 28] on icon "Menu" at bounding box center [31, 21] width 16 height 16
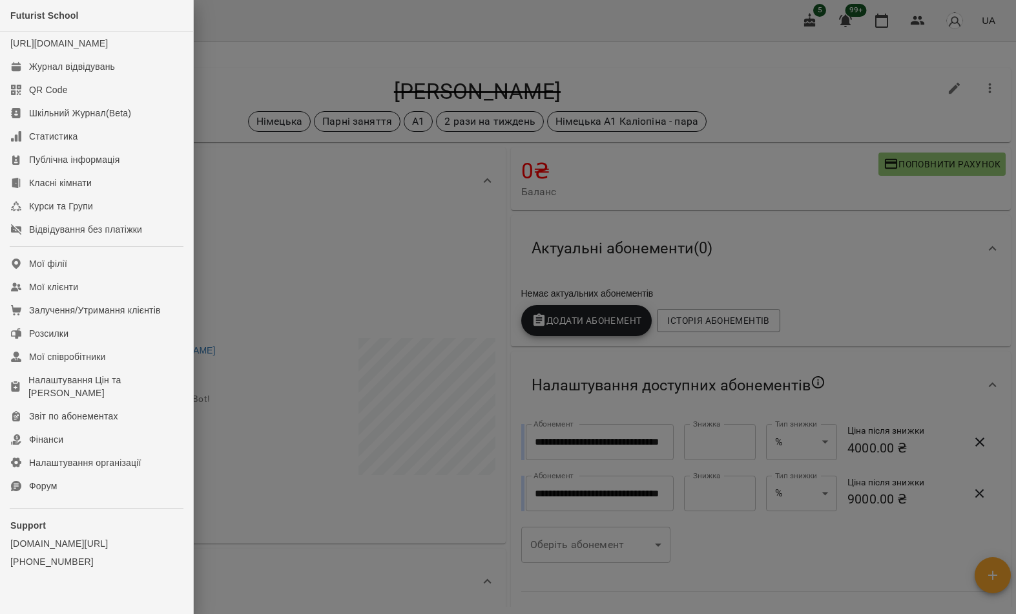
click at [131, 299] on link "Мої клієнти" at bounding box center [96, 286] width 193 height 23
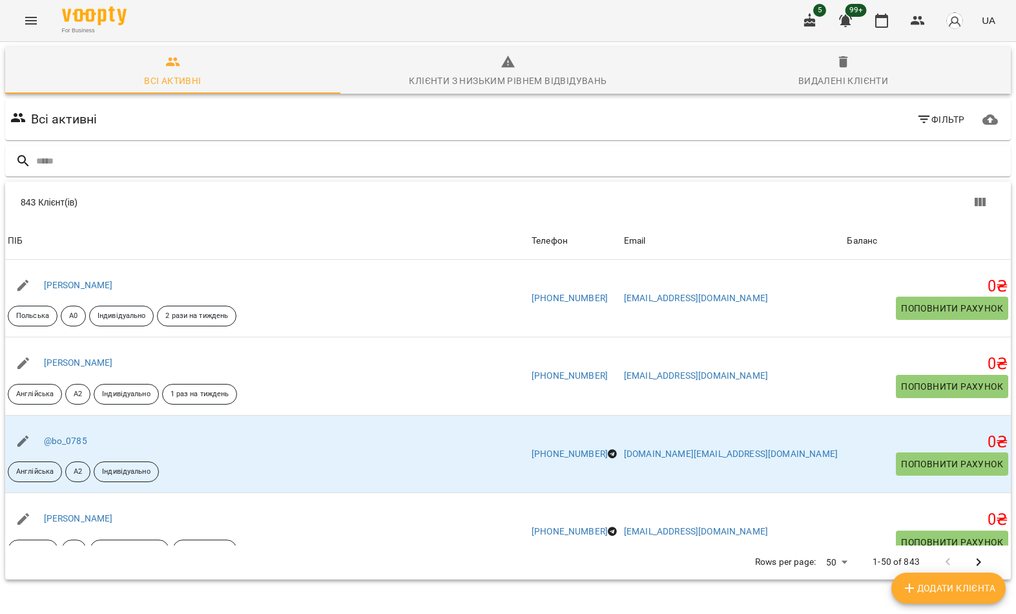
click at [398, 160] on input "text" at bounding box center [521, 161] width 970 height 21
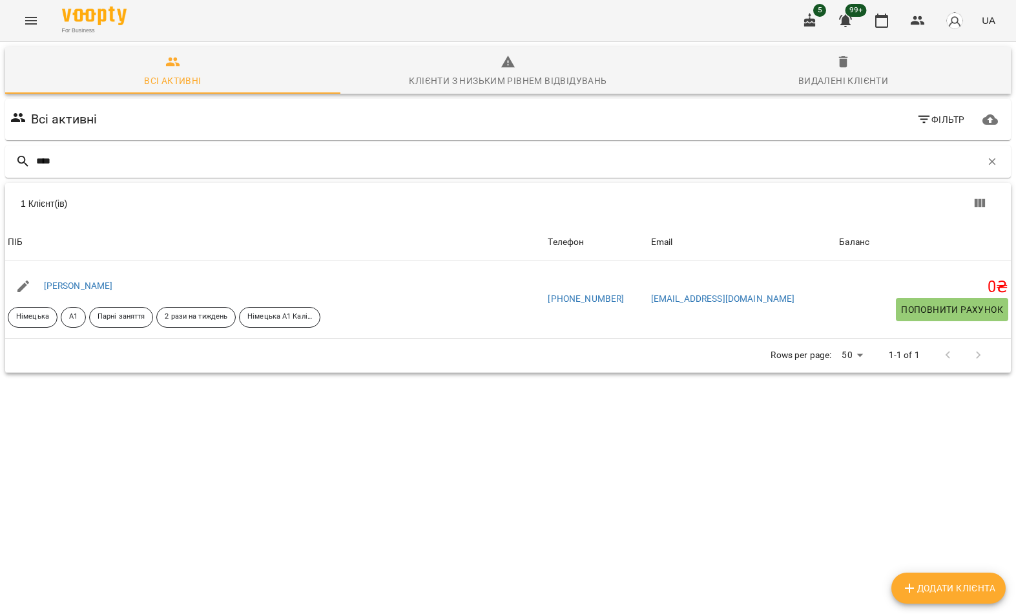
type input "****"
click at [181, 215] on div "1 Клієнт(ів)" at bounding box center [508, 203] width 1006 height 41
click at [113, 289] on link "Кінзерська-Юрченко Тетяна" at bounding box center [78, 285] width 69 height 10
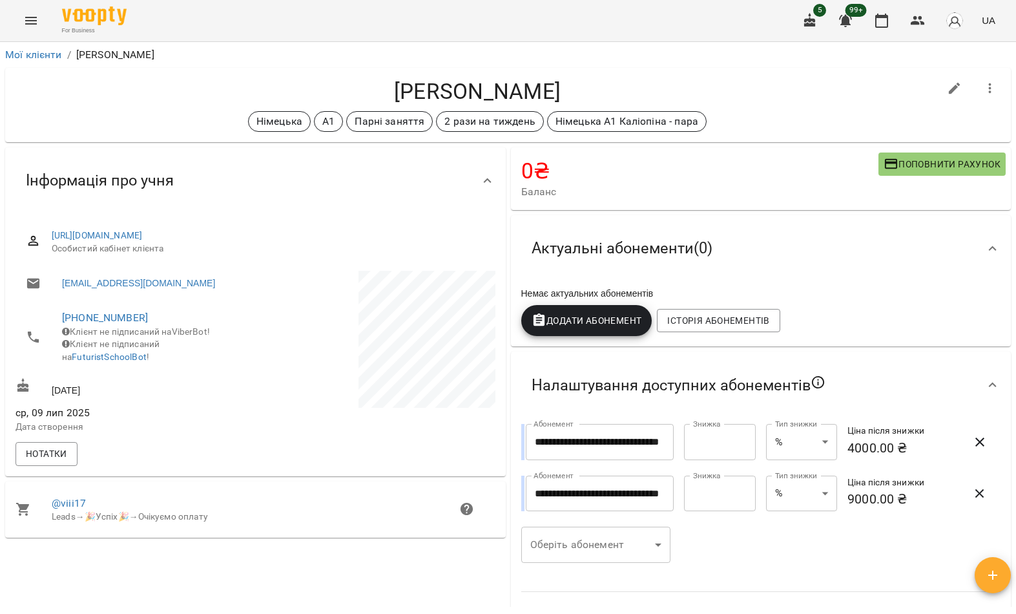
click at [991, 88] on icon "button" at bounding box center [990, 88] width 3 height 10
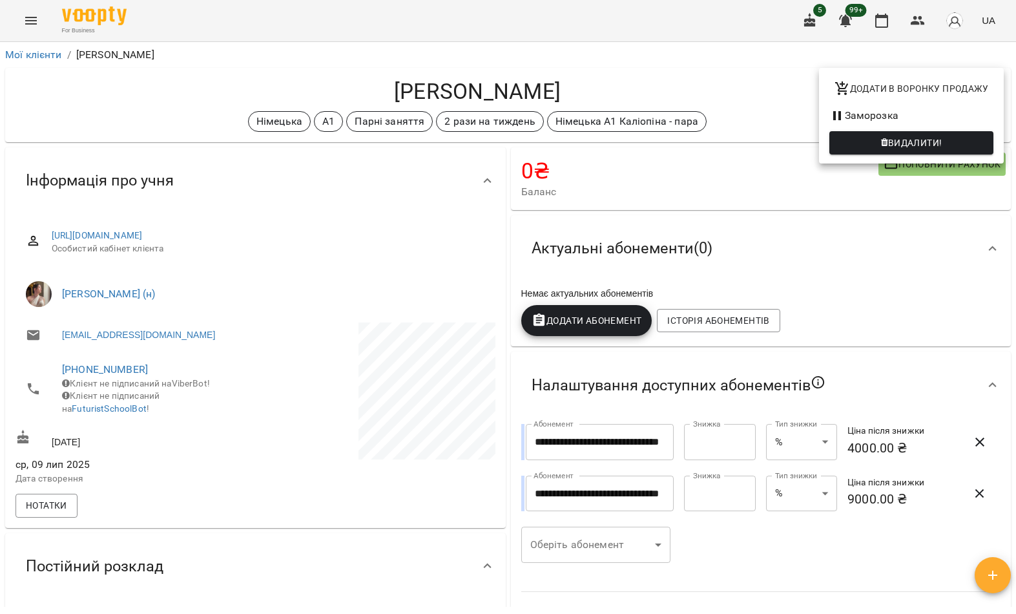
click at [936, 148] on span "Видалити!" at bounding box center [916, 143] width 54 height 16
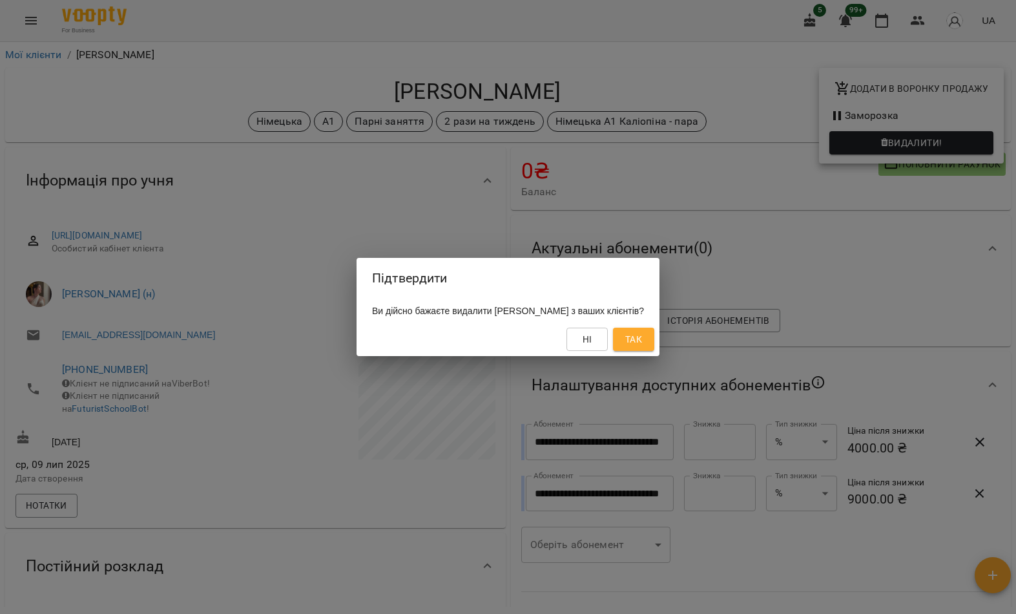
click at [642, 347] on span "Так" at bounding box center [634, 340] width 17 height 16
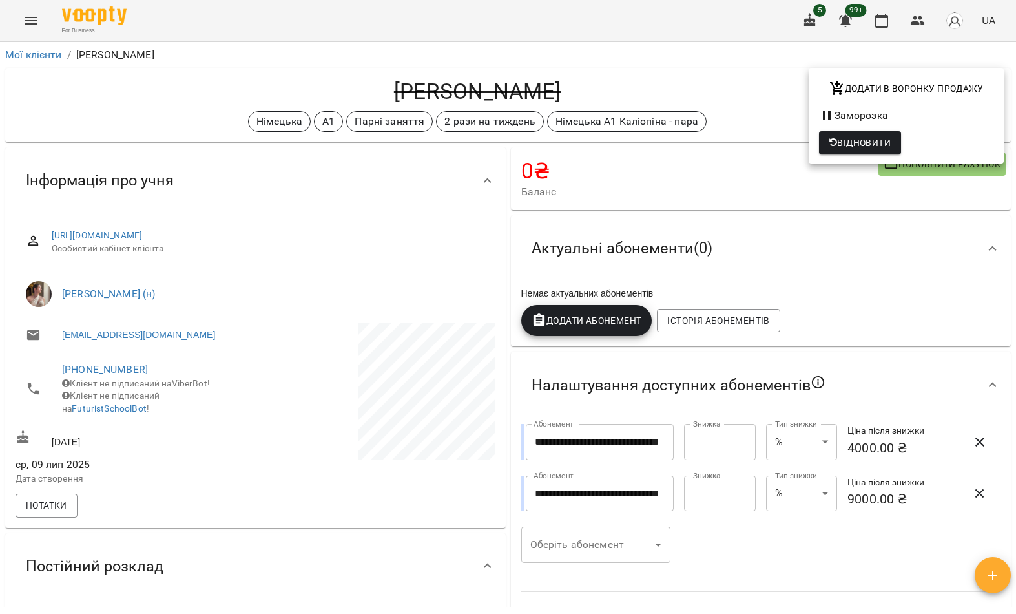
click at [25, 25] on div at bounding box center [508, 307] width 1016 height 614
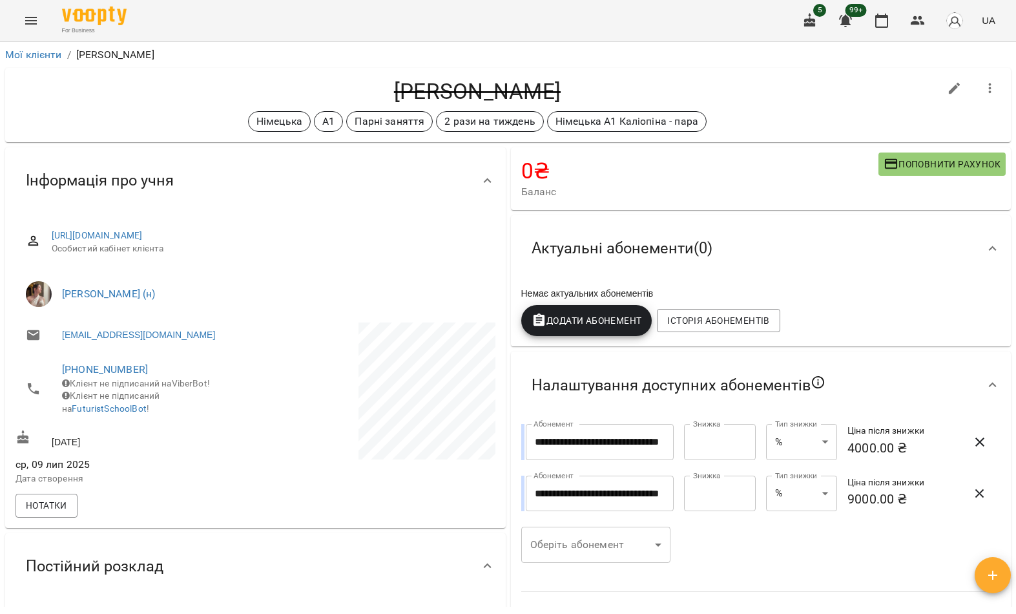
click at [34, 30] on button "Menu" at bounding box center [31, 20] width 31 height 31
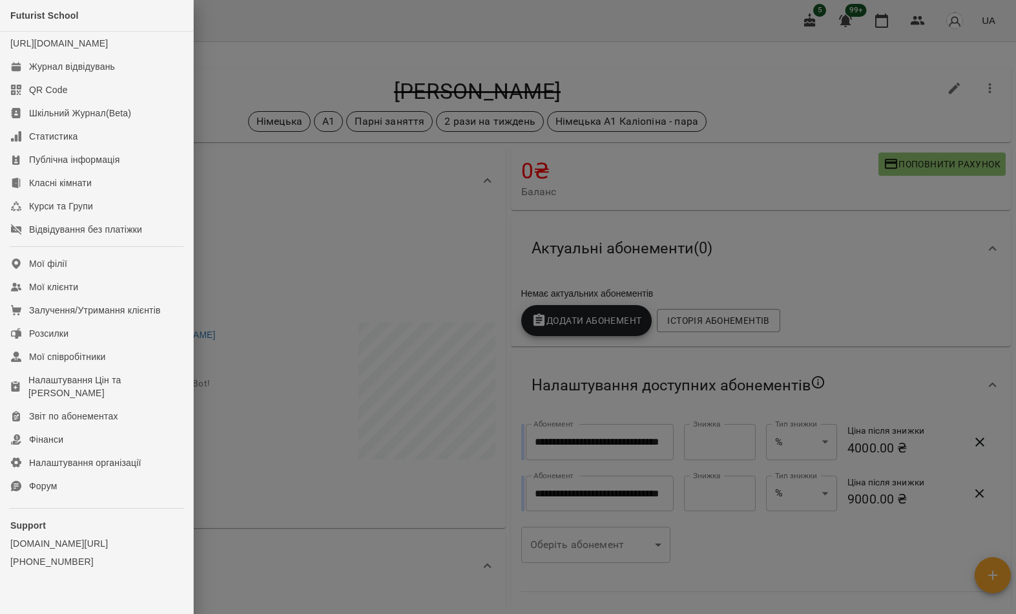
click at [131, 299] on link "Мої клієнти" at bounding box center [96, 286] width 193 height 23
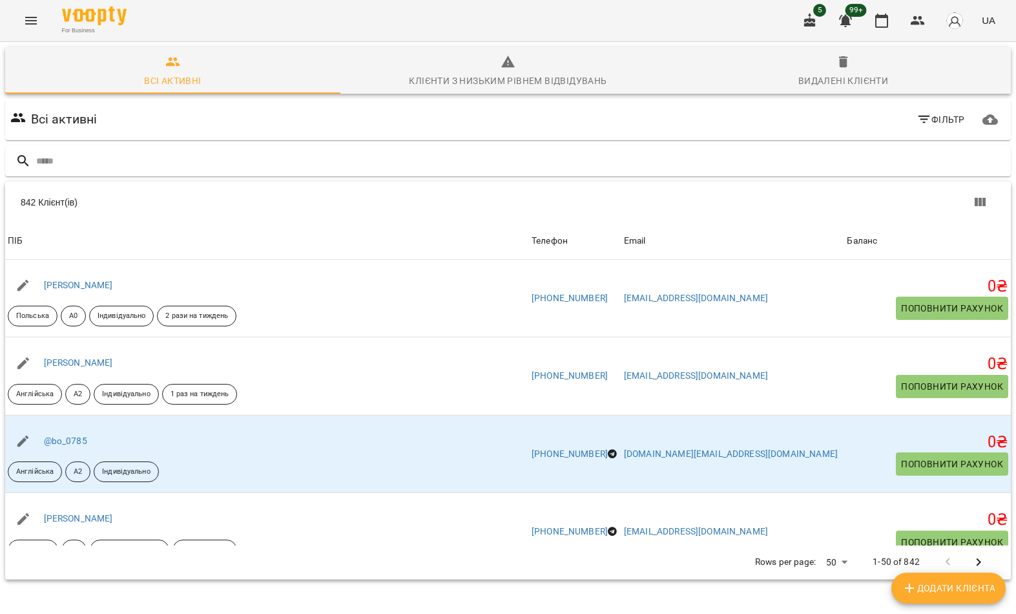
click at [854, 75] on div "Видалені клієнти" at bounding box center [844, 81] width 90 height 16
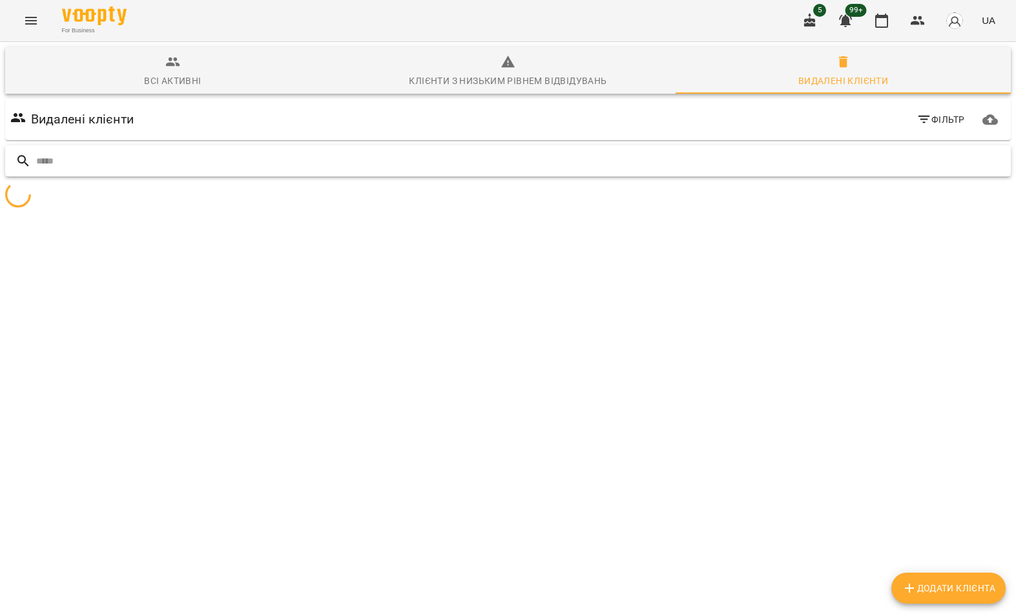
click at [658, 159] on input "text" at bounding box center [521, 161] width 970 height 21
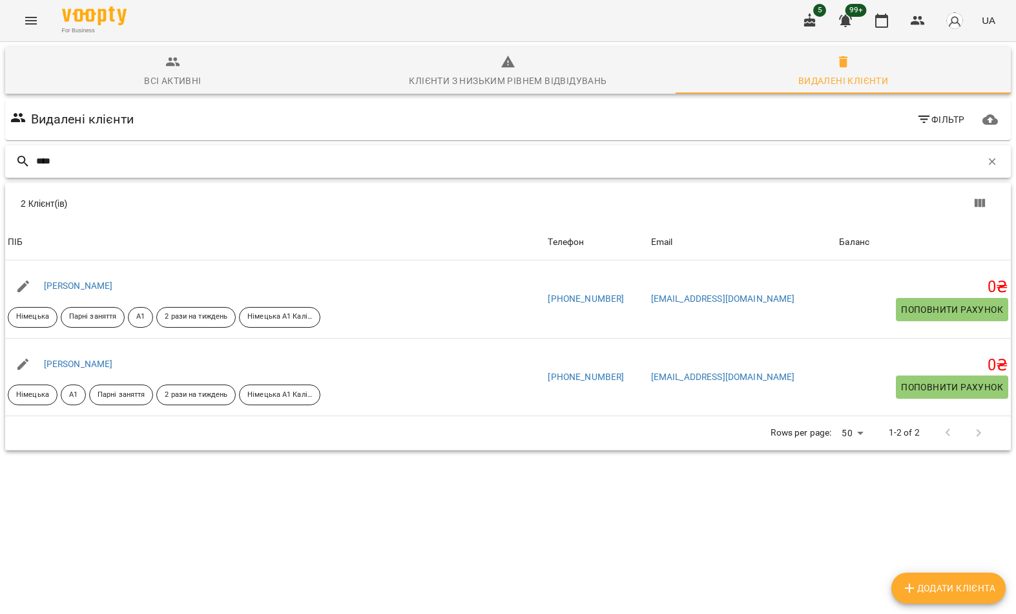
type input "****"
click at [148, 215] on div "2 Клієнт(ів)" at bounding box center [508, 203] width 1006 height 41
click at [113, 281] on link "Кінзерська-Юрченко Богдана" at bounding box center [78, 285] width 69 height 10
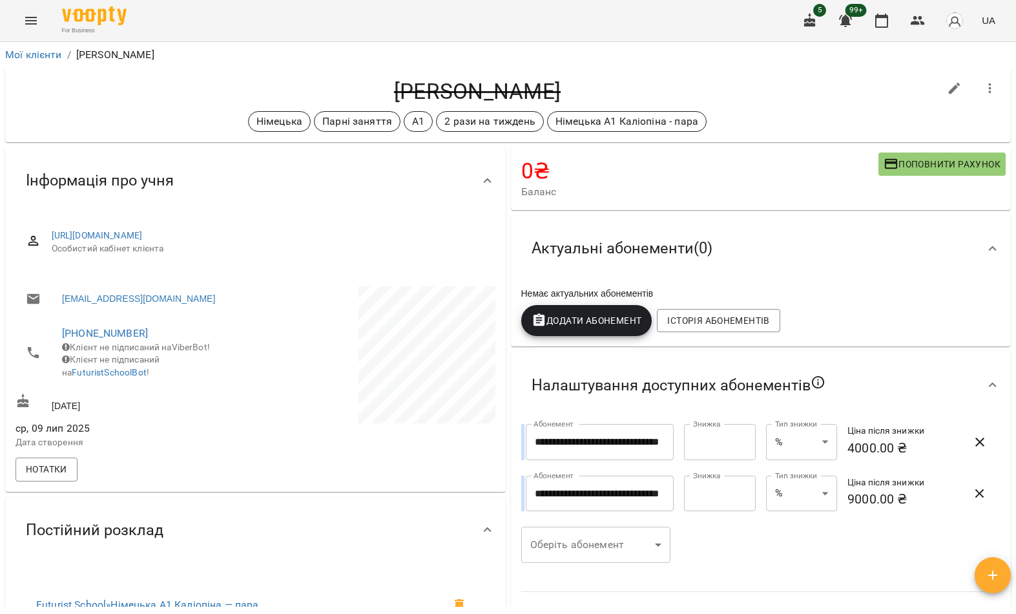
click at [20, 24] on button "Menu" at bounding box center [31, 20] width 31 height 31
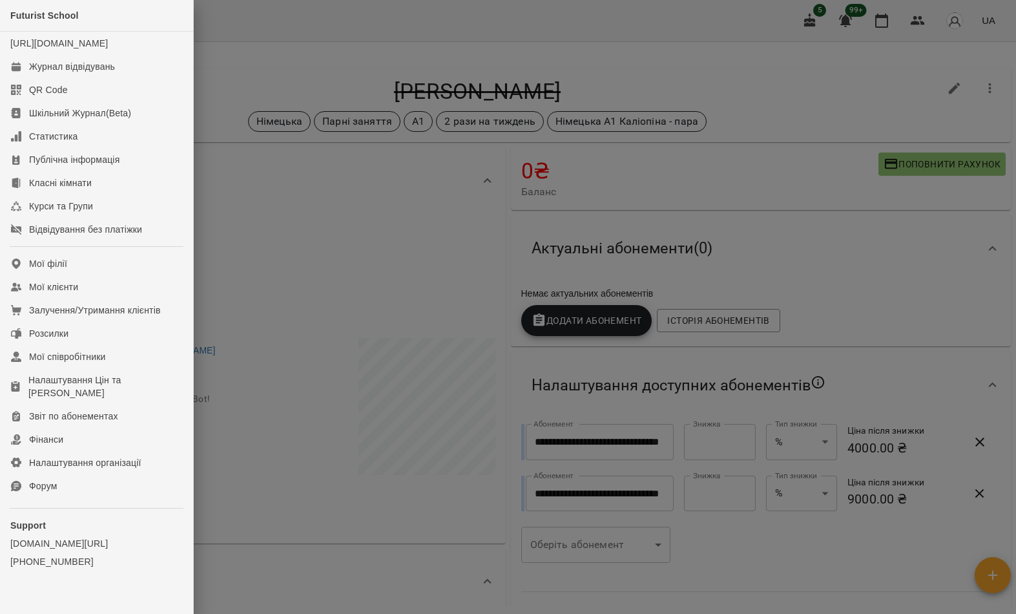
click at [131, 299] on link "Мої клієнти" at bounding box center [96, 286] width 193 height 23
